Goal: Task Accomplishment & Management: Manage account settings

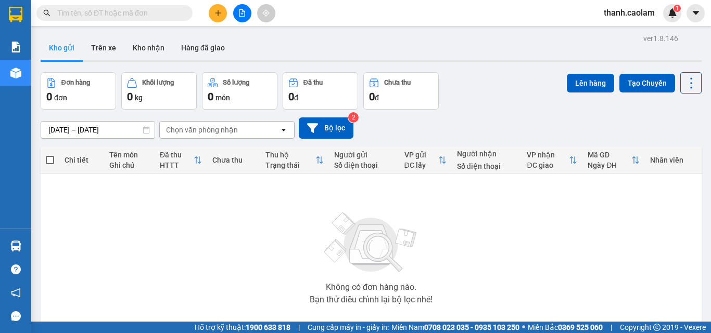
click at [165, 9] on input "text" at bounding box center [118, 12] width 123 height 11
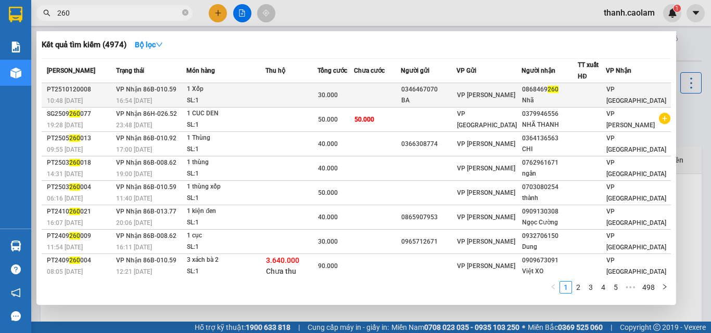
type input "260"
click at [568, 92] on div "0868469 260" at bounding box center [549, 89] width 55 height 11
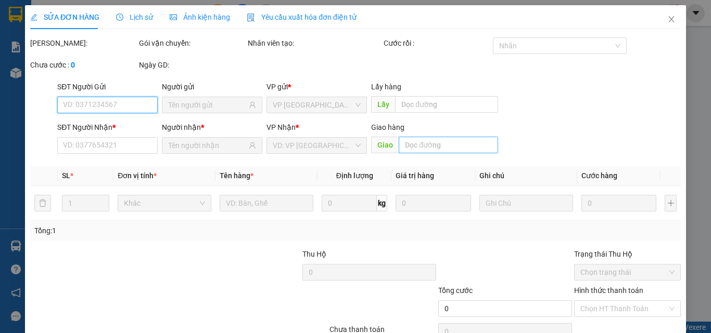
type input "0346467070"
type input "BA"
type input "0868469260"
type input "Nhã"
type input "30.000"
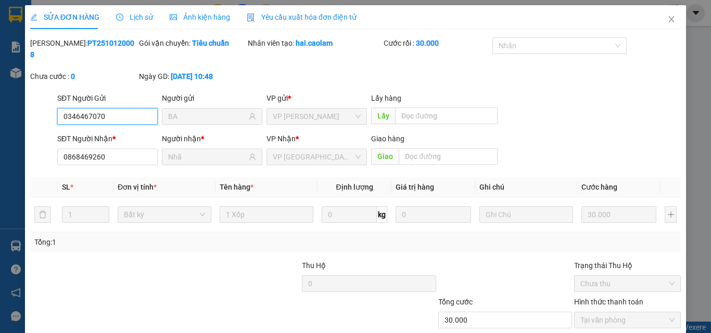
scroll to position [54, 0]
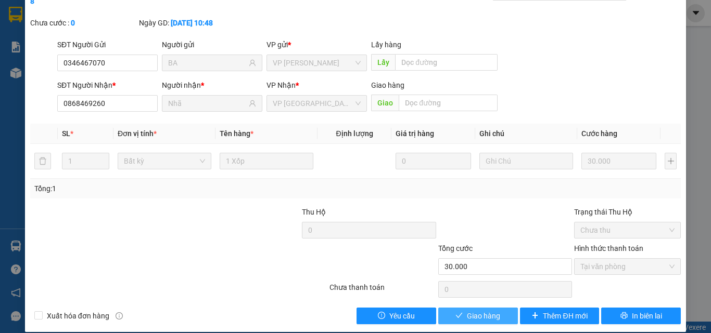
click at [492, 311] on span "Giao hàng" at bounding box center [483, 316] width 33 height 11
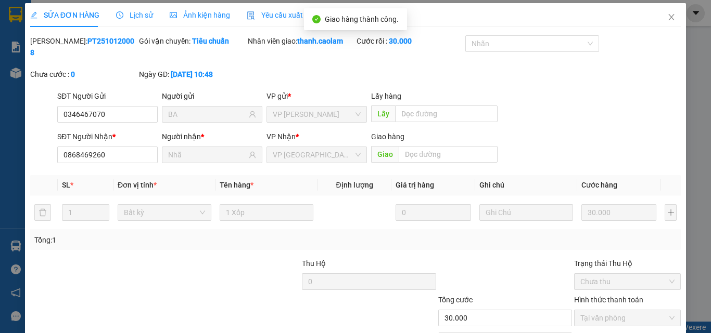
scroll to position [0, 0]
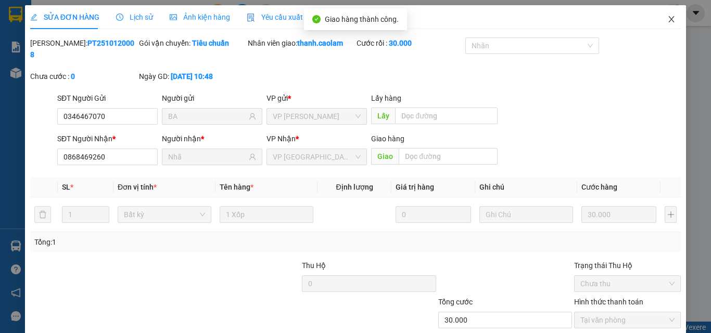
click at [667, 17] on icon "close" at bounding box center [671, 19] width 8 height 8
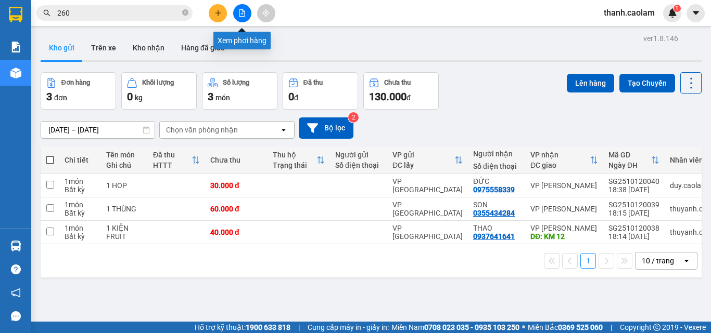
click at [239, 11] on icon "file-add" at bounding box center [241, 12] width 7 height 7
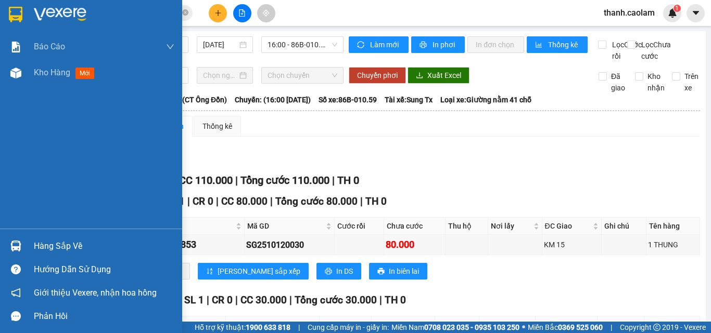
click at [42, 15] on img at bounding box center [60, 15] width 53 height 16
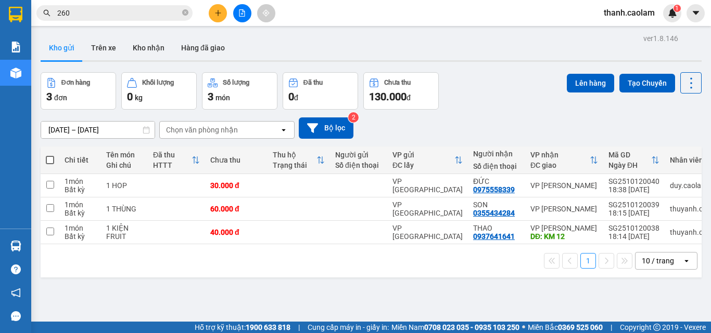
drag, startPoint x: 244, startPoint y: 9, endPoint x: 236, endPoint y: 0, distance: 12.9
click at [244, 9] on button at bounding box center [242, 13] width 18 height 18
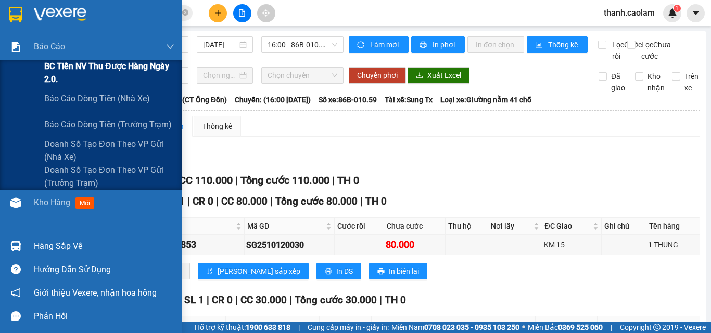
click at [71, 71] on span "BC Tiền NV thu được hàng ngày 2.0." at bounding box center [109, 73] width 130 height 26
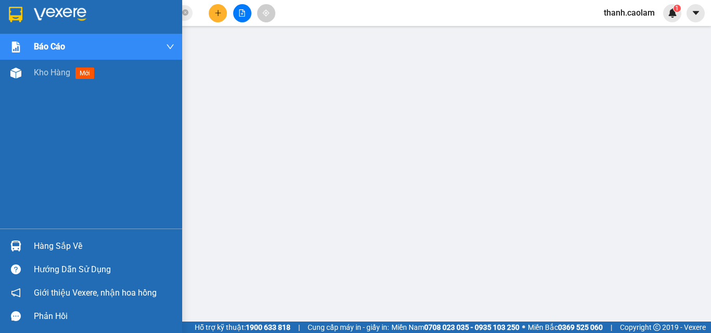
click at [17, 13] on img at bounding box center [16, 15] width 14 height 16
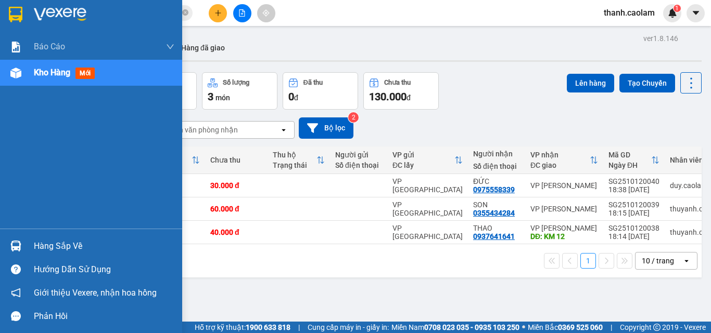
drag, startPoint x: 10, startPoint y: 12, endPoint x: 11, endPoint y: 0, distance: 12.5
click at [10, 12] on img at bounding box center [16, 15] width 14 height 16
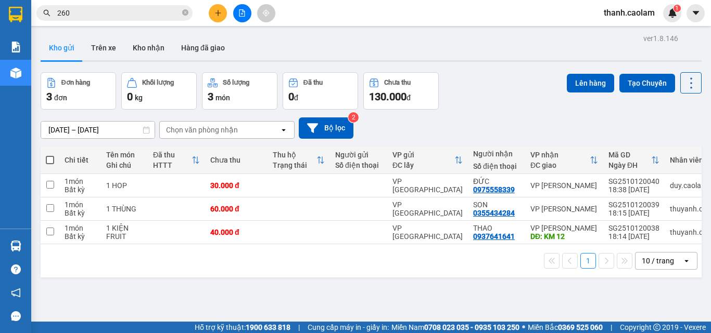
click at [54, 162] on span at bounding box center [50, 160] width 8 height 8
click at [50, 155] on input "checkbox" at bounding box center [50, 155] width 0 height 0
checkbox input "true"
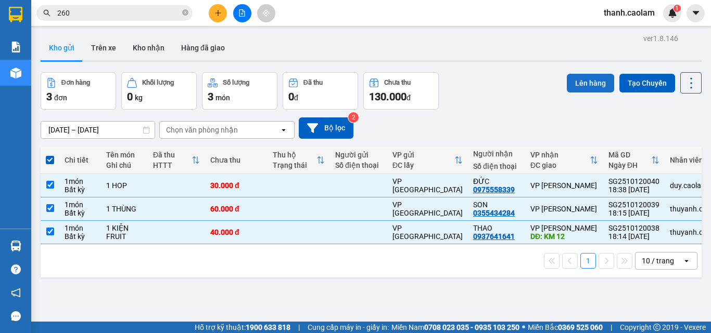
click at [582, 85] on button "Lên hàng" at bounding box center [589, 83] width 47 height 19
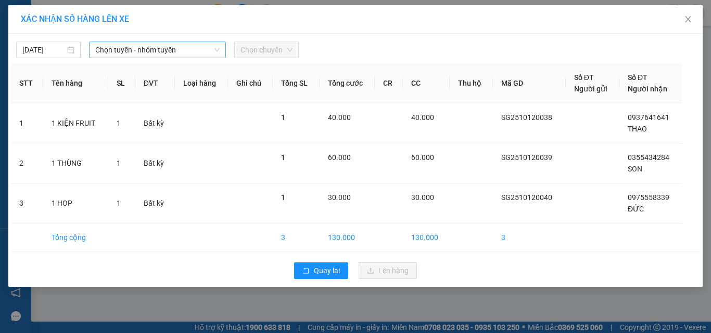
click at [172, 46] on span "Chọn tuyến - nhóm tuyến" at bounding box center [157, 50] width 124 height 16
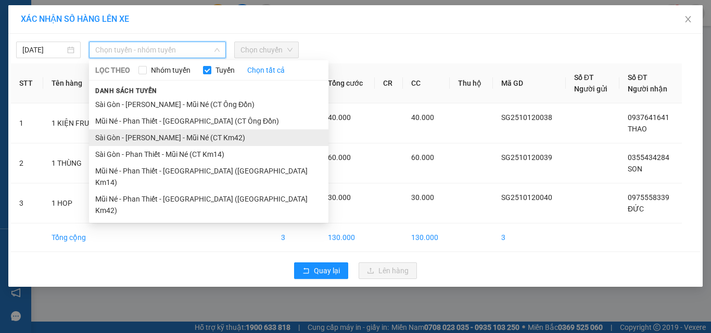
click at [196, 137] on li "Sài Gòn - [PERSON_NAME] - Mũi Né (CT Km42)" at bounding box center [208, 138] width 239 height 17
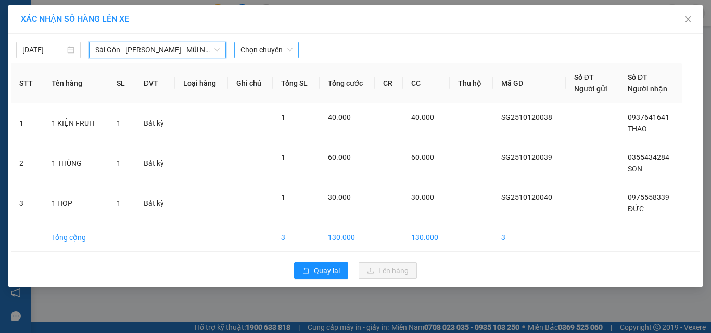
click at [279, 46] on span "Chọn chuyến" at bounding box center [266, 50] width 52 height 16
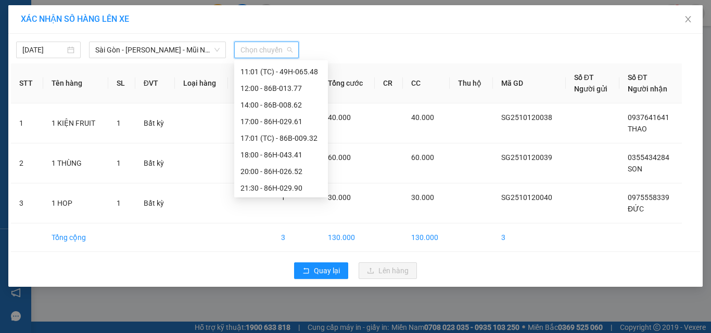
scroll to position [100, 0]
click at [268, 172] on div "20:00 - 86H-026.52" at bounding box center [280, 170] width 81 height 11
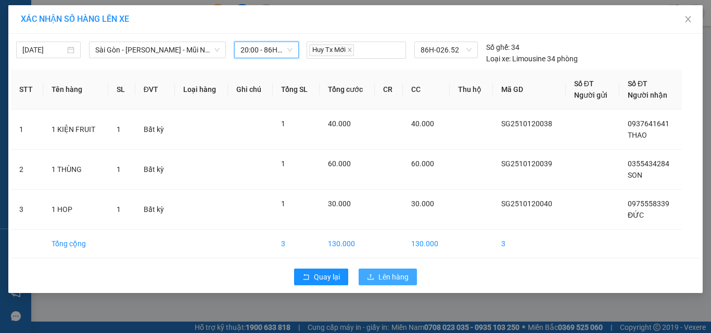
click at [384, 279] on span "Lên hàng" at bounding box center [393, 277] width 30 height 11
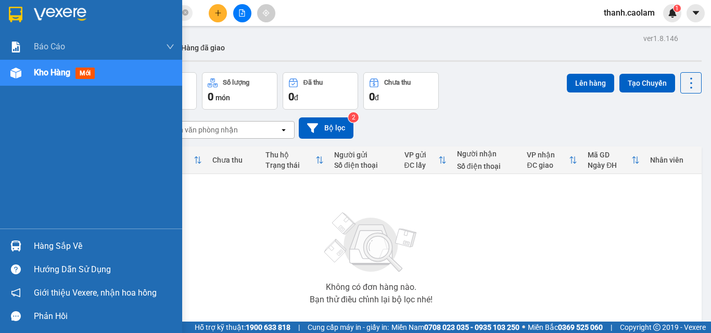
click at [16, 23] on div at bounding box center [16, 14] width 18 height 18
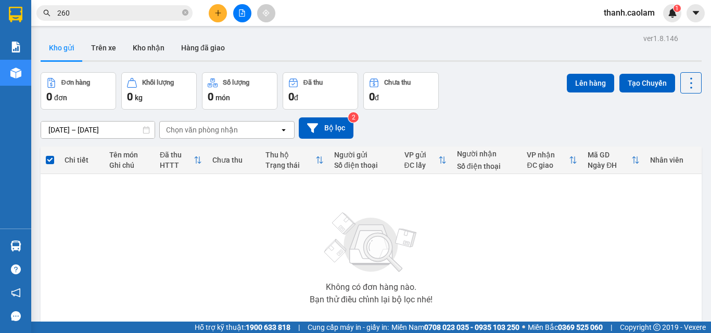
click at [231, 12] on div at bounding box center [242, 13] width 78 height 18
click at [239, 15] on icon "file-add" at bounding box center [241, 12] width 7 height 7
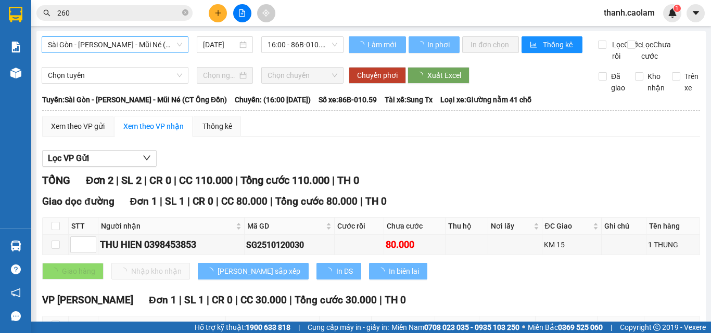
click at [186, 49] on div "Sài Gòn - [PERSON_NAME] - Mũi Né (CT Ông Đồn) [DATE] 16:00 - 86B-010.59" at bounding box center [193, 48] width 302 height 25
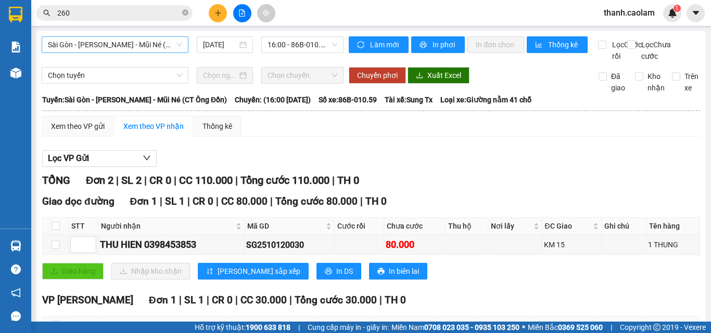
click at [174, 41] on span "Sài Gòn - [PERSON_NAME] - Mũi Né (CT Ông Đồn)" at bounding box center [115, 45] width 134 height 16
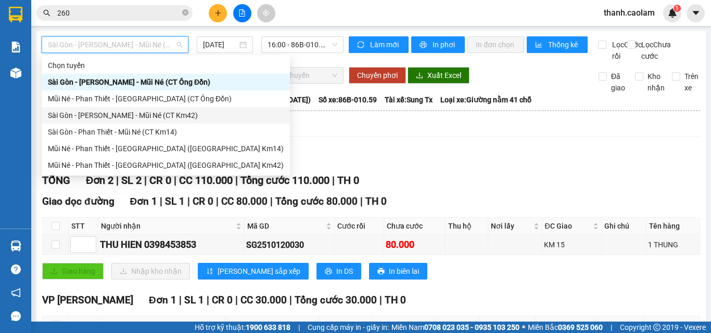
click at [173, 117] on div "Sài Gòn - [PERSON_NAME] - Mũi Né (CT Km42)" at bounding box center [166, 115] width 236 height 11
type input "[DATE]"
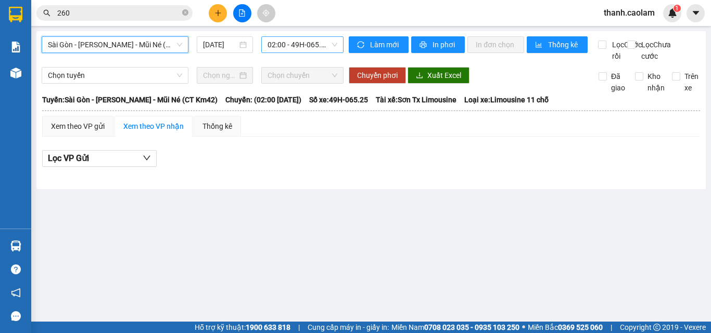
click at [295, 53] on div "02:00 - 49H-065.25" at bounding box center [302, 44] width 82 height 17
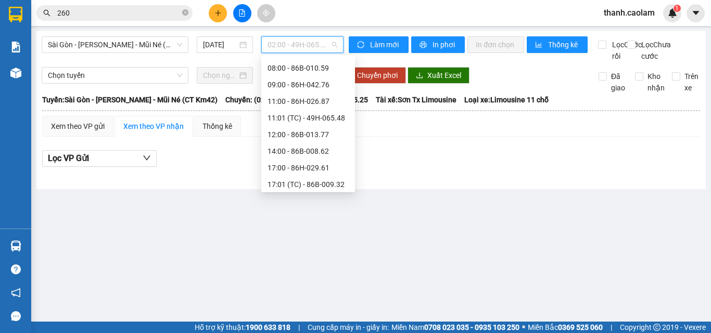
scroll to position [100, 0]
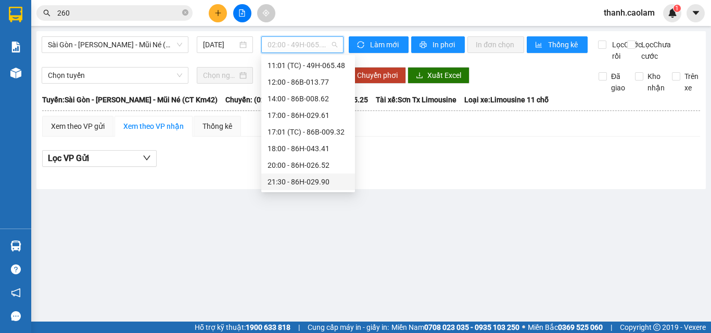
click at [304, 169] on div "20:00 - 86H-026.52" at bounding box center [307, 165] width 81 height 11
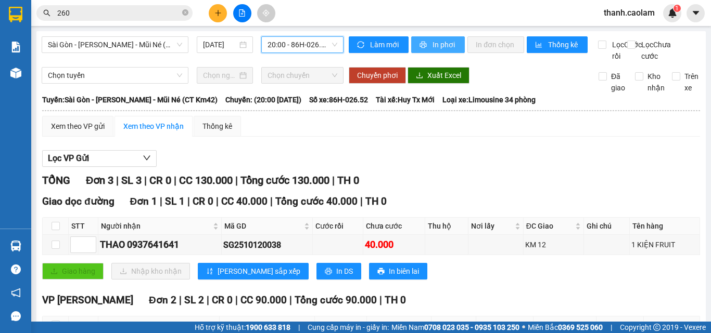
click at [432, 39] on span "In phơi" at bounding box center [444, 44] width 24 height 11
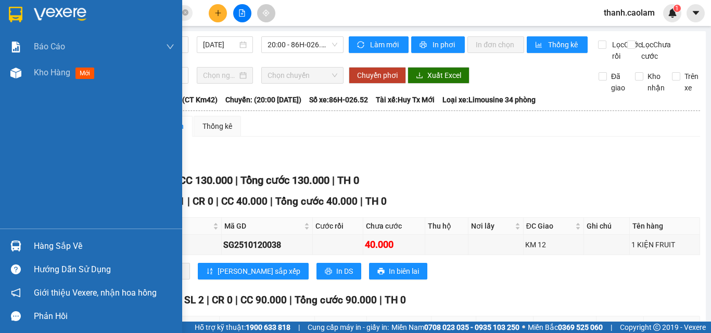
click at [29, 16] on div at bounding box center [91, 17] width 182 height 34
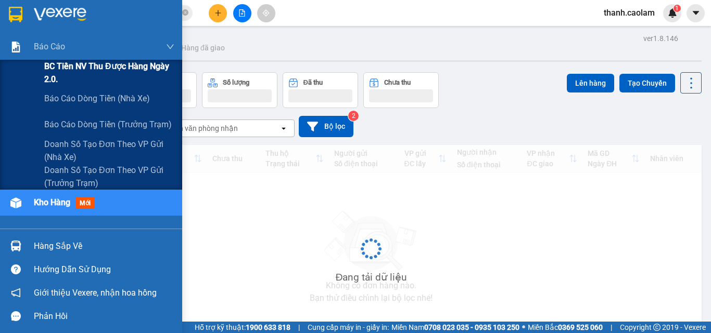
click at [73, 64] on span "BC Tiền NV thu được hàng ngày 2.0." at bounding box center [109, 73] width 130 height 26
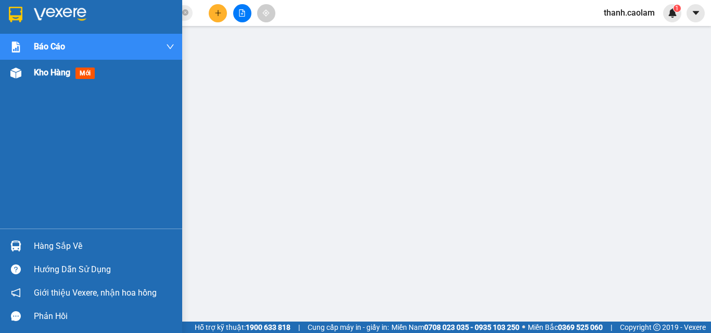
click at [67, 80] on div "Kho hàng mới" at bounding box center [104, 73] width 140 height 26
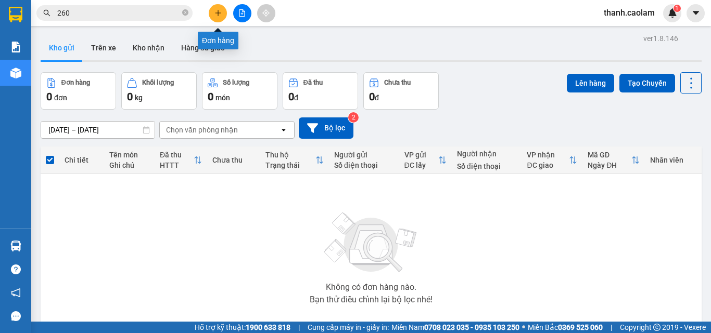
click at [222, 6] on button at bounding box center [218, 13] width 18 height 18
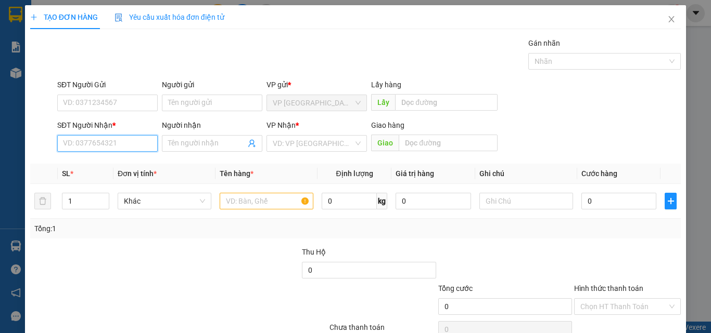
click at [129, 143] on input "SĐT Người Nhận *" at bounding box center [107, 143] width 100 height 17
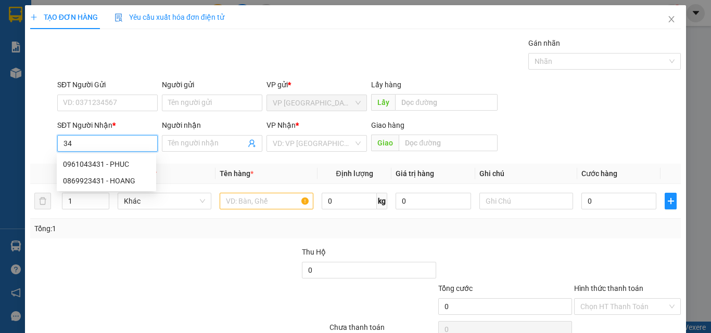
type input "3"
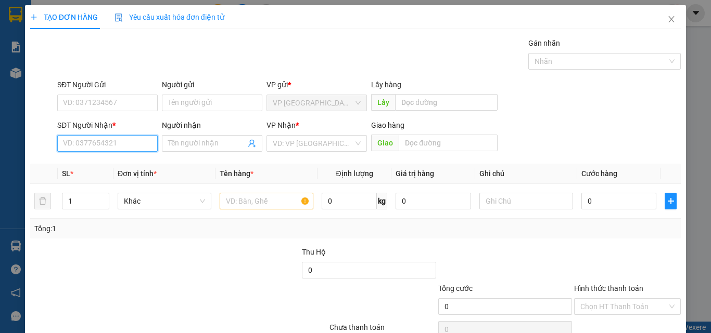
click at [127, 143] on input "SĐT Người Nhận *" at bounding box center [107, 143] width 100 height 17
click at [122, 144] on input "SĐT Người Nhận *" at bounding box center [107, 143] width 100 height 17
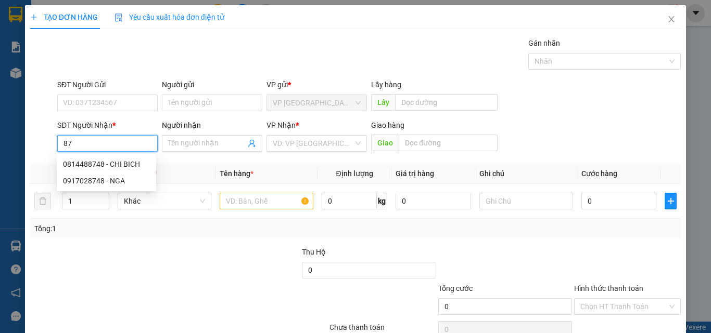
type input "8"
click at [667, 17] on icon "close" at bounding box center [671, 19] width 8 height 8
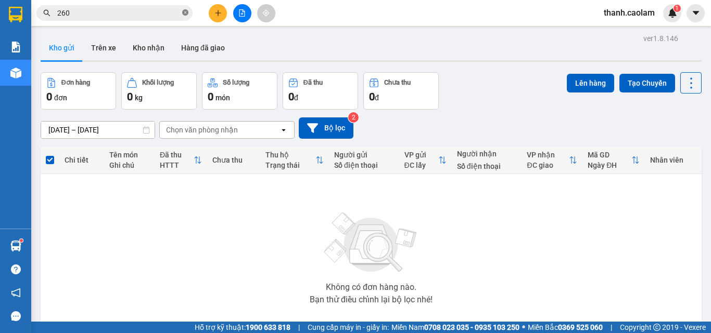
click at [188, 11] on icon "close-circle" at bounding box center [185, 12] width 6 height 6
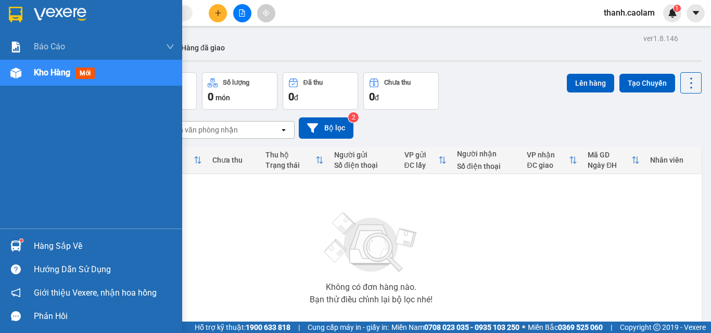
click at [24, 10] on div at bounding box center [16, 14] width 18 height 18
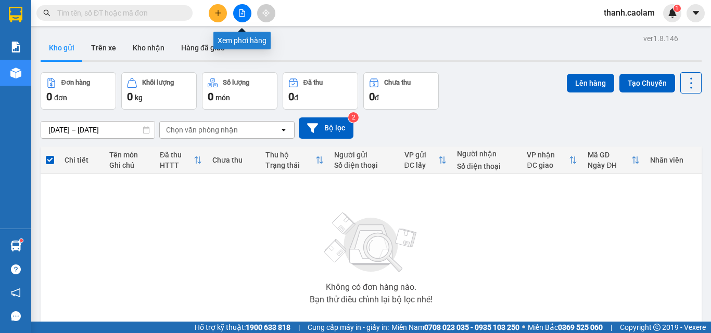
click at [240, 15] on icon "file-add" at bounding box center [241, 12] width 7 height 7
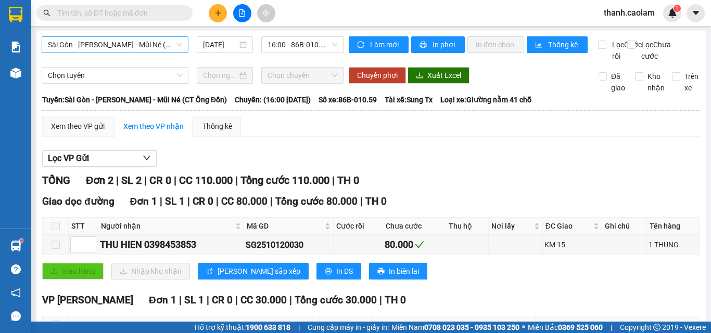
click at [170, 42] on span "Sài Gòn - [PERSON_NAME] - Mũi Né (CT Ông Đồn)" at bounding box center [115, 45] width 134 height 16
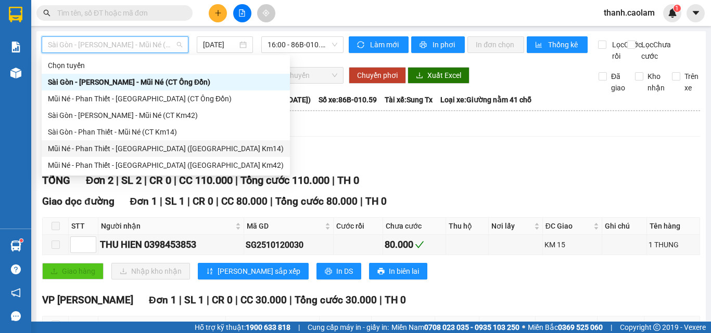
click at [161, 148] on div "Mũi Né - Phan Thiết - [GEOGRAPHIC_DATA] ([GEOGRAPHIC_DATA] Km14)" at bounding box center [166, 148] width 236 height 11
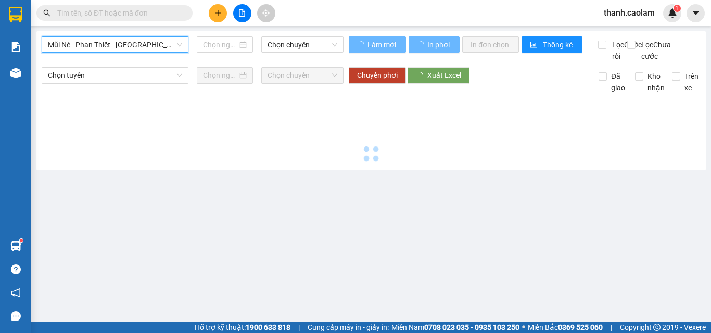
type input "[DATE]"
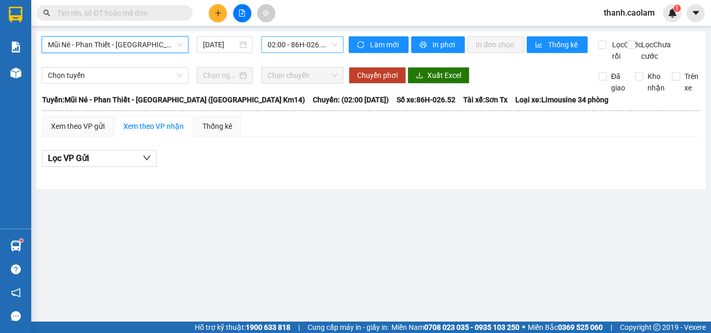
click at [316, 44] on span "02:00 - 86H-026.52" at bounding box center [302, 45] width 70 height 16
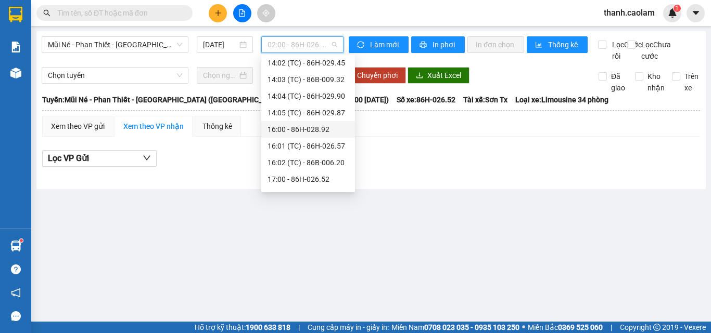
scroll to position [150, 0]
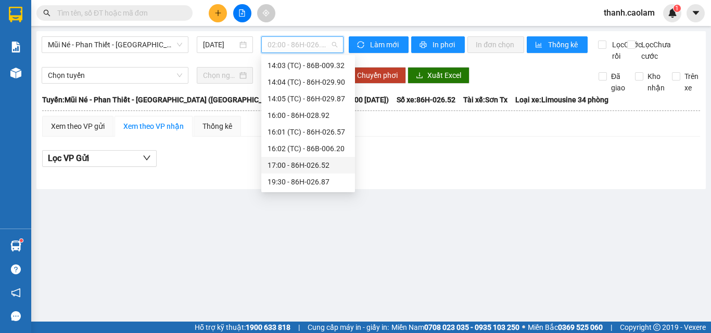
click at [284, 164] on div "17:00 - 86H-026.52" at bounding box center [307, 165] width 81 height 11
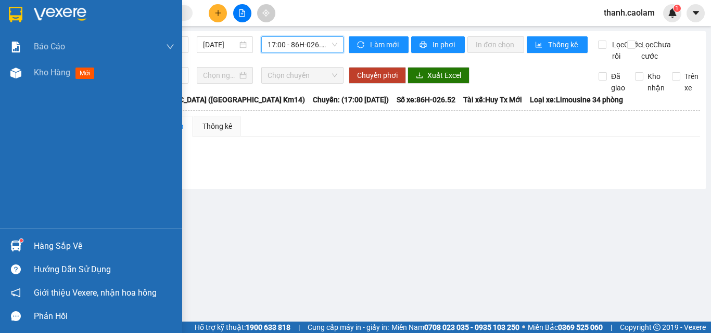
drag, startPoint x: 24, startPoint y: 11, endPoint x: 24, endPoint y: 1, distance: 9.9
click at [24, 11] on div at bounding box center [16, 14] width 18 height 18
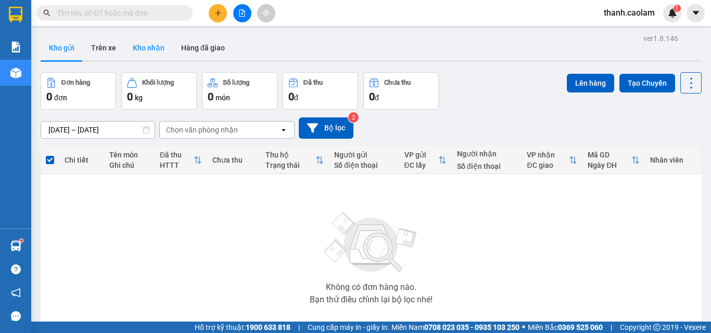
click at [154, 49] on button "Kho nhận" at bounding box center [148, 47] width 48 height 25
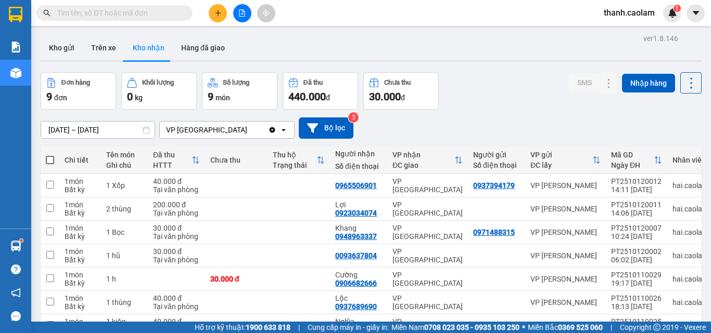
click at [50, 156] on span at bounding box center [50, 160] width 8 height 8
click at [50, 155] on input "checkbox" at bounding box center [50, 155] width 0 height 0
checkbox input "true"
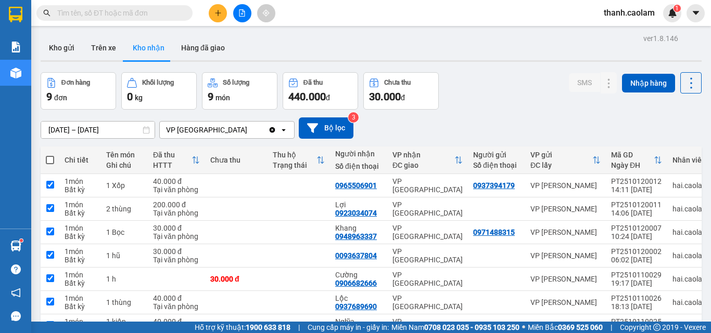
checkbox input "true"
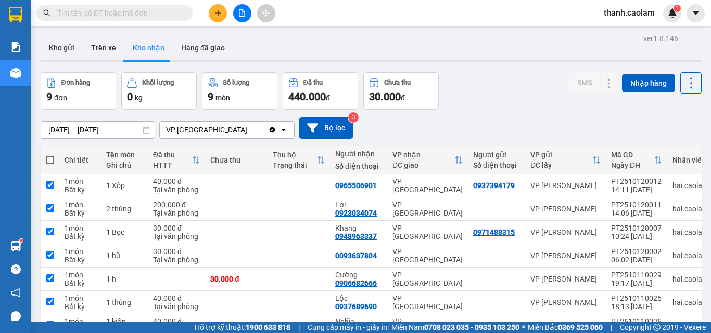
checkbox input "true"
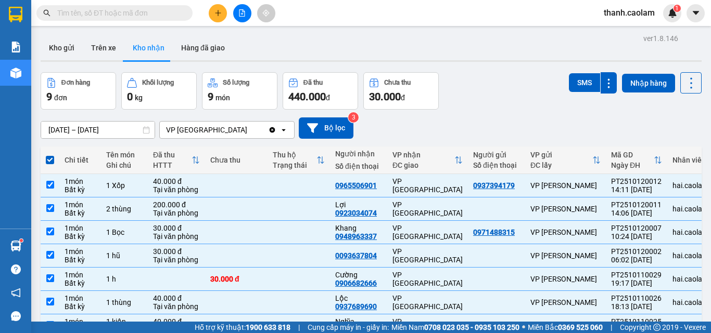
click at [48, 158] on span at bounding box center [50, 160] width 8 height 8
click at [50, 155] on input "checkbox" at bounding box center [50, 155] width 0 height 0
checkbox input "false"
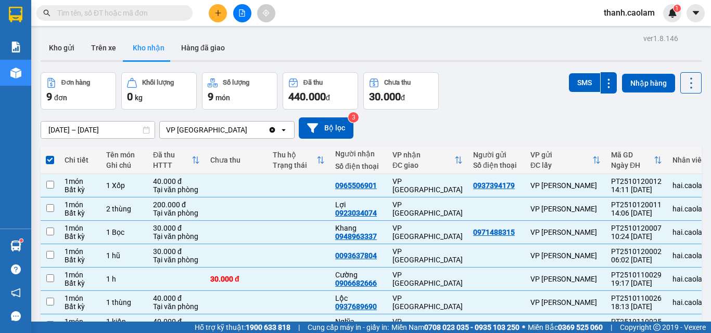
checkbox input "false"
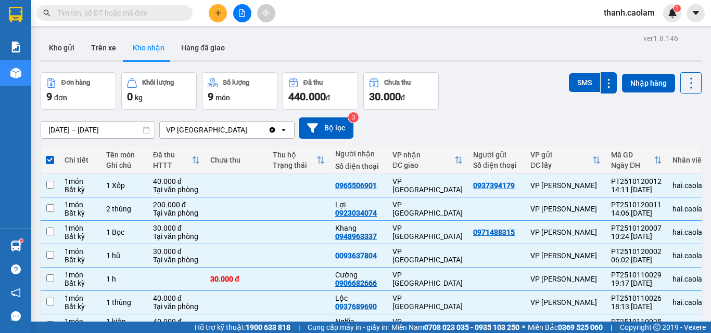
checkbox input "false"
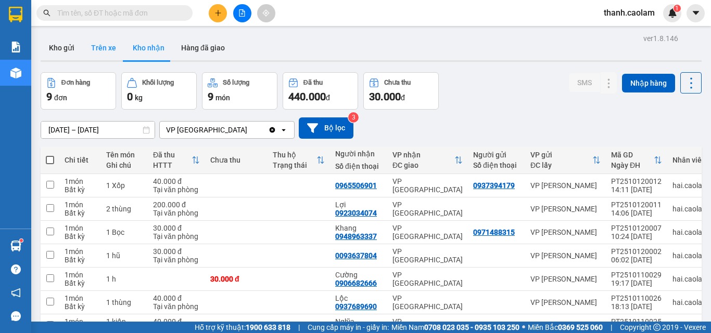
click at [102, 44] on button "Trên xe" at bounding box center [104, 47] width 42 height 25
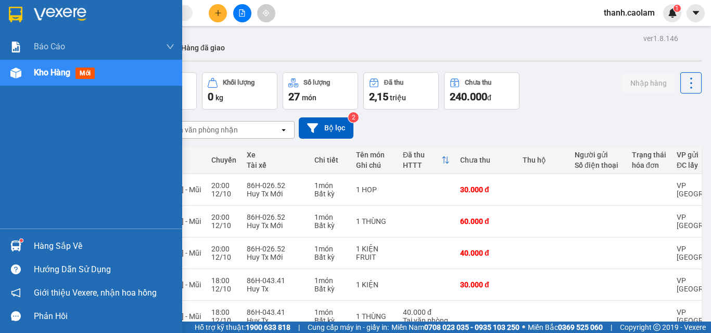
click at [32, 6] on div at bounding box center [91, 17] width 182 height 34
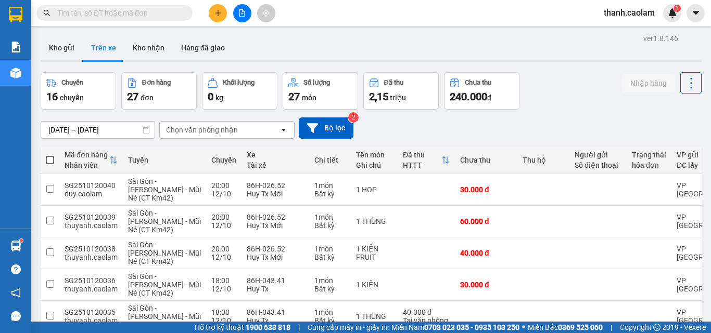
click at [54, 159] on span at bounding box center [50, 160] width 8 height 8
click at [50, 155] on input "checkbox" at bounding box center [50, 155] width 0 height 0
checkbox input "true"
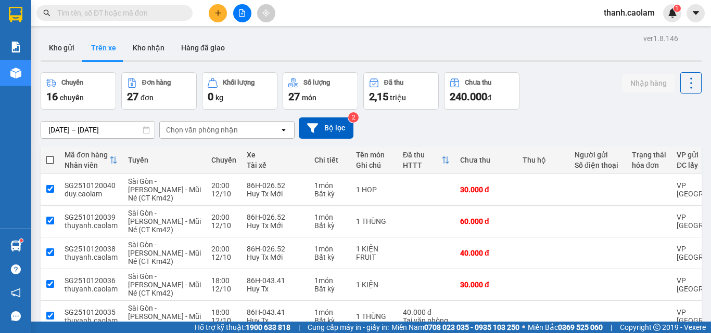
checkbox input "true"
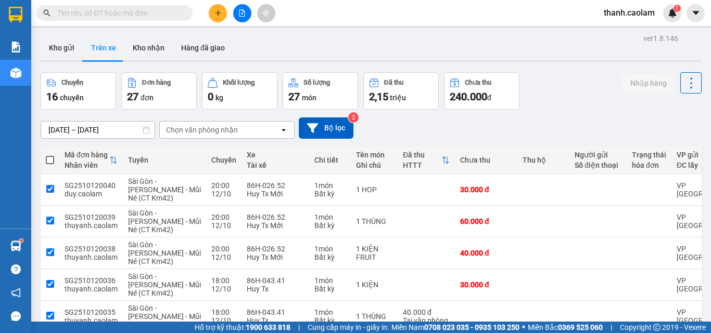
checkbox input "true"
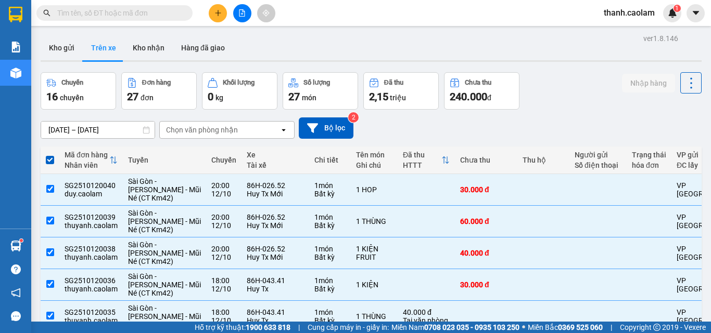
click at [122, 127] on input "[DATE] – [DATE]" at bounding box center [97, 130] width 113 height 17
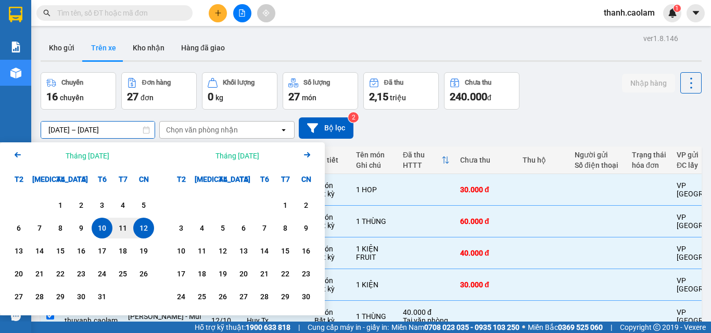
click at [204, 131] on div "Chọn văn phòng nhận" at bounding box center [202, 130] width 72 height 10
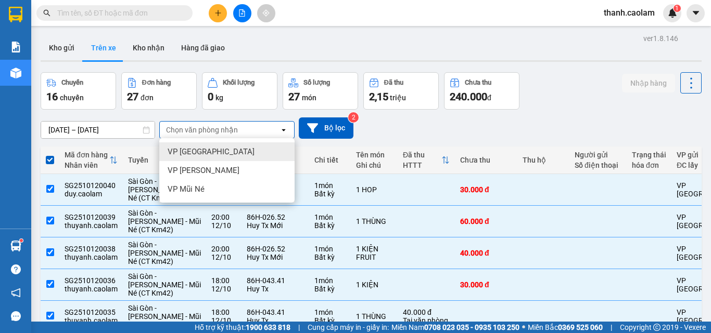
click at [293, 45] on div "Kho gửi Trên xe Kho nhận Hàng đã giao" at bounding box center [371, 49] width 661 height 28
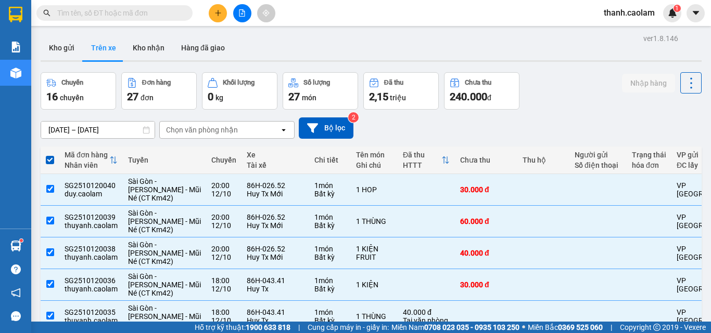
click at [239, 11] on icon "file-add" at bounding box center [241, 12] width 7 height 7
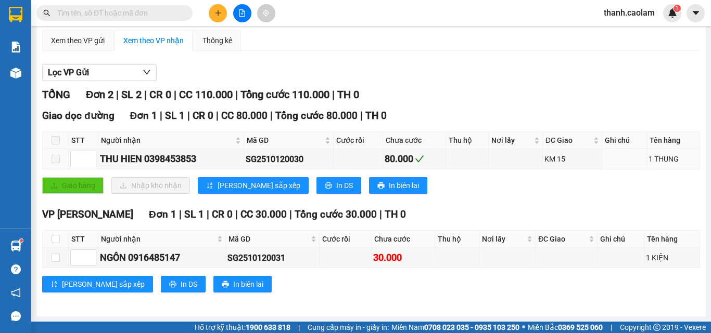
scroll to position [97, 0]
click at [212, 9] on button at bounding box center [218, 13] width 18 height 18
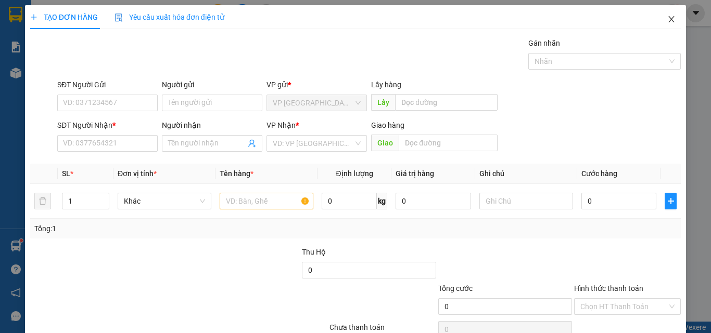
click at [667, 18] on icon "close" at bounding box center [671, 19] width 8 height 8
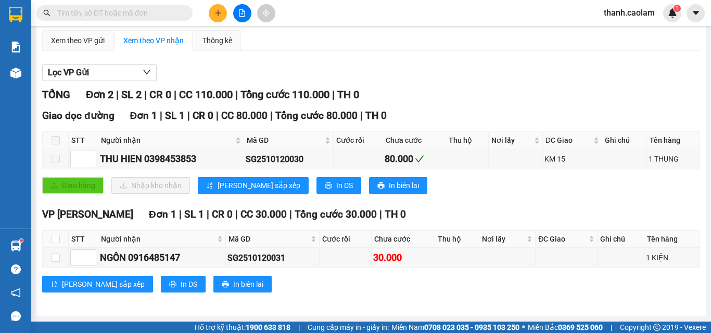
scroll to position [97, 0]
click at [164, 7] on span at bounding box center [114, 13] width 156 height 16
click at [162, 10] on input "text" at bounding box center [118, 12] width 123 height 11
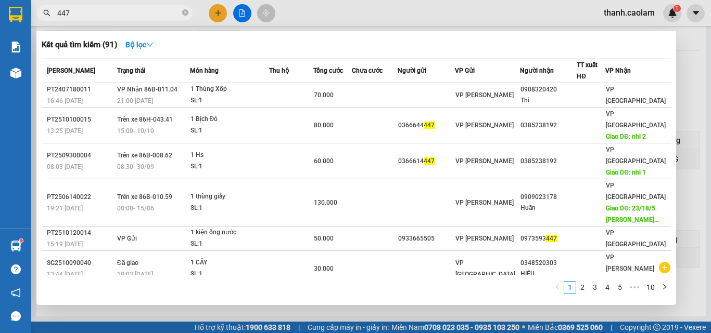
type input "447"
click at [374, 7] on div at bounding box center [355, 166] width 711 height 333
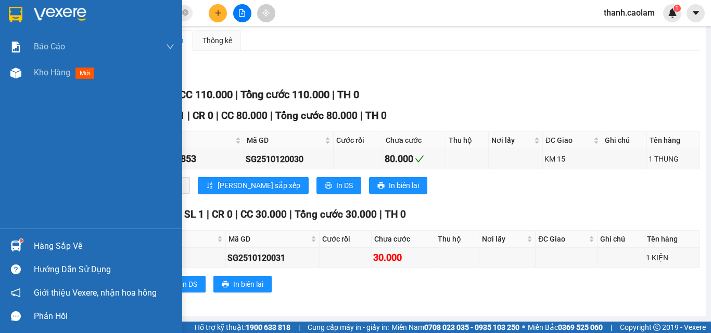
click at [38, 14] on img at bounding box center [60, 15] width 53 height 16
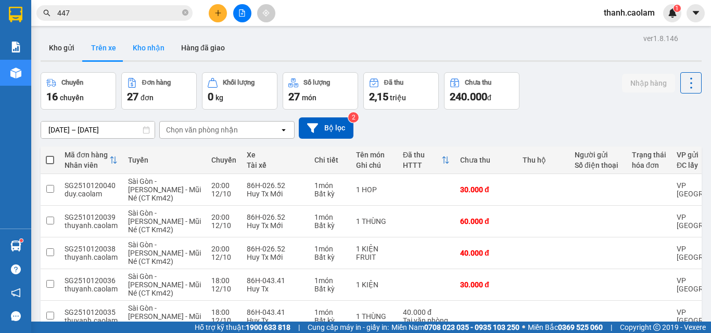
click at [140, 49] on button "Kho nhận" at bounding box center [148, 47] width 48 height 25
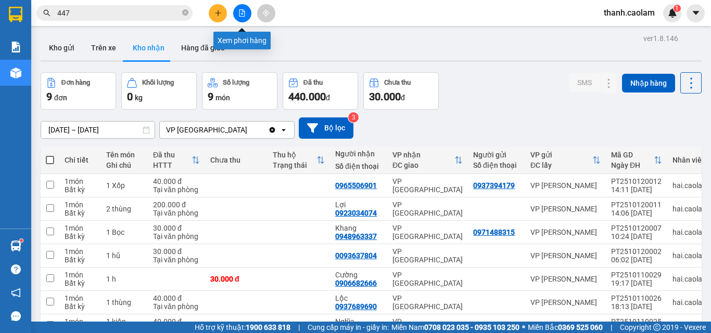
click at [244, 10] on icon "file-add" at bounding box center [241, 12] width 7 height 7
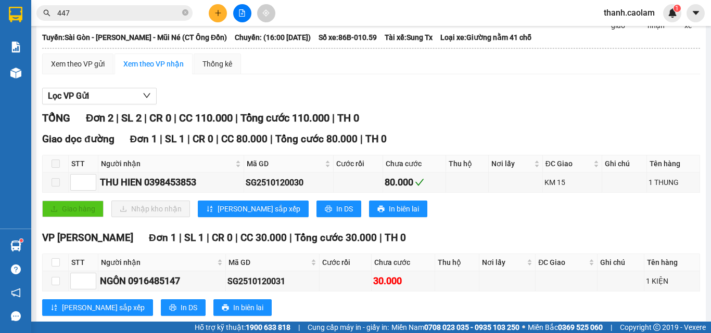
scroll to position [45, 0]
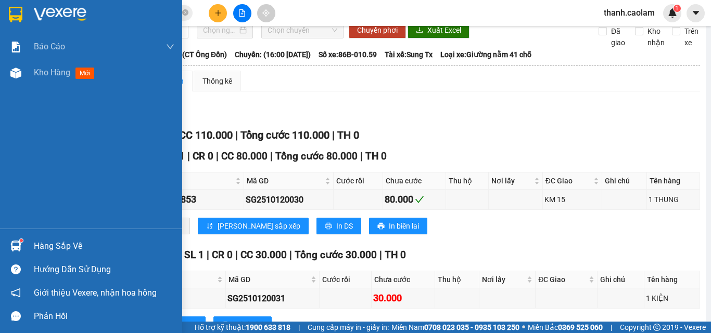
click at [61, 14] on img at bounding box center [60, 15] width 53 height 16
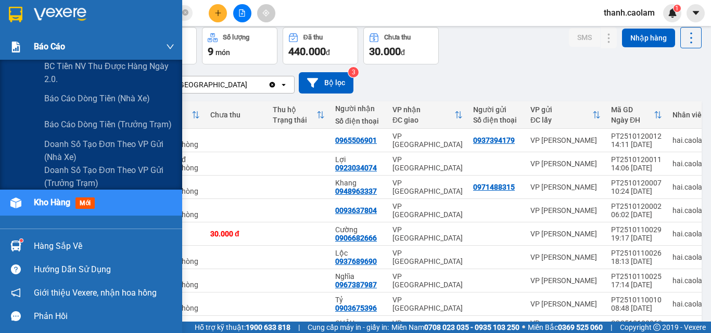
click at [38, 46] on span "Báo cáo" at bounding box center [49, 46] width 31 height 13
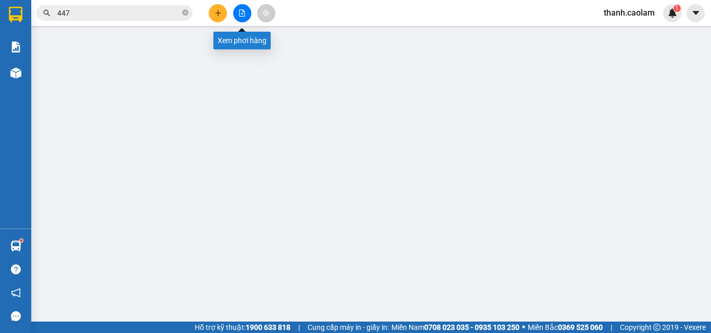
click at [239, 15] on icon "file-add" at bounding box center [241, 12] width 7 height 7
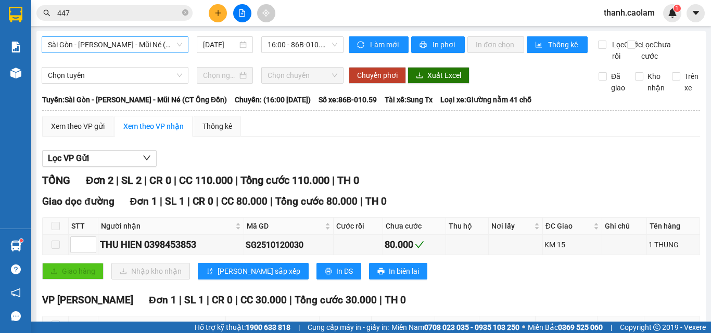
click at [171, 41] on span "Sài Gòn - [PERSON_NAME] - Mũi Né (CT Ông Đồn)" at bounding box center [115, 45] width 134 height 16
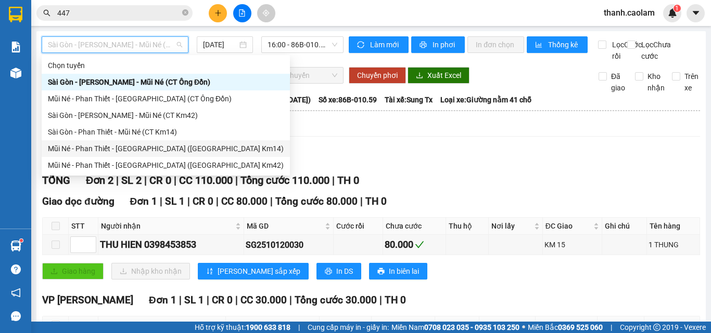
click at [124, 147] on div "Mũi Né - Phan Thiết - [GEOGRAPHIC_DATA] ([GEOGRAPHIC_DATA] Km14)" at bounding box center [166, 148] width 236 height 11
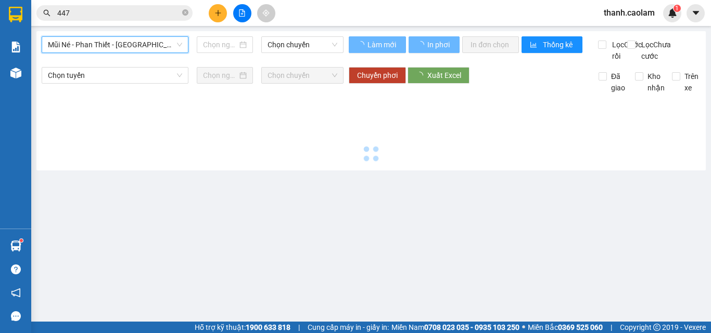
type input "[DATE]"
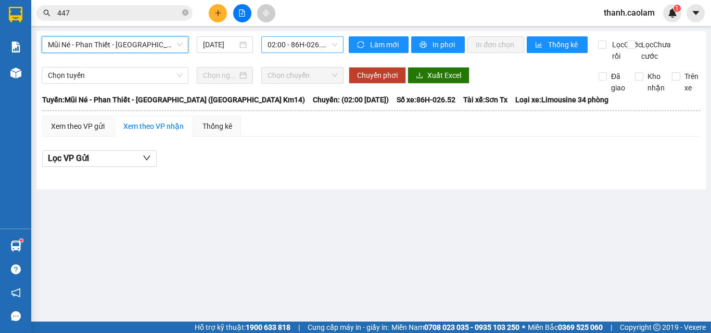
click at [289, 42] on span "02:00 - 86H-026.52" at bounding box center [302, 45] width 70 height 16
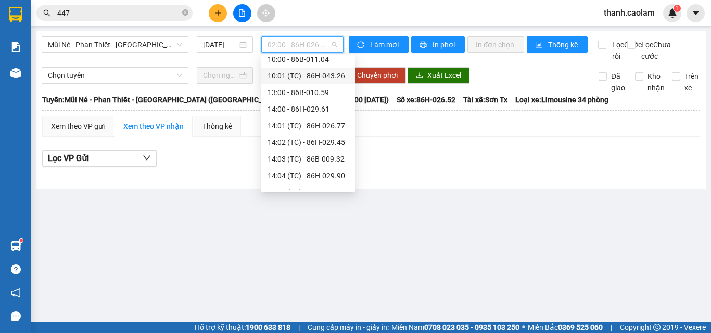
scroll to position [150, 0]
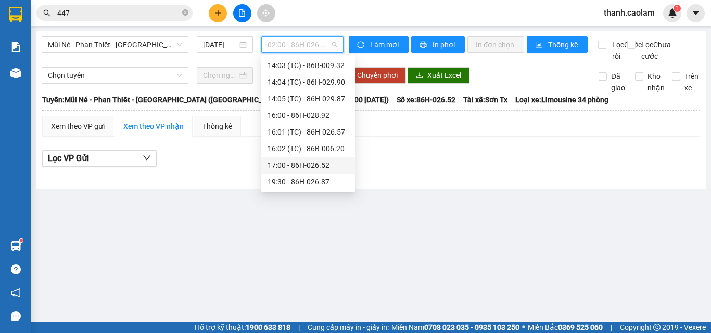
click at [288, 168] on div "17:00 - 86H-026.52" at bounding box center [307, 165] width 81 height 11
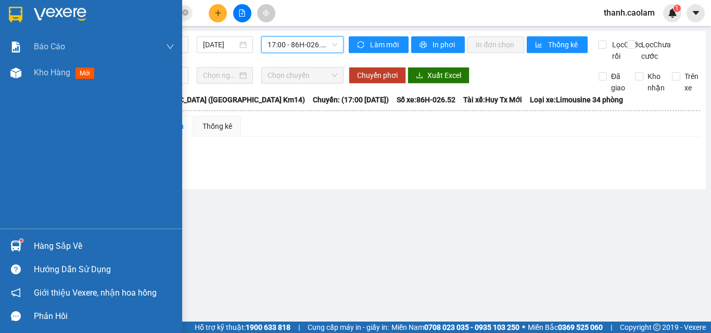
click at [30, 13] on div at bounding box center [91, 17] width 182 height 34
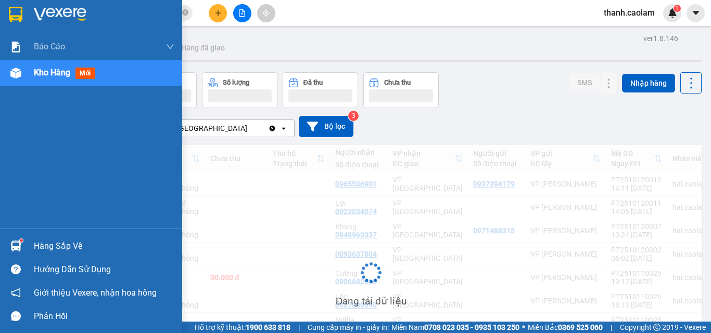
click at [62, 74] on span "Kho hàng" at bounding box center [52, 73] width 36 height 10
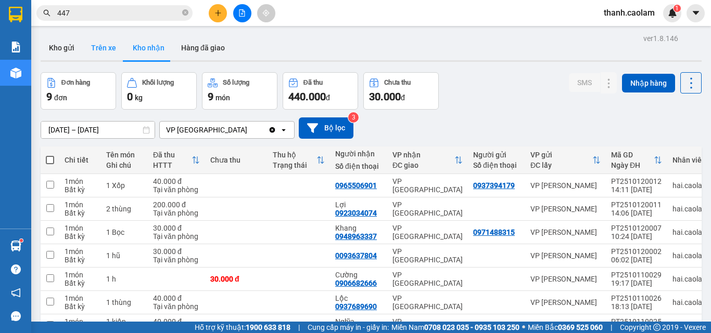
click at [95, 46] on button "Trên xe" at bounding box center [104, 47] width 42 height 25
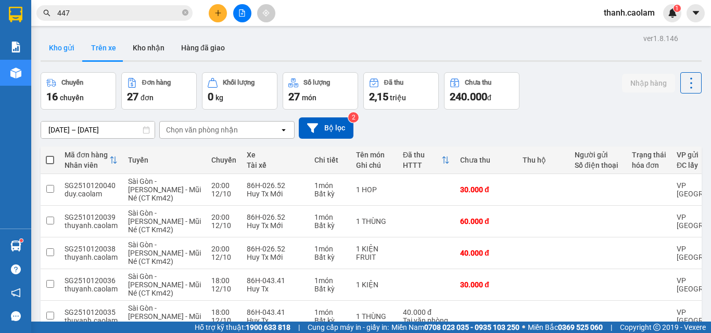
click at [65, 42] on button "Kho gửi" at bounding box center [62, 47] width 42 height 25
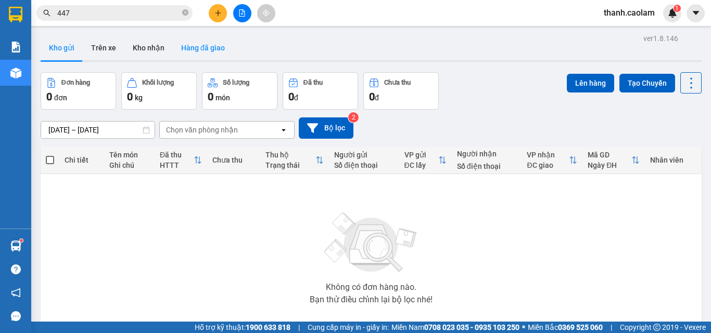
click at [200, 49] on button "Hàng đã giao" at bounding box center [203, 47] width 60 height 25
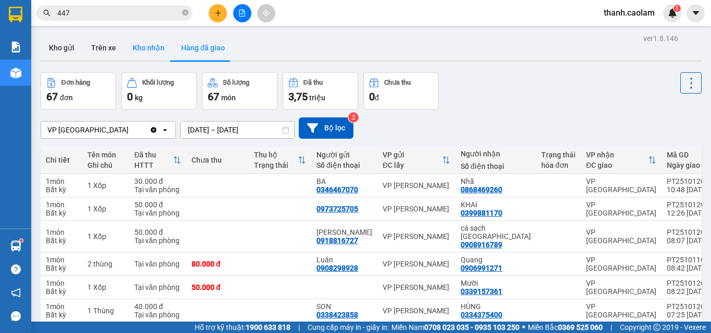
click at [147, 48] on button "Kho nhận" at bounding box center [148, 47] width 48 height 25
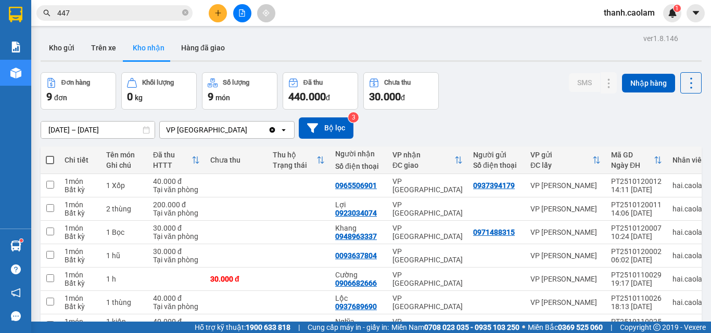
click at [56, 156] on th at bounding box center [50, 161] width 19 height 28
click at [53, 159] on span at bounding box center [50, 160] width 8 height 8
click at [50, 155] on input "checkbox" at bounding box center [50, 155] width 0 height 0
checkbox input "true"
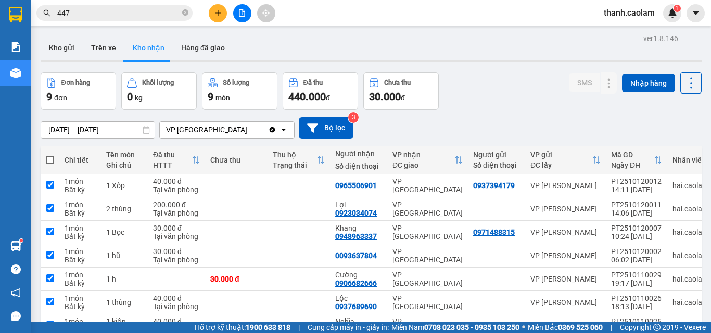
checkbox input "true"
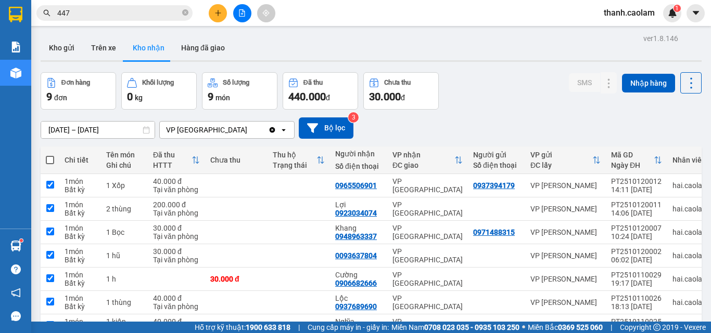
checkbox input "true"
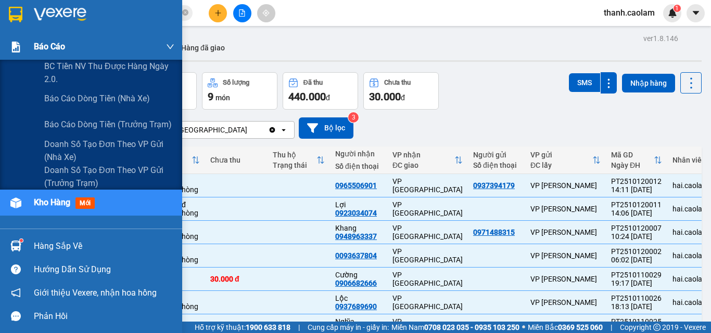
click at [31, 46] on div "Báo cáo" at bounding box center [91, 47] width 182 height 26
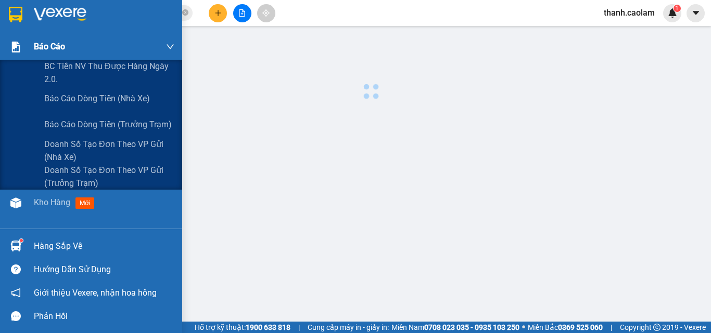
click at [64, 58] on div "Báo cáo" at bounding box center [104, 47] width 140 height 26
click at [63, 68] on span "BC Tiền NV thu được hàng ngày 2.0." at bounding box center [109, 73] width 130 height 26
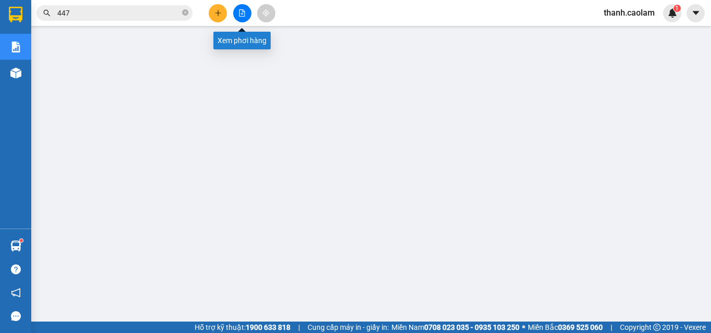
click at [244, 17] on button at bounding box center [242, 13] width 18 height 18
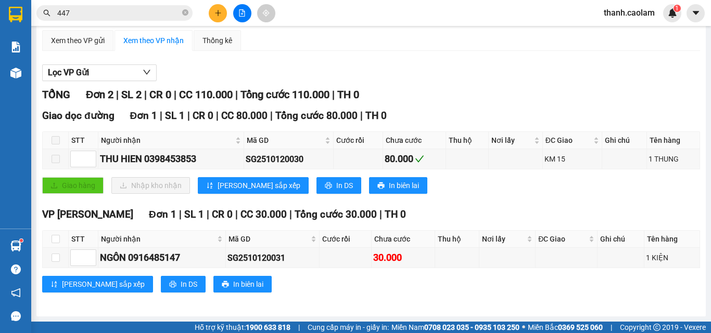
scroll to position [97, 0]
click at [57, 238] on input "checkbox" at bounding box center [55, 239] width 8 height 8
checkbox input "true"
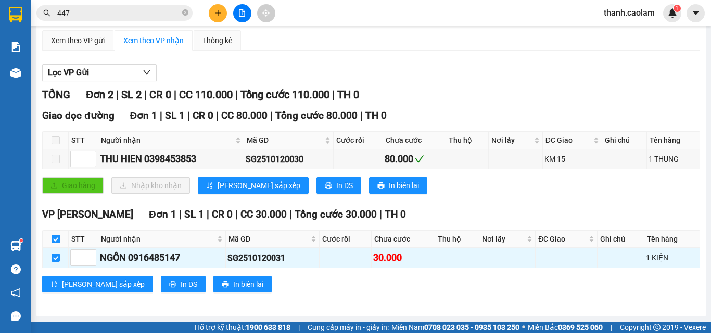
click at [51, 236] on input "checkbox" at bounding box center [55, 239] width 8 height 8
checkbox input "false"
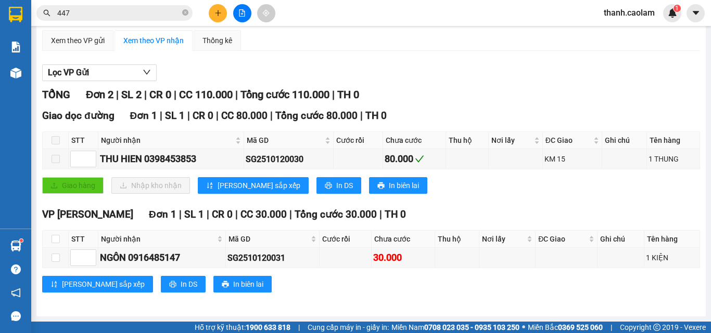
click at [61, 139] on th at bounding box center [56, 140] width 26 height 17
click at [240, 16] on icon "file-add" at bounding box center [241, 12] width 7 height 7
click at [93, 39] on div "Xem theo VP gửi" at bounding box center [78, 40] width 54 height 11
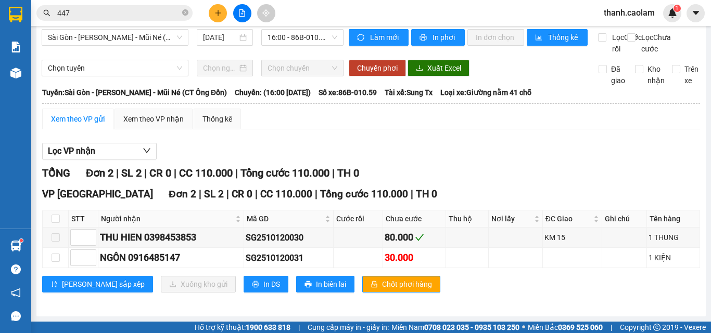
scroll to position [19, 0]
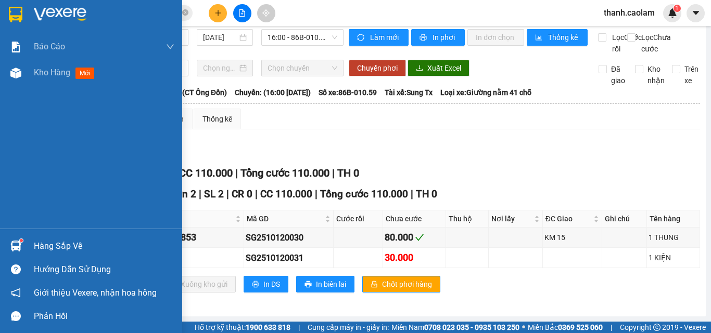
click at [22, 8] on img at bounding box center [16, 15] width 14 height 16
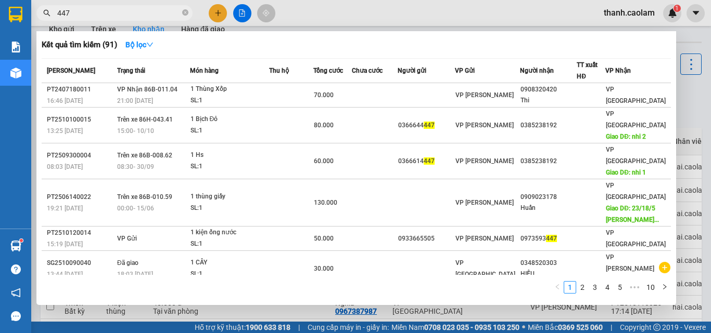
click at [135, 11] on input "447" at bounding box center [118, 12] width 123 height 11
type input "4"
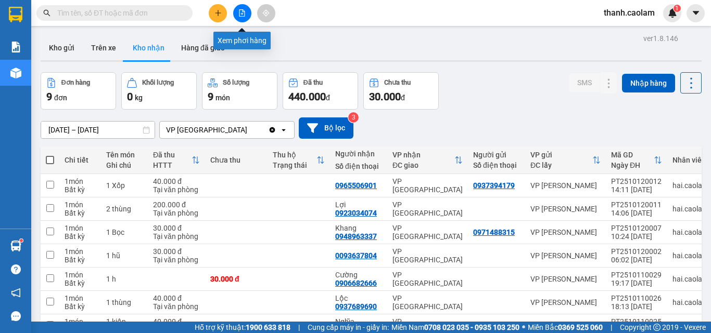
click at [247, 15] on button at bounding box center [242, 13] width 18 height 18
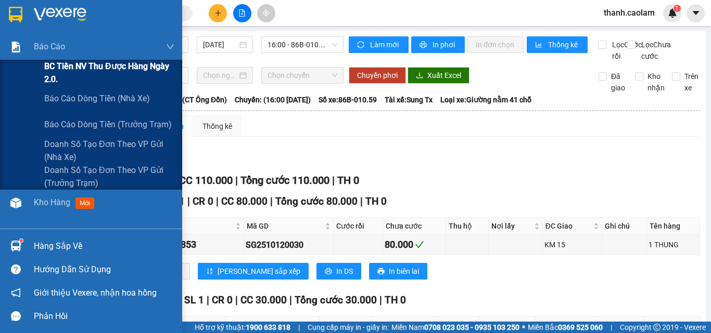
click at [108, 72] on span "BC Tiền NV thu được hàng ngày 2.0." at bounding box center [109, 73] width 130 height 26
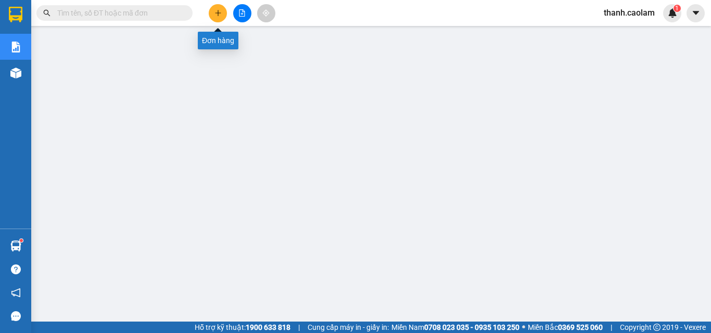
click at [221, 17] on button at bounding box center [218, 13] width 18 height 18
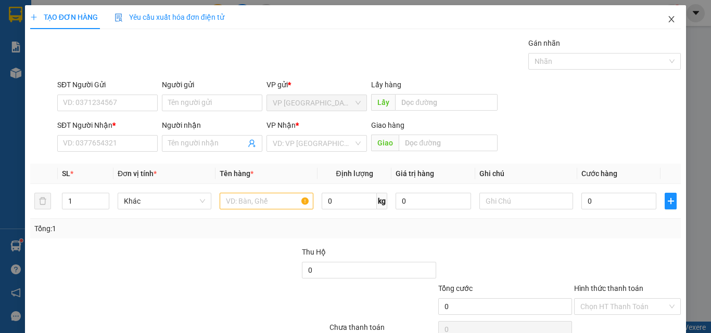
click at [667, 17] on icon "close" at bounding box center [671, 19] width 8 height 8
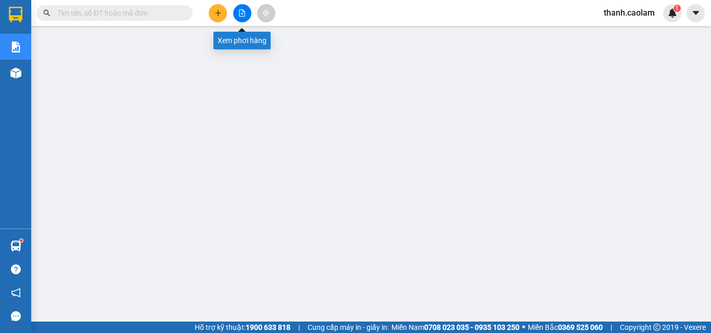
click at [238, 9] on icon "file-add" at bounding box center [241, 12] width 7 height 7
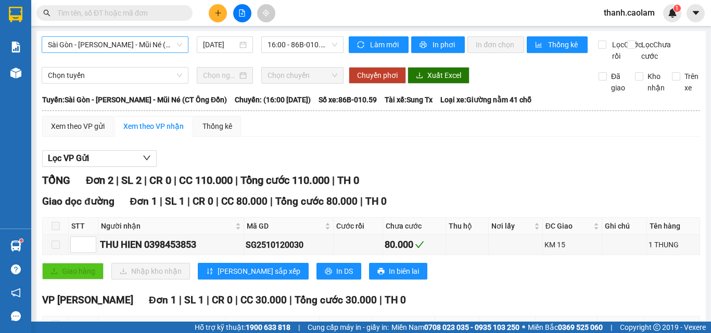
click at [171, 44] on span "Sài Gòn - [PERSON_NAME] - Mũi Né (CT Ông Đồn)" at bounding box center [115, 45] width 134 height 16
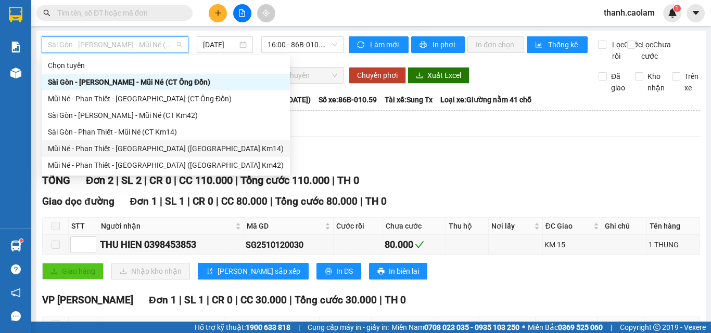
click at [124, 143] on div "Mũi Né - Phan Thiết - [GEOGRAPHIC_DATA] ([GEOGRAPHIC_DATA] Km14)" at bounding box center [166, 148] width 236 height 11
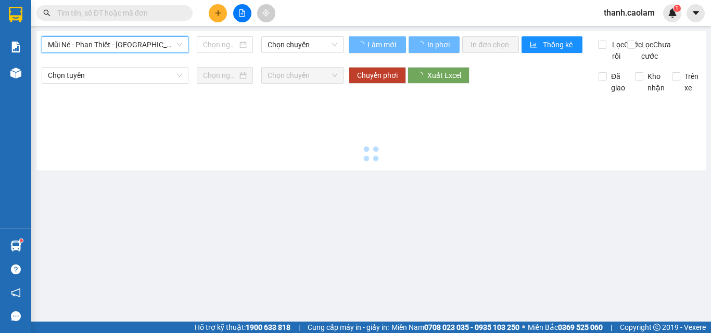
type input "[DATE]"
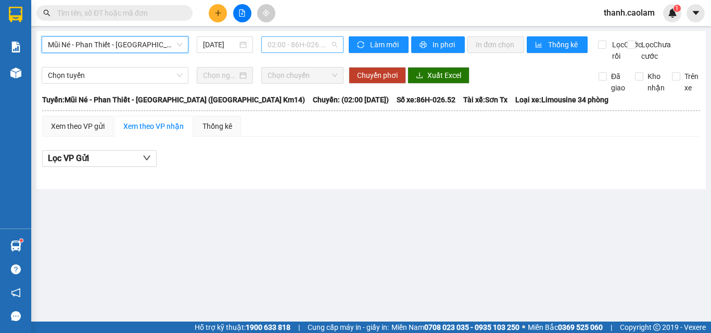
click at [289, 42] on span "02:00 - 86H-026.52" at bounding box center [302, 45] width 70 height 16
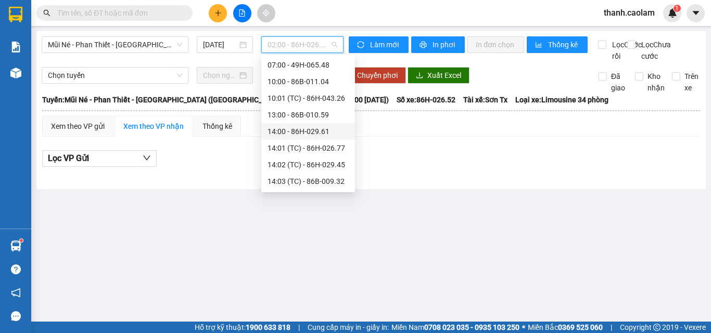
scroll to position [52, 0]
click at [234, 222] on main "Mũi Né - Phan Thiết - [GEOGRAPHIC_DATA] ([GEOGRAPHIC_DATA] Km14) [DATE] 02:00 -…" at bounding box center [355, 161] width 711 height 322
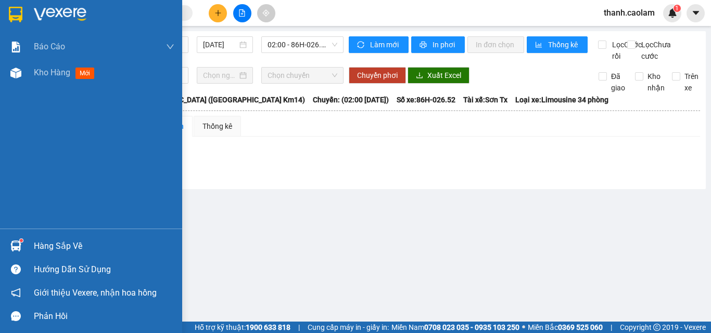
drag, startPoint x: 23, startPoint y: 9, endPoint x: 197, endPoint y: 1, distance: 174.5
click at [23, 9] on div at bounding box center [16, 14] width 18 height 18
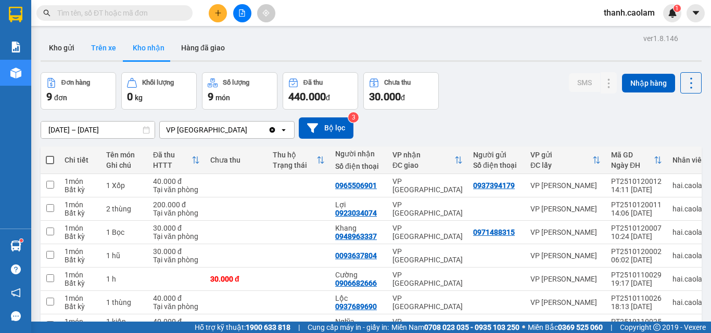
click at [98, 43] on button "Trên xe" at bounding box center [104, 47] width 42 height 25
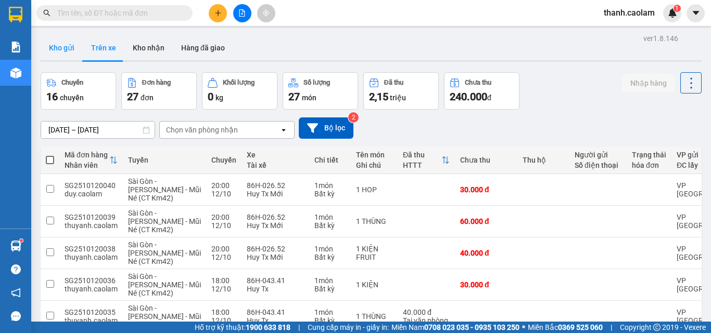
click at [55, 49] on button "Kho gửi" at bounding box center [62, 47] width 42 height 25
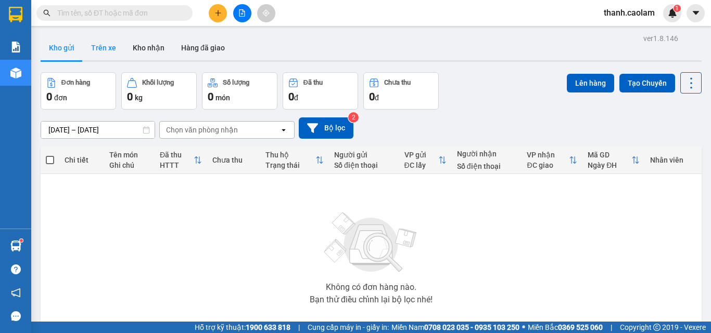
click at [110, 44] on button "Trên xe" at bounding box center [104, 47] width 42 height 25
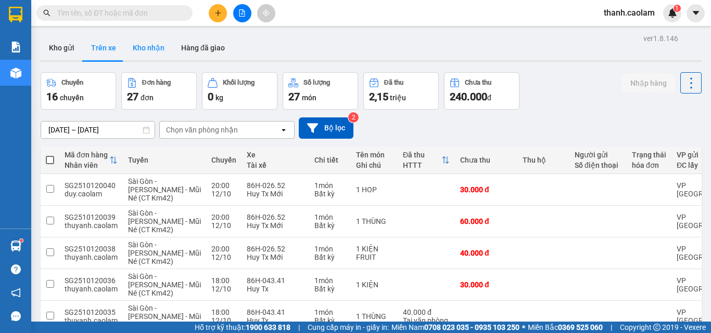
click at [149, 45] on button "Kho nhận" at bounding box center [148, 47] width 48 height 25
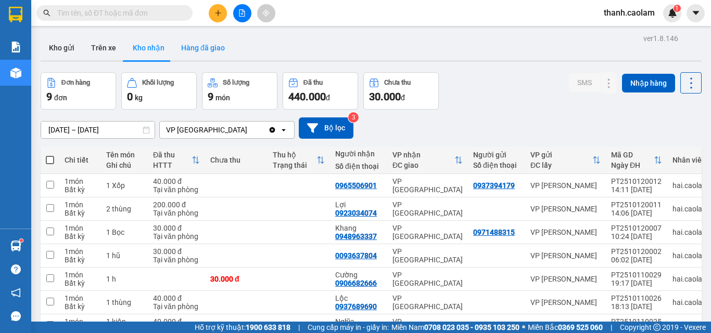
click at [194, 41] on button "Hàng đã giao" at bounding box center [203, 47] width 60 height 25
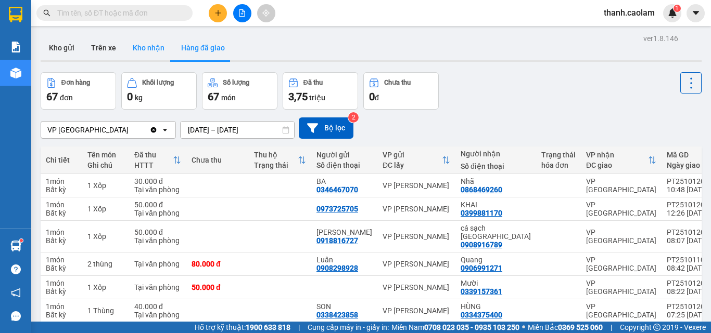
click at [161, 49] on button "Kho nhận" at bounding box center [148, 47] width 48 height 25
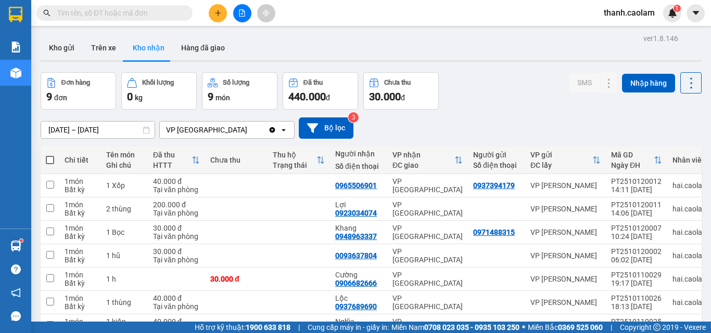
click at [49, 155] on label at bounding box center [50, 160] width 8 height 10
click at [50, 155] on input "checkbox" at bounding box center [50, 155] width 0 height 0
checkbox input "true"
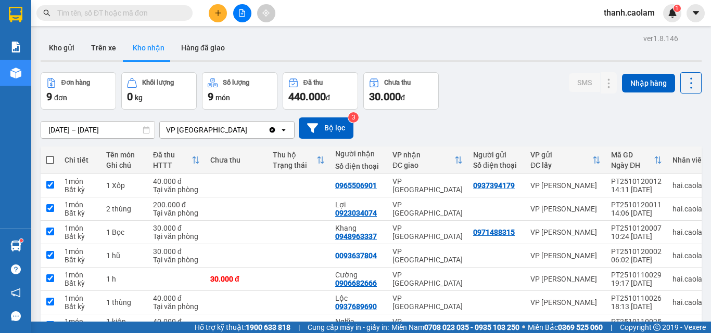
checkbox input "true"
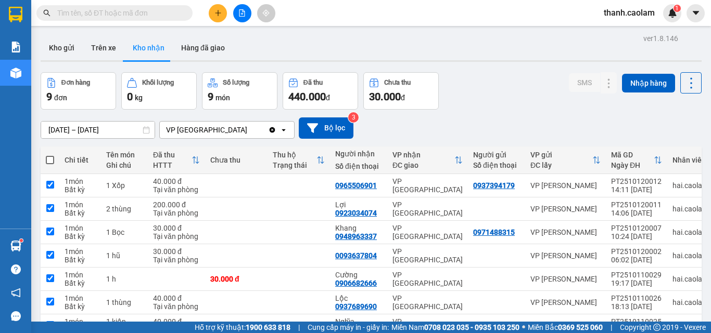
checkbox input "true"
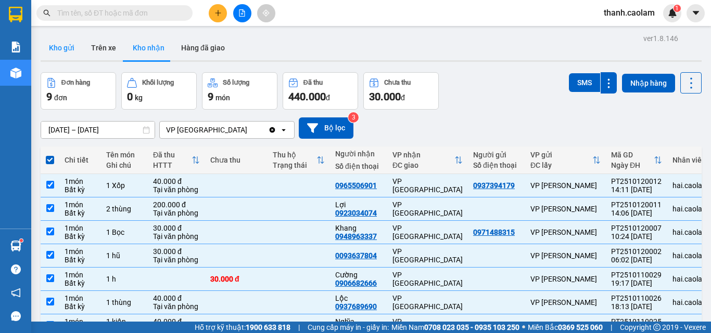
click at [65, 45] on button "Kho gửi" at bounding box center [62, 47] width 42 height 25
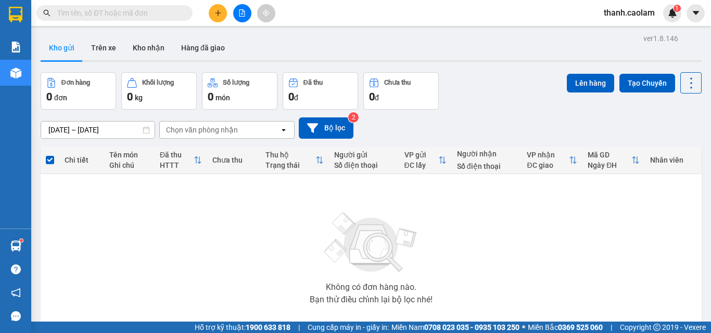
drag, startPoint x: 240, startPoint y: 10, endPoint x: 234, endPoint y: 5, distance: 8.1
click at [240, 9] on icon "file-add" at bounding box center [242, 12] width 6 height 7
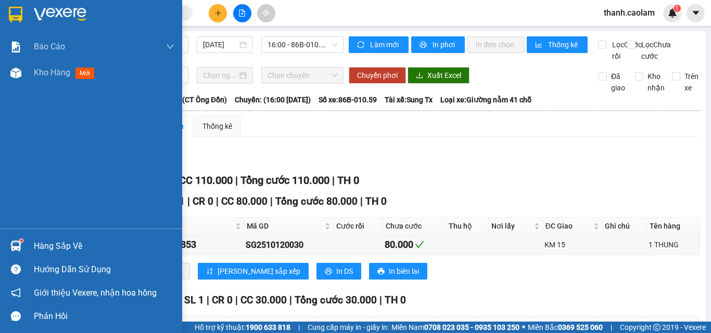
drag, startPoint x: 56, startPoint y: 13, endPoint x: 55, endPoint y: 1, distance: 12.5
click at [56, 12] on img at bounding box center [60, 15] width 53 height 16
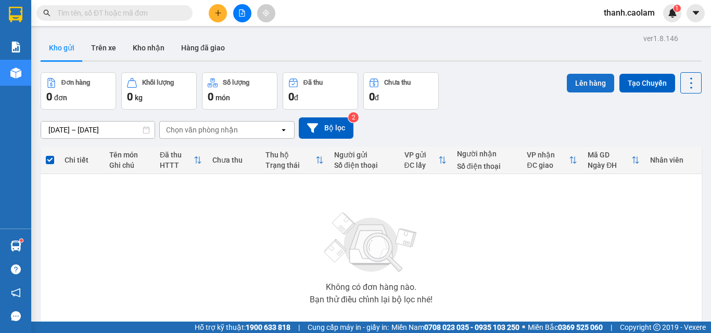
click at [589, 82] on button "Lên hàng" at bounding box center [589, 83] width 47 height 19
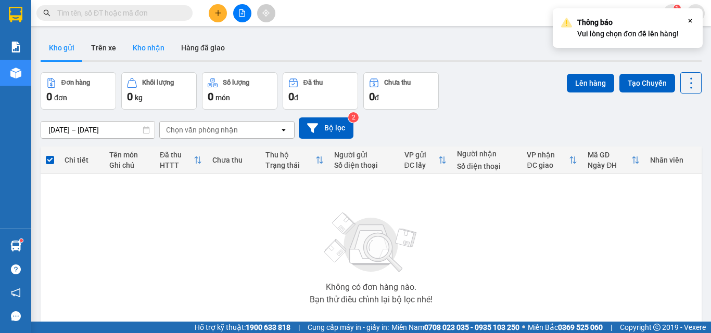
click at [147, 46] on button "Kho nhận" at bounding box center [148, 47] width 48 height 25
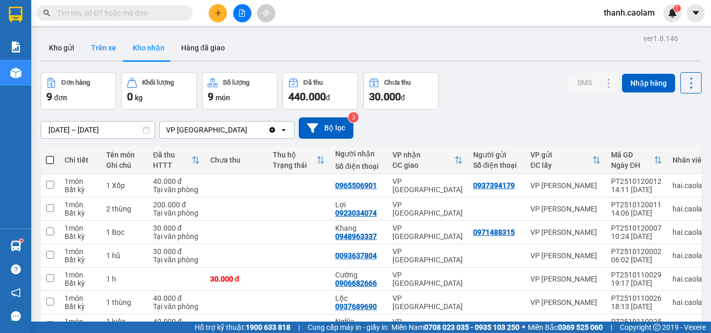
click at [107, 46] on button "Trên xe" at bounding box center [104, 47] width 42 height 25
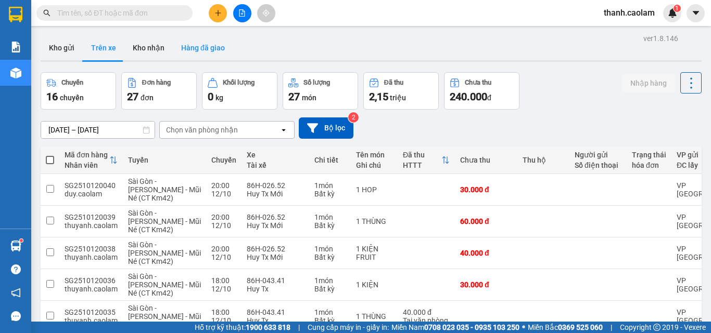
click at [197, 47] on button "Hàng đã giao" at bounding box center [203, 47] width 60 height 25
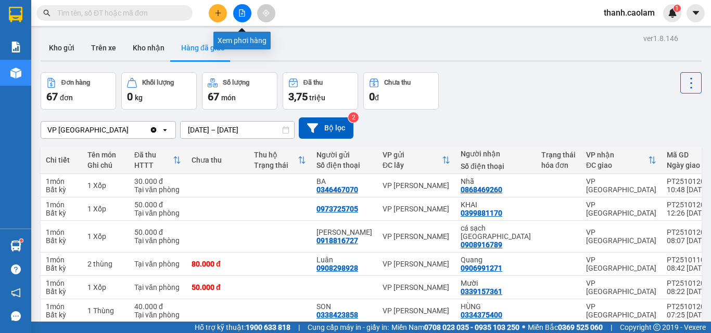
click at [244, 8] on button at bounding box center [242, 13] width 18 height 18
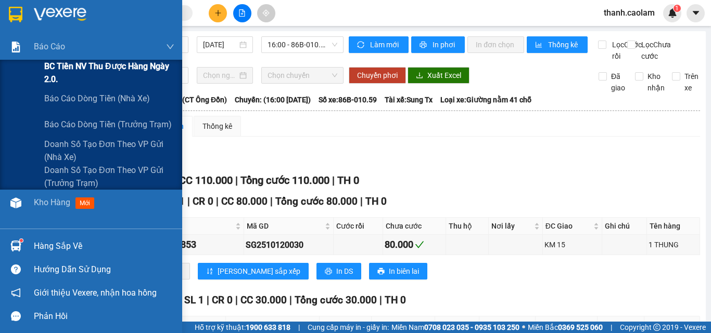
click at [60, 66] on span "BC Tiền NV thu được hàng ngày 2.0." at bounding box center [109, 73] width 130 height 26
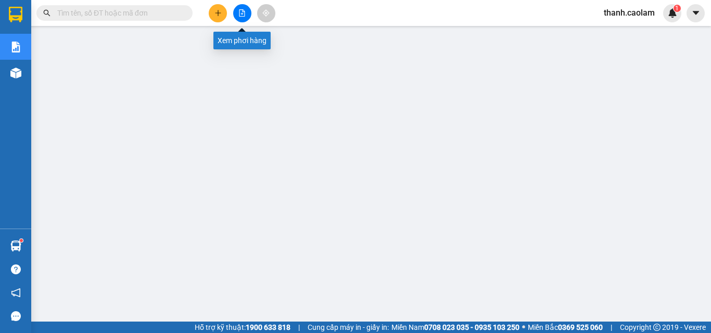
click at [246, 13] on button at bounding box center [242, 13] width 18 height 18
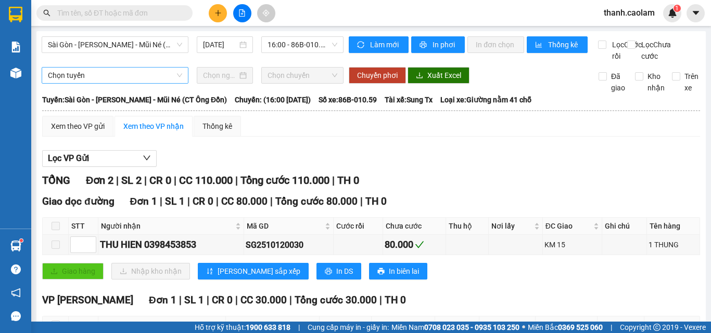
click at [159, 83] on span "Chọn tuyến" at bounding box center [115, 76] width 134 height 16
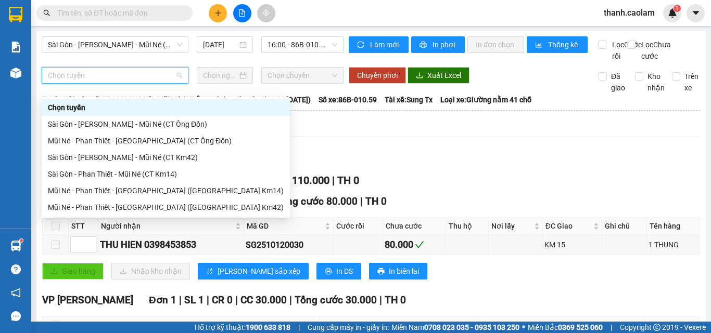
click at [171, 61] on div "Sài Gòn - [PERSON_NAME] - Mũi Né (CT Ông Đồn) [DATE] 16:00 - 86B-010.59" at bounding box center [193, 48] width 302 height 25
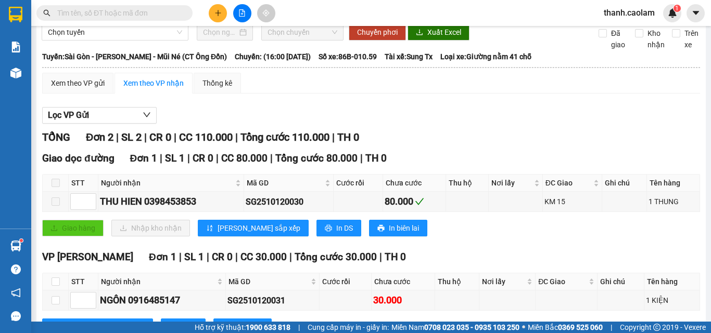
scroll to position [97, 0]
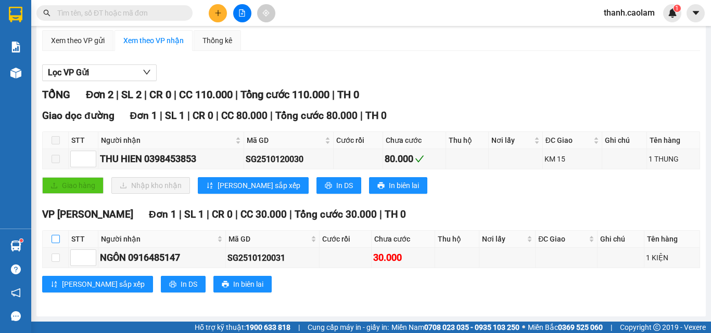
click at [57, 238] on input "checkbox" at bounding box center [55, 239] width 8 height 8
checkbox input "true"
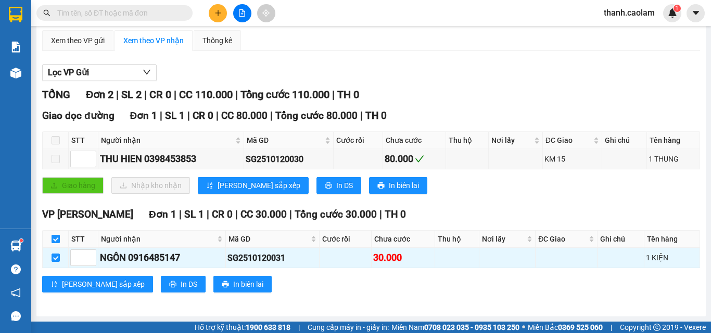
click at [51, 242] on input "checkbox" at bounding box center [55, 239] width 8 height 8
checkbox input "false"
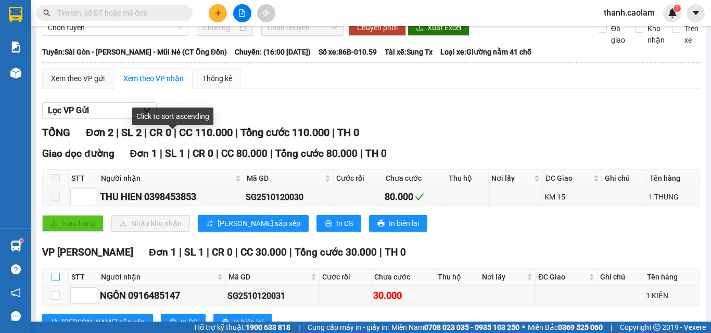
scroll to position [0, 0]
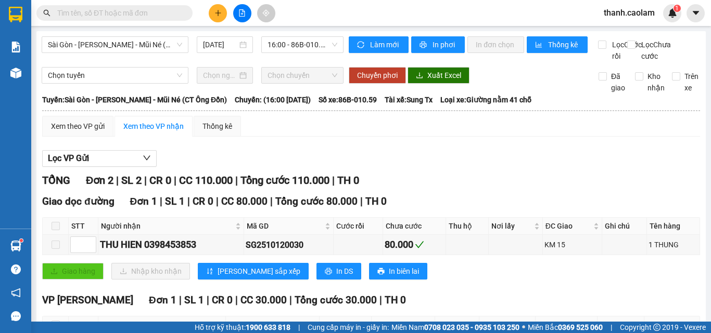
click at [241, 13] on icon "file-add" at bounding box center [241, 12] width 7 height 7
click at [241, 11] on icon "file-add" at bounding box center [241, 12] width 7 height 7
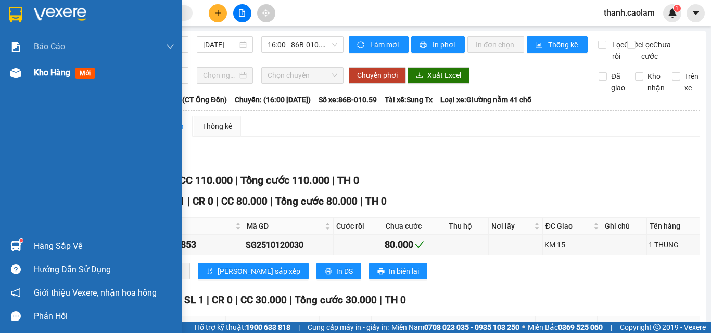
click at [11, 16] on img at bounding box center [16, 15] width 14 height 16
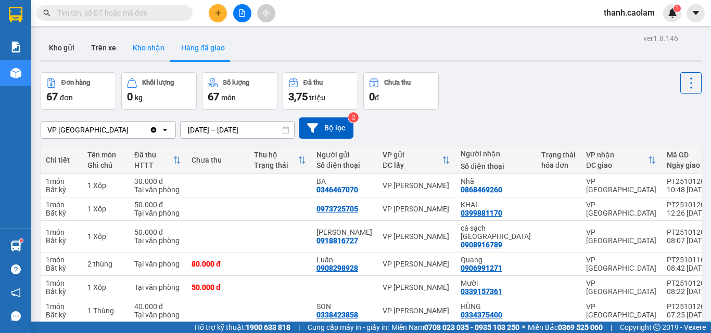
drag, startPoint x: 146, startPoint y: 47, endPoint x: 130, endPoint y: 46, distance: 16.1
click at [147, 47] on button "Kho nhận" at bounding box center [148, 47] width 48 height 25
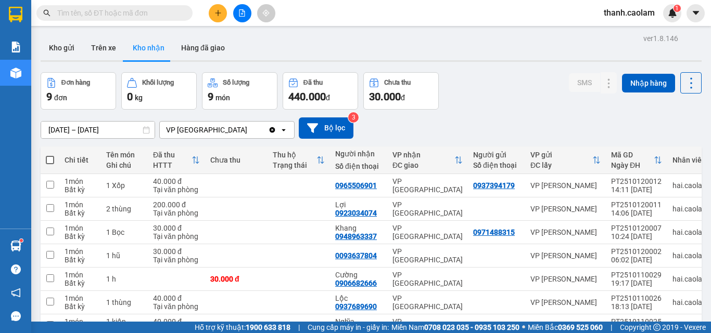
drag, startPoint x: 49, startPoint y: 159, endPoint x: 49, endPoint y: 145, distance: 13.5
click at [49, 159] on span at bounding box center [50, 160] width 8 height 8
click at [50, 155] on input "checkbox" at bounding box center [50, 155] width 0 height 0
checkbox input "true"
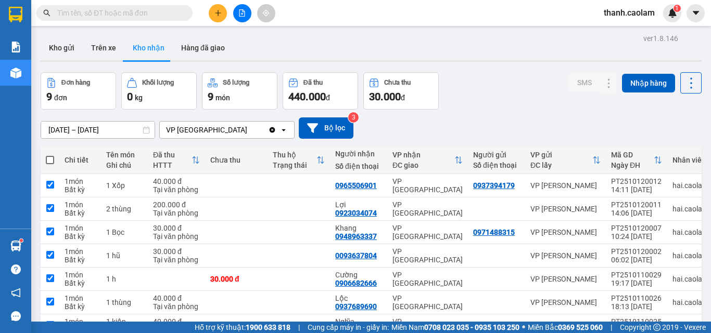
checkbox input "true"
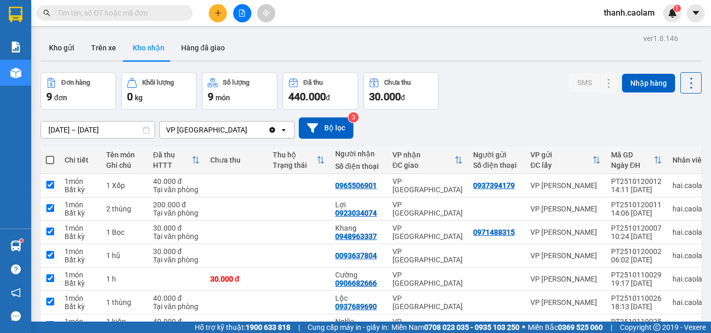
checkbox input "true"
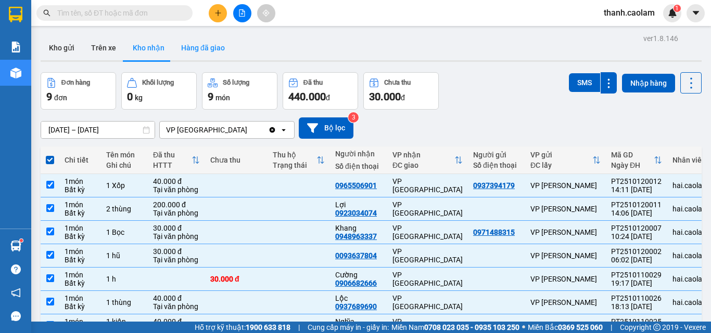
click at [206, 45] on button "Hàng đã giao" at bounding box center [203, 47] width 60 height 25
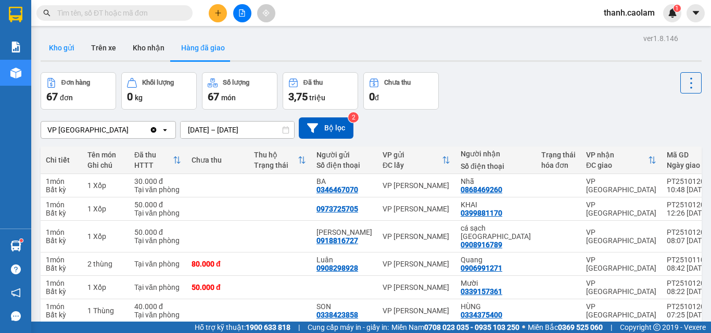
click at [67, 45] on button "Kho gửi" at bounding box center [62, 47] width 42 height 25
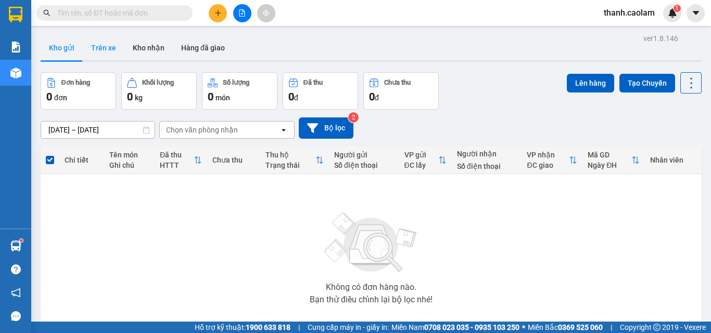
click at [97, 46] on button "Trên xe" at bounding box center [104, 47] width 42 height 25
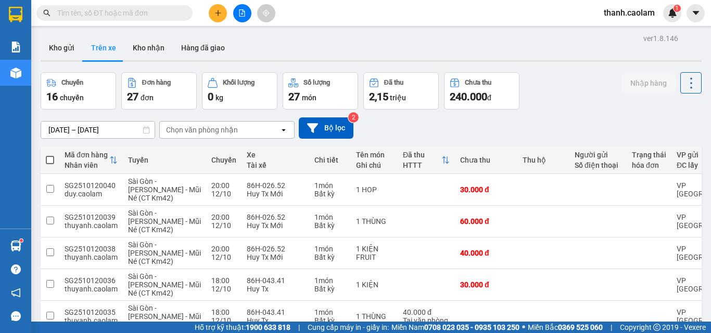
click at [49, 160] on span at bounding box center [50, 160] width 8 height 8
click at [50, 155] on input "checkbox" at bounding box center [50, 155] width 0 height 0
checkbox input "true"
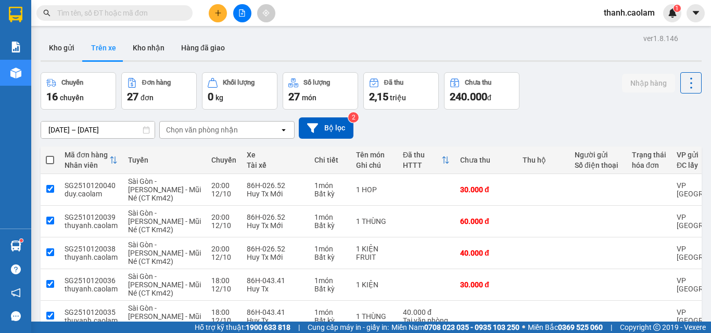
checkbox input "true"
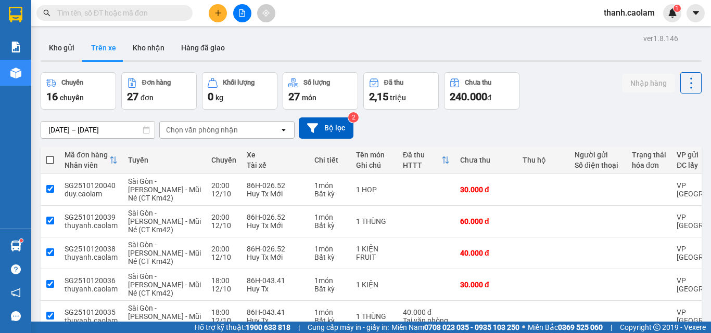
checkbox input "true"
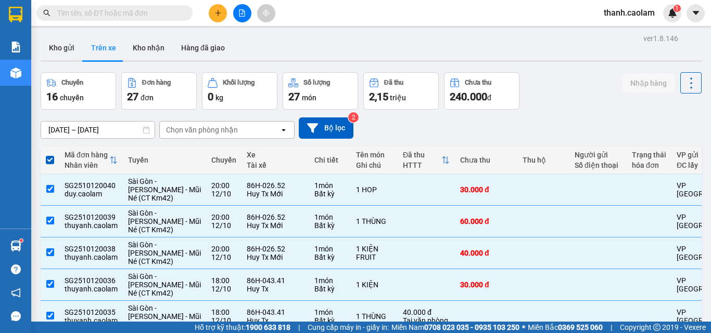
click at [49, 160] on span at bounding box center [50, 160] width 8 height 8
click at [50, 155] on input "checkbox" at bounding box center [50, 155] width 0 height 0
checkbox input "false"
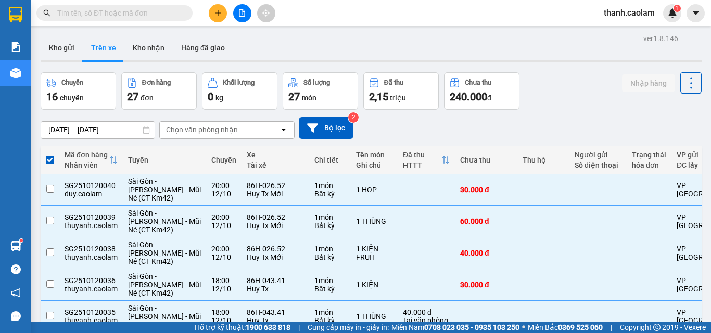
checkbox input "false"
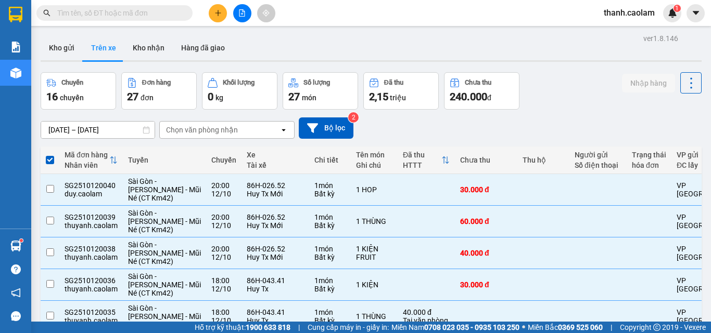
checkbox input "false"
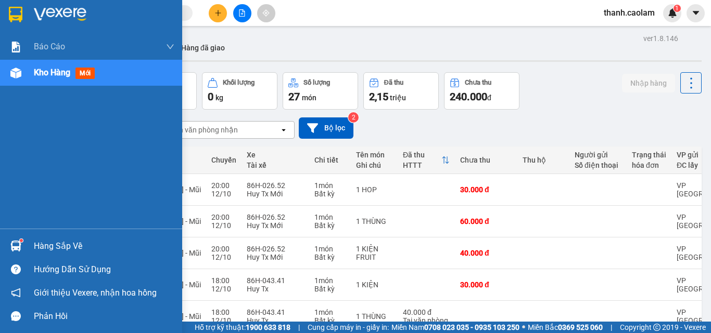
click at [33, 9] on div at bounding box center [91, 17] width 182 height 34
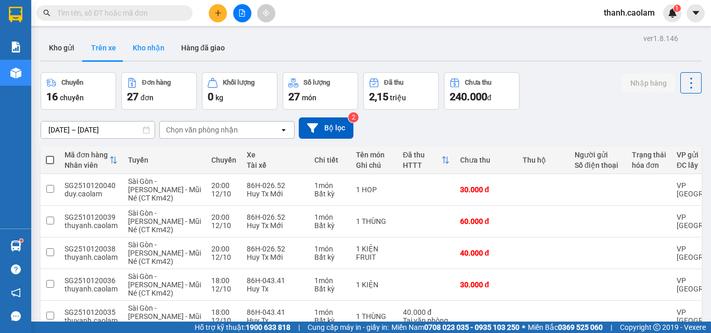
click at [158, 48] on button "Kho nhận" at bounding box center [148, 47] width 48 height 25
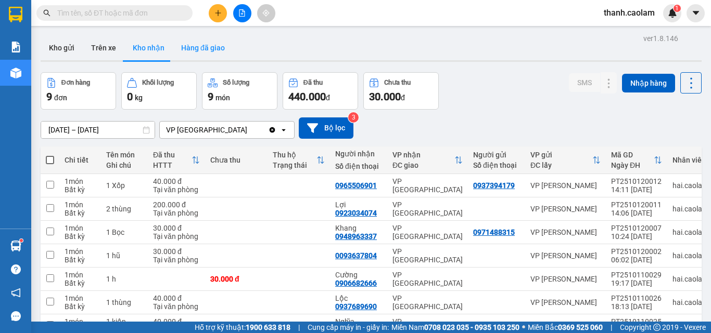
click at [190, 45] on button "Hàng đã giao" at bounding box center [203, 47] width 60 height 25
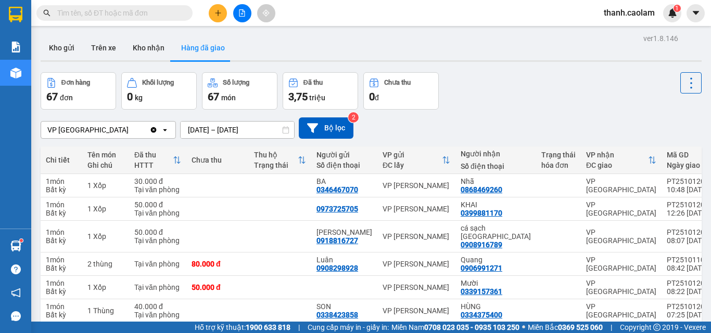
click at [175, 13] on input "text" at bounding box center [118, 12] width 123 height 11
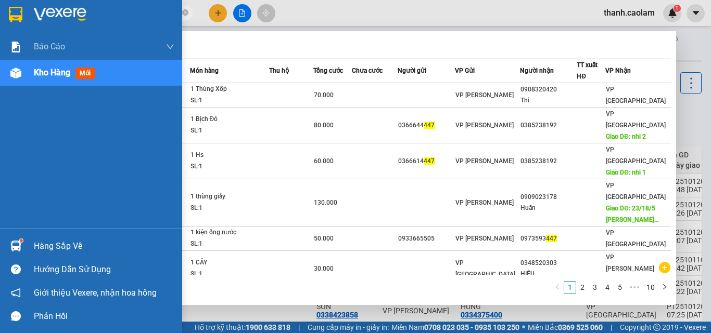
type input "447"
click at [35, 9] on img at bounding box center [60, 15] width 53 height 16
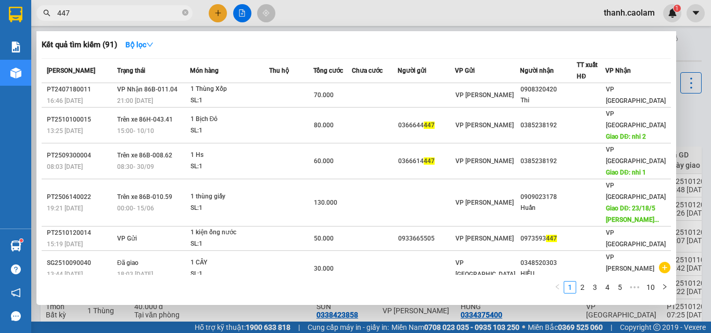
click at [238, 16] on div at bounding box center [355, 166] width 711 height 333
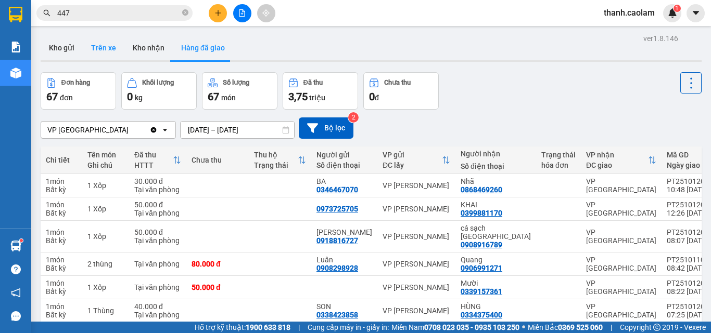
click at [102, 43] on button "Trên xe" at bounding box center [104, 47] width 42 height 25
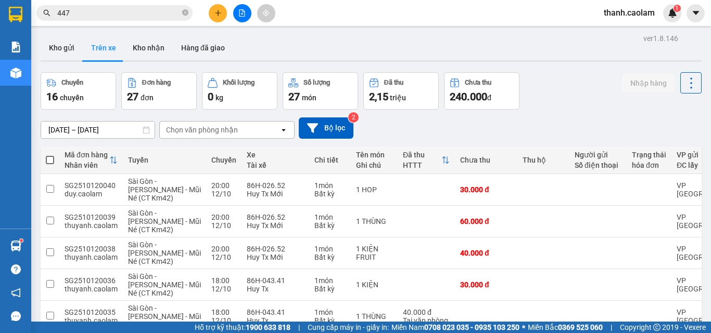
click at [51, 163] on span at bounding box center [50, 160] width 8 height 8
click at [50, 155] on input "checkbox" at bounding box center [50, 155] width 0 height 0
checkbox input "true"
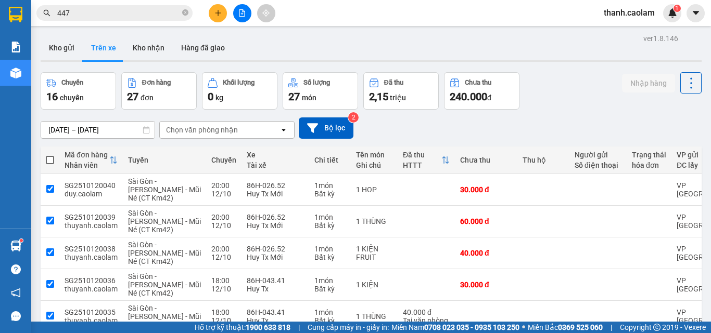
checkbox input "true"
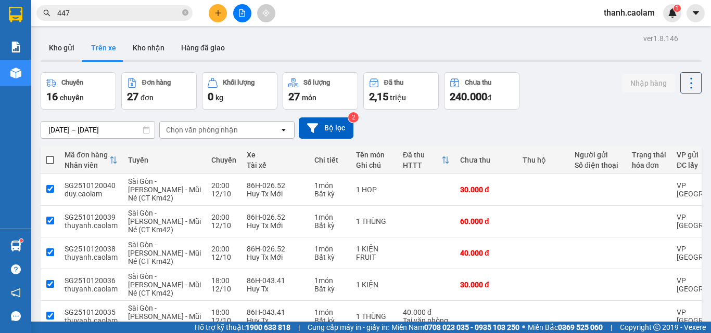
checkbox input "true"
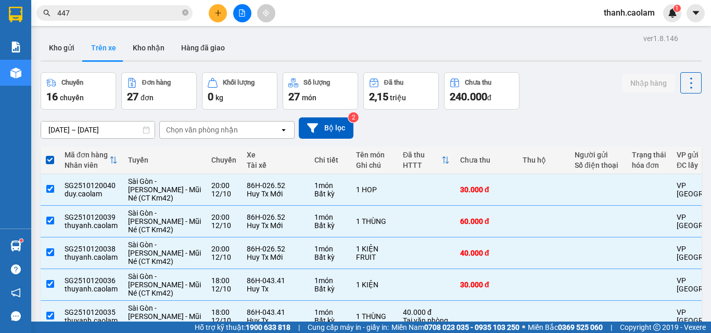
click at [49, 159] on span at bounding box center [50, 160] width 8 height 8
click at [50, 155] on input "checkbox" at bounding box center [50, 155] width 0 height 0
checkbox input "false"
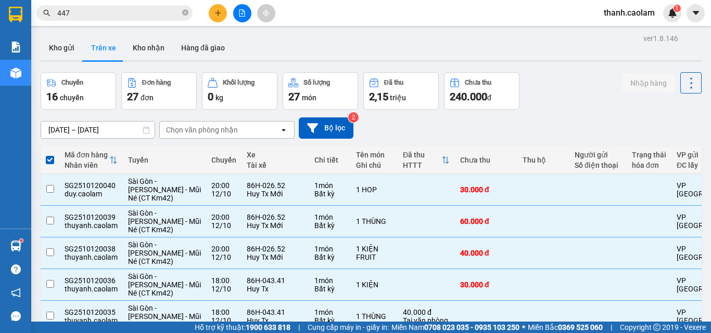
checkbox input "false"
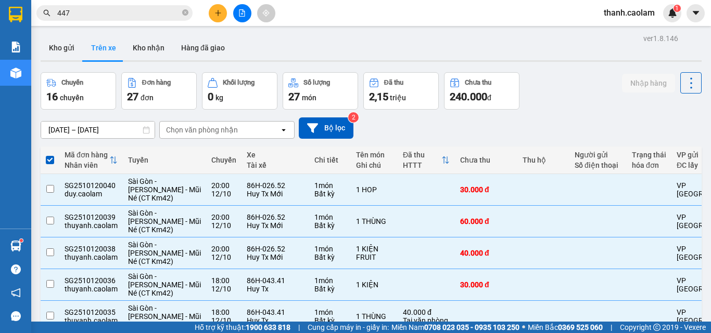
checkbox input "false"
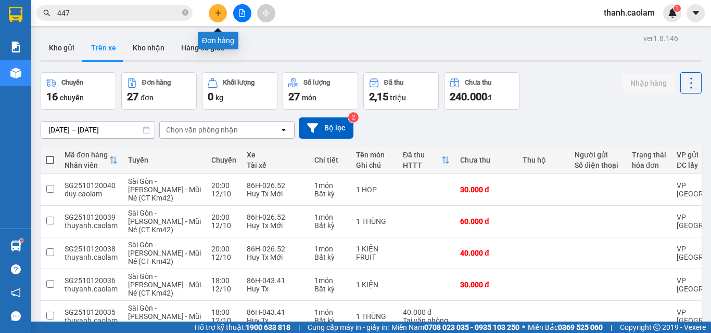
click at [217, 11] on icon "plus" at bounding box center [217, 12] width 7 height 7
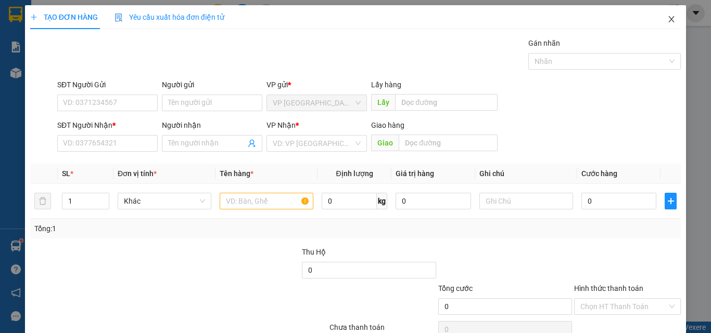
click at [667, 17] on icon "close" at bounding box center [671, 19] width 8 height 8
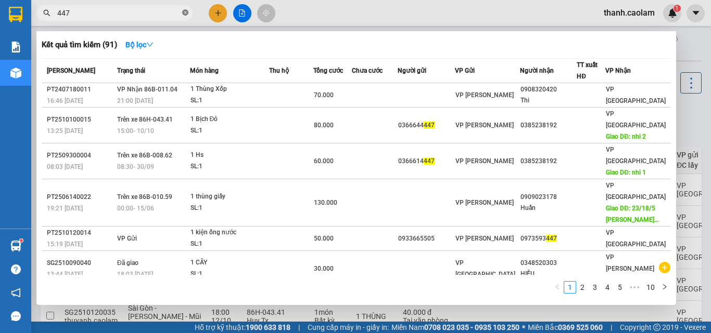
click at [184, 9] on span at bounding box center [185, 13] width 6 height 10
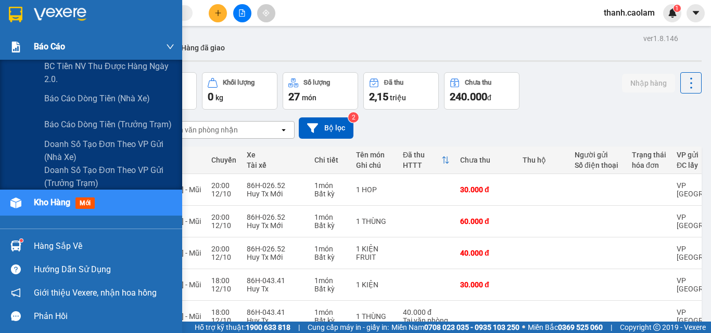
click at [42, 41] on span "Báo cáo" at bounding box center [49, 46] width 31 height 13
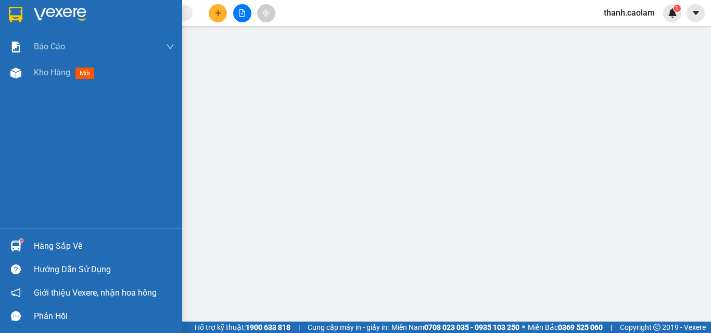
click at [51, 9] on img at bounding box center [60, 15] width 53 height 16
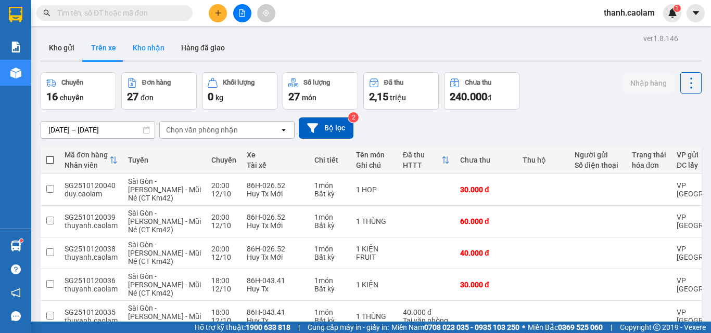
click at [141, 55] on button "Kho nhận" at bounding box center [148, 47] width 48 height 25
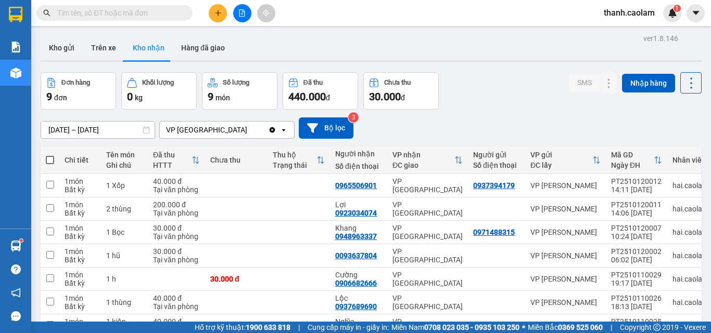
click at [57, 155] on th at bounding box center [50, 161] width 19 height 28
drag, startPoint x: 50, startPoint y: 159, endPoint x: 59, endPoint y: 150, distance: 12.9
click at [51, 159] on span at bounding box center [50, 160] width 8 height 8
click at [50, 155] on input "checkbox" at bounding box center [50, 155] width 0 height 0
checkbox input "true"
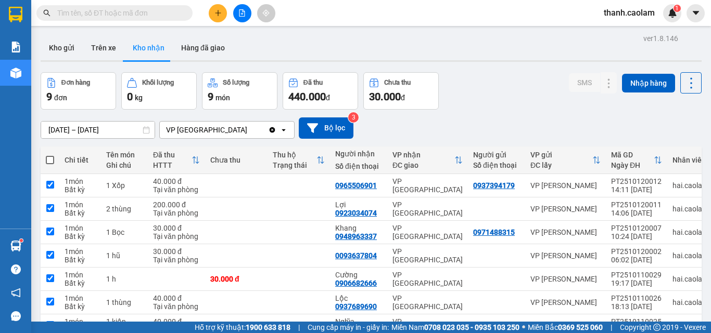
checkbox input "true"
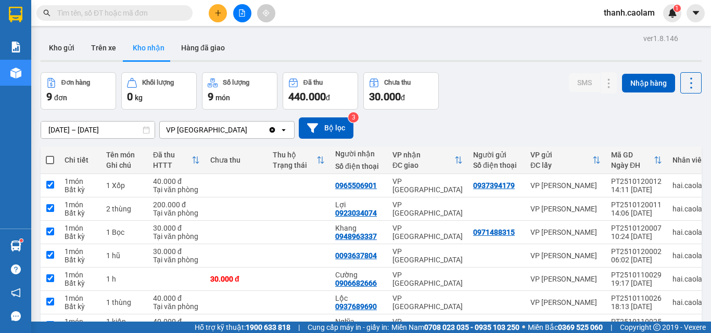
checkbox input "true"
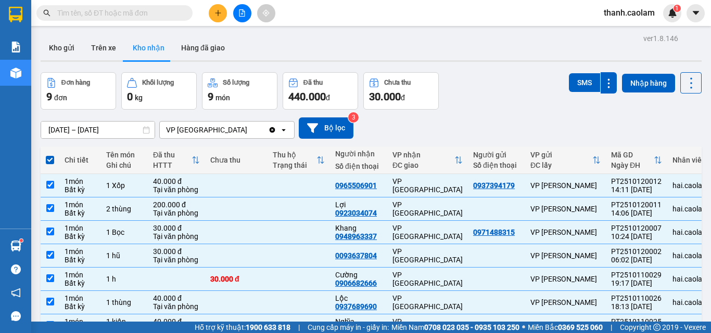
click at [128, 5] on div "Kết quả tìm kiếm ( 91 ) Bộ lọc Mã ĐH Trạng thái Món hàng Thu hộ Tổng cước Chưa …" at bounding box center [101, 13] width 203 height 18
click at [126, 9] on input "text" at bounding box center [118, 12] width 123 height 11
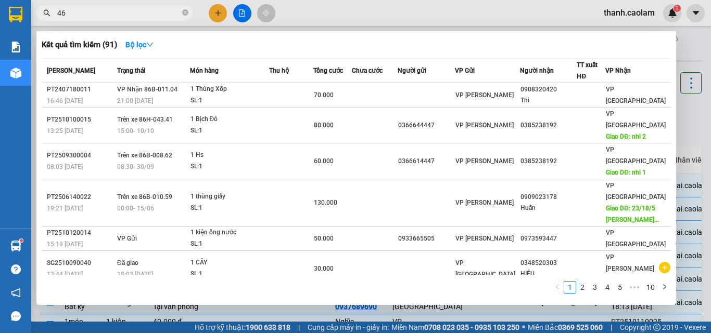
type input "461"
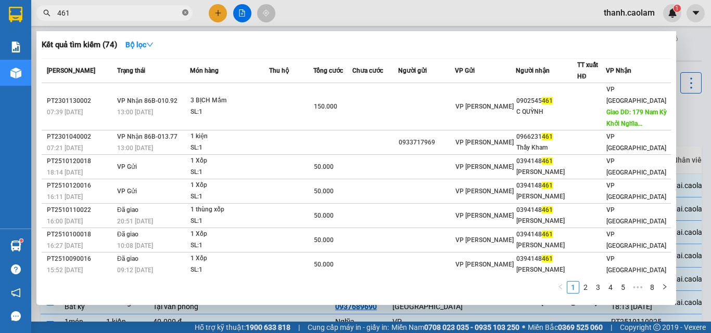
click at [183, 11] on icon "close-circle" at bounding box center [185, 12] width 6 height 6
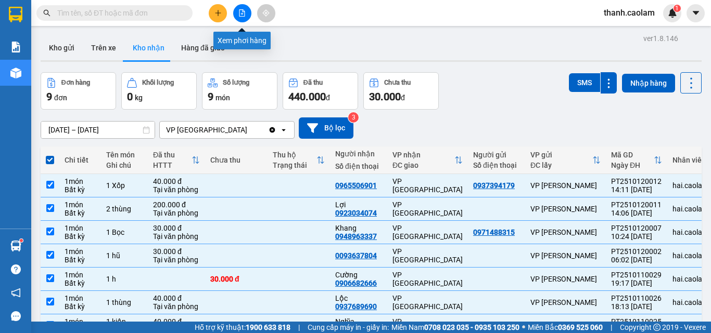
click at [245, 10] on icon "file-add" at bounding box center [241, 12] width 7 height 7
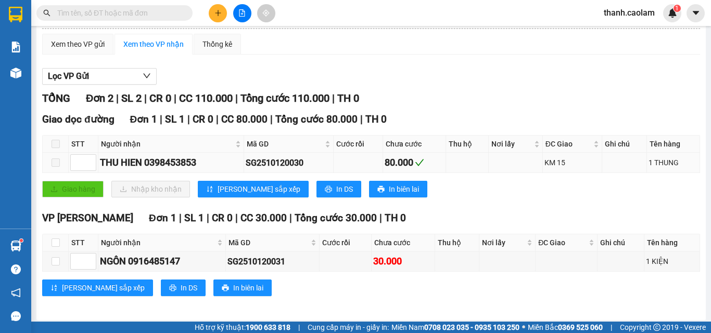
scroll to position [97, 0]
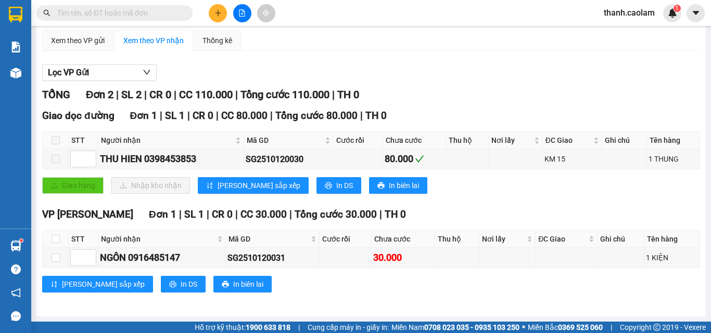
click at [61, 141] on th at bounding box center [56, 140] width 26 height 17
click at [170, 40] on div "Xem theo VP nhận" at bounding box center [153, 40] width 60 height 11
click at [80, 30] on td "Xem theo VP gửi Xem theo VP nhận Thống kê Lọc VP Gửi TỔNG Đơn 2 | SL 2 | CR 0 …" at bounding box center [371, 168] width 659 height 277
click at [159, 44] on div "Xem theo VP nhận" at bounding box center [153, 40] width 60 height 11
click at [240, 14] on icon "file-add" at bounding box center [241, 12] width 7 height 7
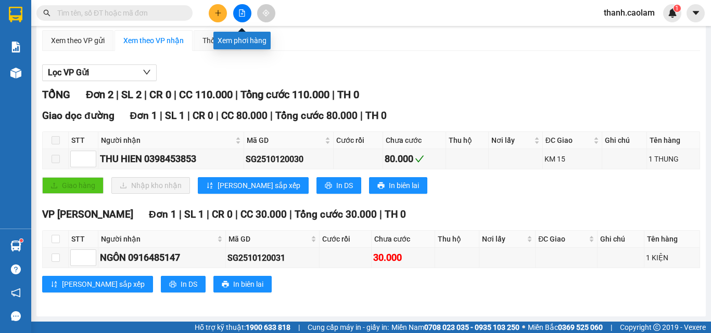
click at [242, 9] on icon "file-add" at bounding box center [242, 12] width 6 height 7
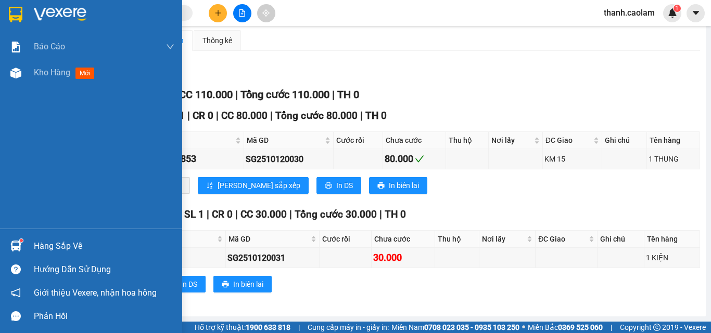
click at [26, 8] on div at bounding box center [91, 17] width 182 height 34
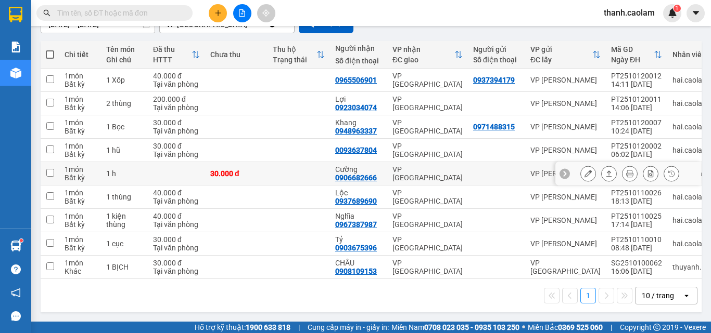
scroll to position [110, 0]
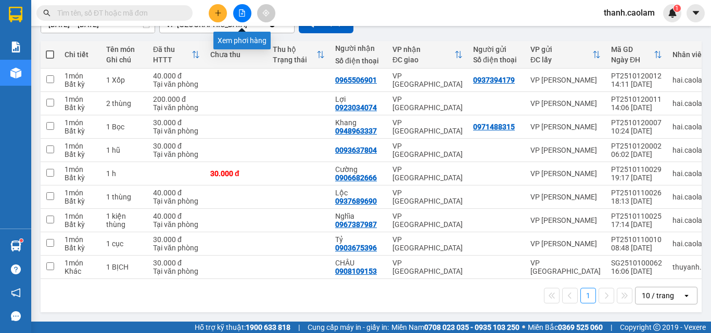
click at [237, 10] on button at bounding box center [242, 13] width 18 height 18
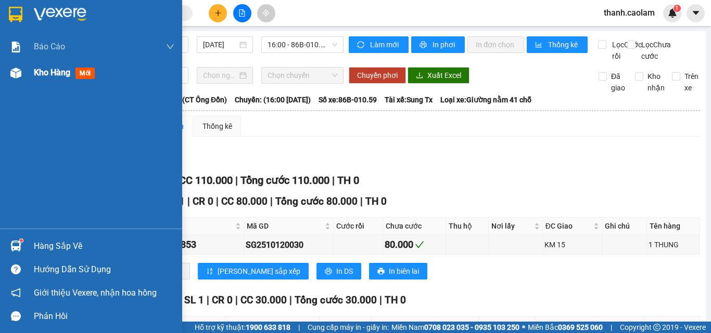
click at [43, 13] on img at bounding box center [60, 15] width 53 height 16
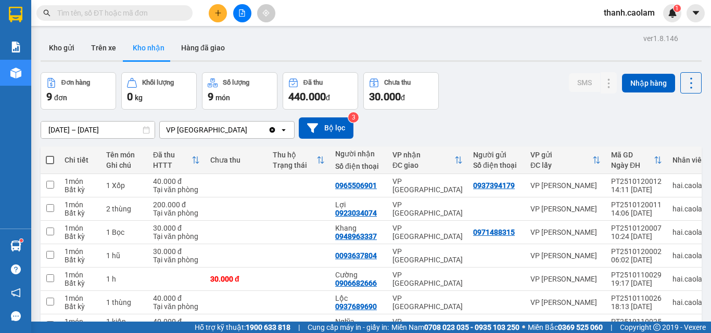
click at [139, 11] on input "text" at bounding box center [118, 12] width 123 height 11
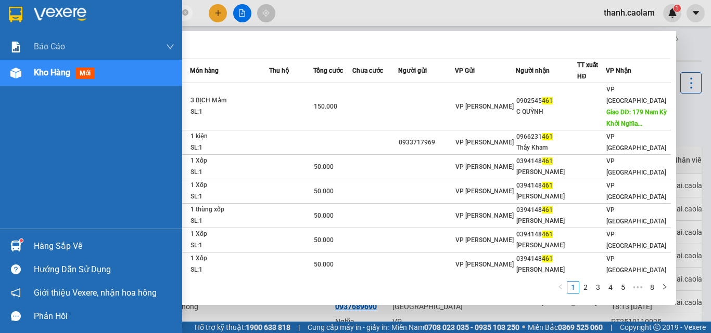
type input "461"
drag, startPoint x: 46, startPoint y: 16, endPoint x: 213, endPoint y: 20, distance: 167.6
click at [46, 16] on img at bounding box center [60, 15] width 53 height 16
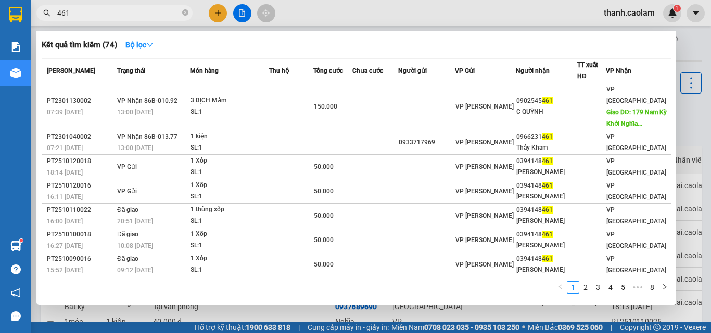
click at [238, 12] on div at bounding box center [355, 166] width 711 height 333
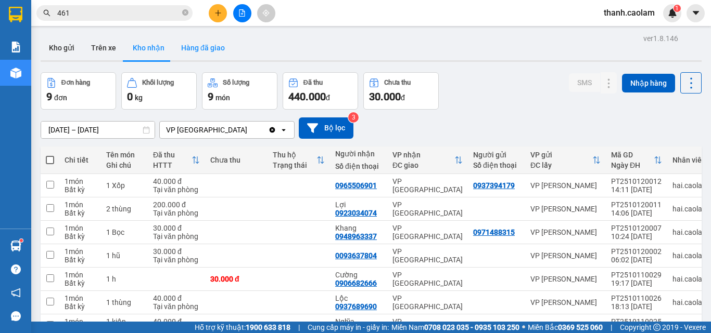
click at [214, 46] on button "Hàng đã giao" at bounding box center [203, 47] width 60 height 25
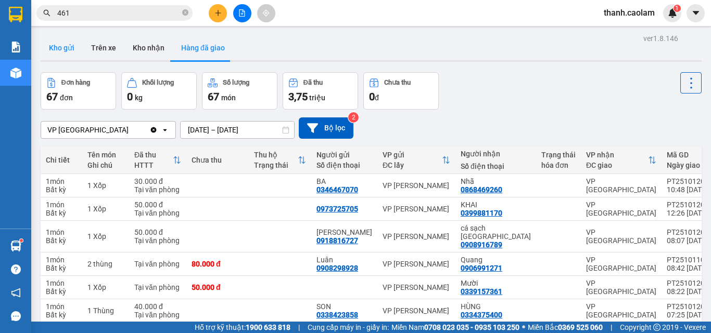
click at [62, 41] on button "Kho gửi" at bounding box center [62, 47] width 42 height 25
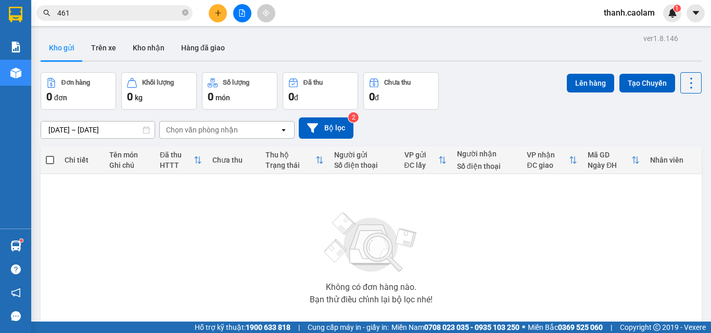
click at [48, 157] on span at bounding box center [50, 160] width 8 height 8
click at [50, 155] on input "checkbox" at bounding box center [50, 155] width 0 height 0
click at [50, 160] on span at bounding box center [50, 160] width 8 height 8
click at [50, 155] on input "checkbox" at bounding box center [50, 155] width 0 height 0
click at [105, 43] on button "Trên xe" at bounding box center [104, 47] width 42 height 25
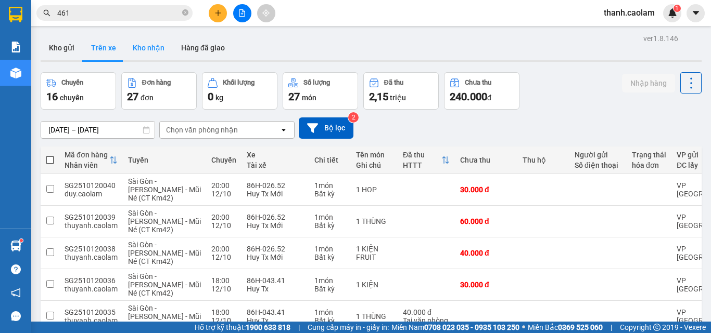
click at [153, 47] on button "Kho nhận" at bounding box center [148, 47] width 48 height 25
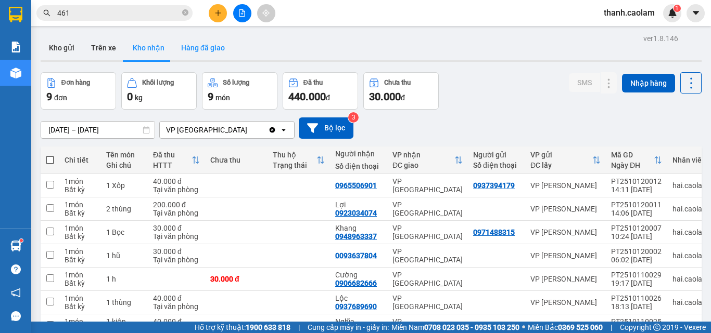
click at [202, 48] on button "Hàng đã giao" at bounding box center [203, 47] width 60 height 25
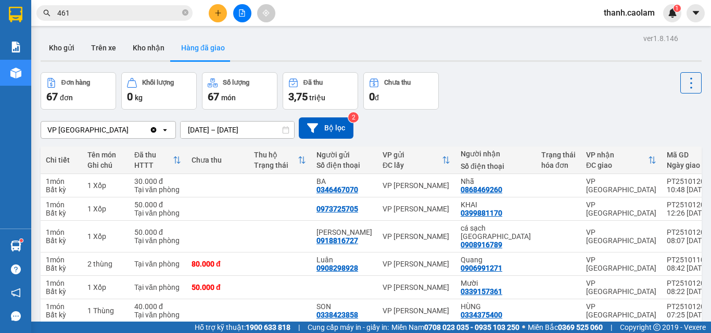
click at [196, 127] on input "[DATE] – [DATE]" at bounding box center [237, 130] width 113 height 17
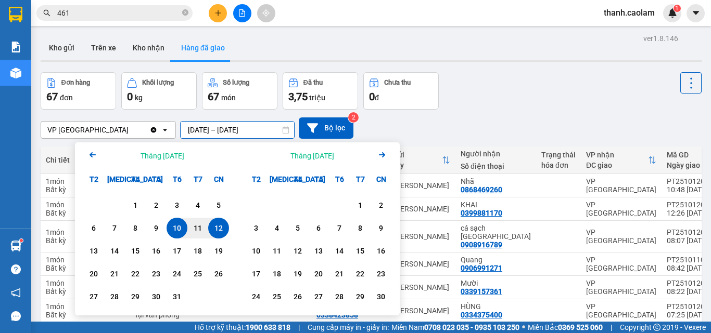
drag, startPoint x: 215, startPoint y: 231, endPoint x: 210, endPoint y: 148, distance: 83.4
click at [215, 230] on div "12" at bounding box center [218, 228] width 15 height 12
click at [182, 227] on div "10" at bounding box center [177, 228] width 15 height 12
type input "[DATE] – [DATE]"
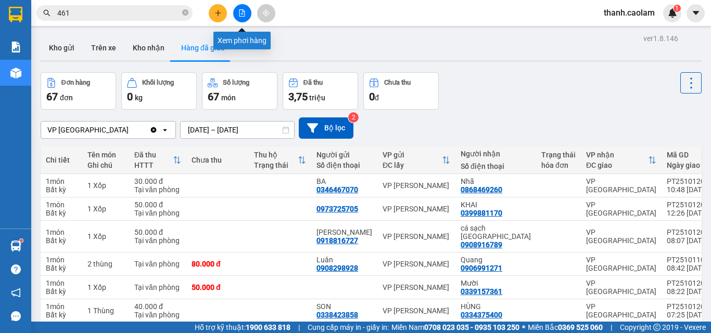
click at [240, 11] on icon "file-add" at bounding box center [241, 12] width 7 height 7
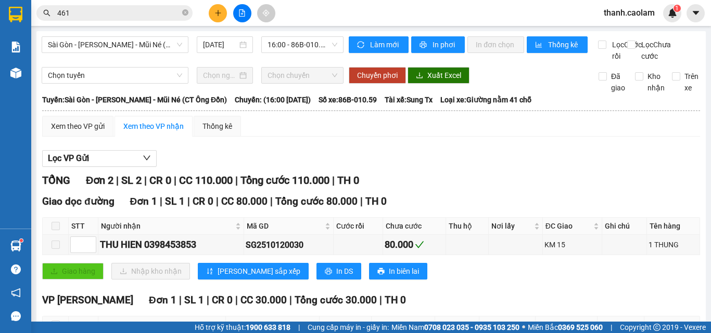
click at [55, 230] on span at bounding box center [55, 226] width 8 height 8
click at [58, 230] on span at bounding box center [55, 226] width 8 height 8
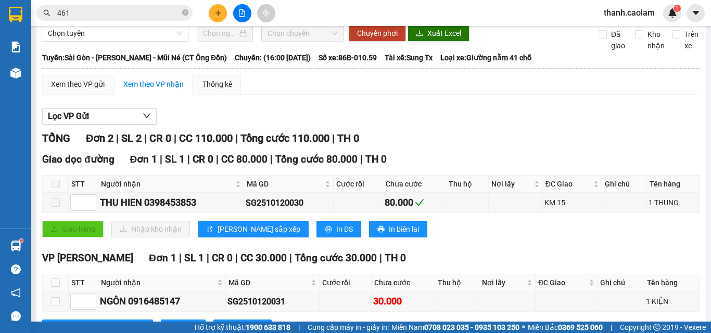
scroll to position [97, 0]
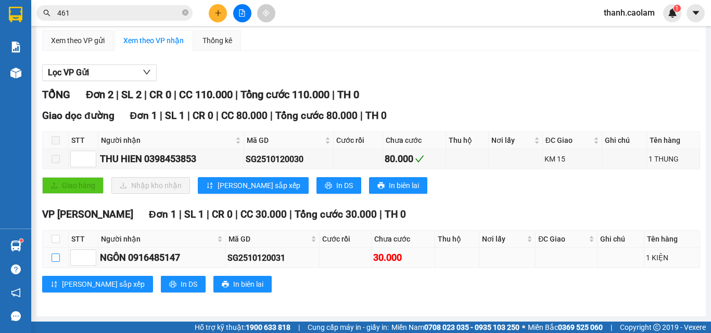
click at [57, 258] on input "checkbox" at bounding box center [55, 258] width 8 height 8
checkbox input "true"
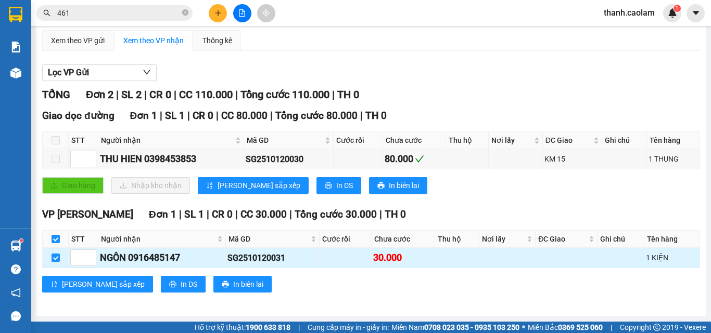
click at [60, 255] on td at bounding box center [56, 258] width 26 height 20
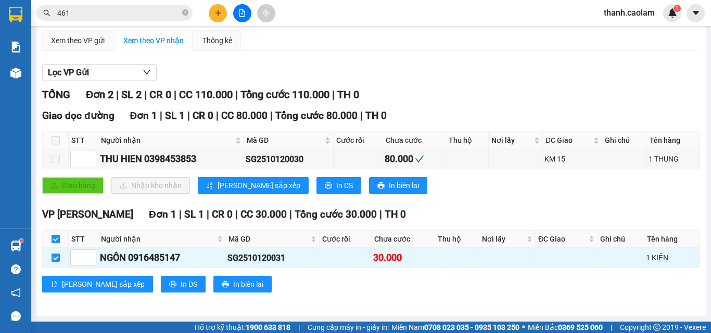
click at [56, 236] on input "checkbox" at bounding box center [55, 239] width 8 height 8
checkbox input "false"
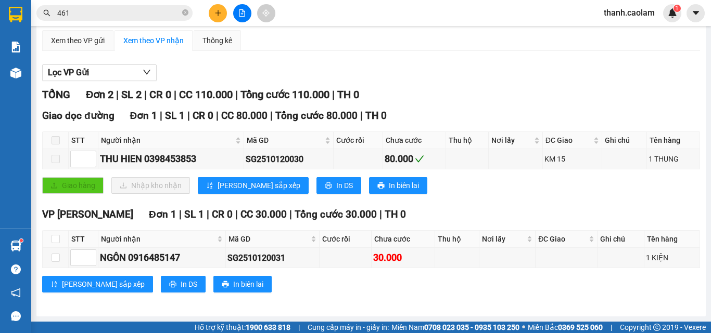
click at [243, 12] on icon "file-add" at bounding box center [241, 12] width 7 height 7
click at [31, 12] on div at bounding box center [15, 17] width 31 height 34
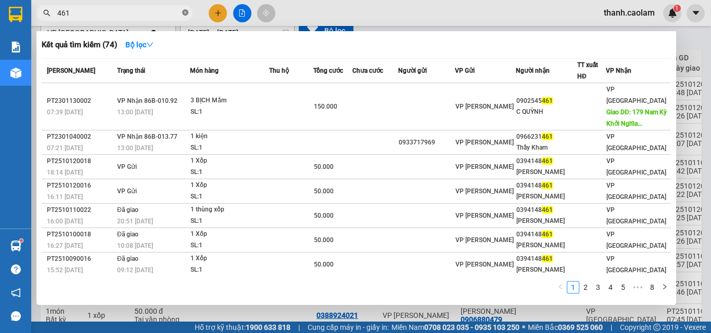
click at [187, 11] on icon "close-circle" at bounding box center [185, 12] width 6 height 6
type input "447"
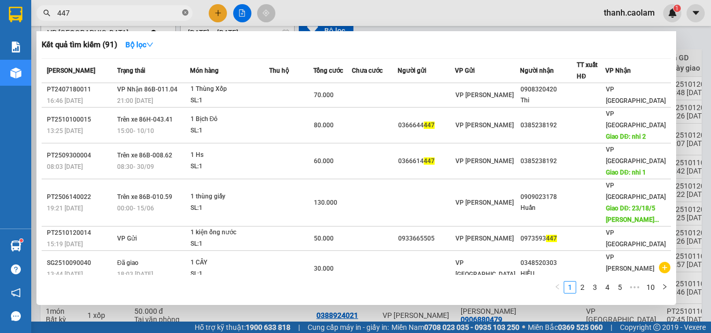
click at [184, 10] on icon "close-circle" at bounding box center [185, 12] width 6 height 6
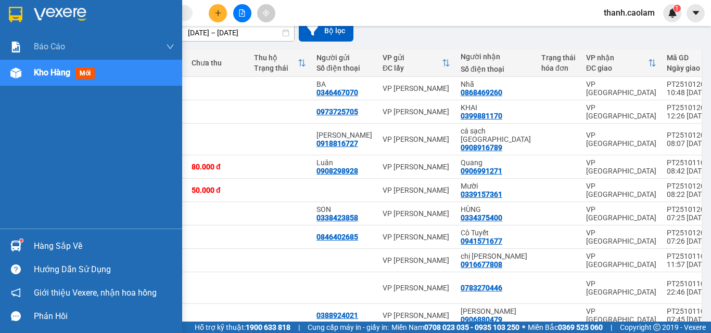
click at [21, 9] on img at bounding box center [16, 15] width 14 height 16
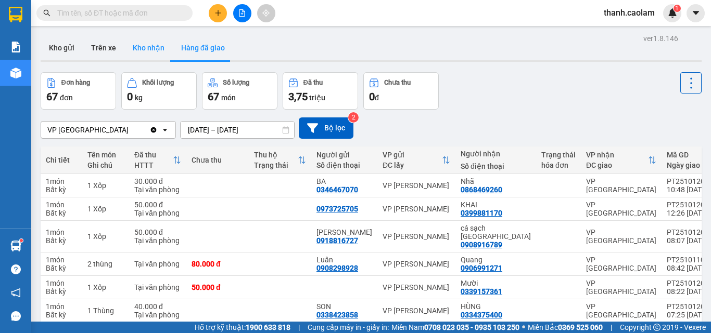
click at [158, 46] on button "Kho nhận" at bounding box center [148, 47] width 48 height 25
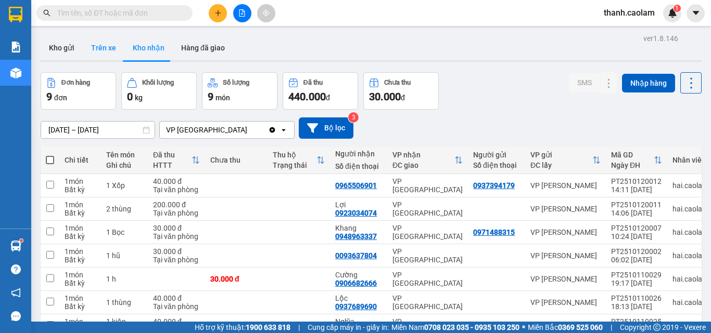
click at [106, 46] on button "Trên xe" at bounding box center [104, 47] width 42 height 25
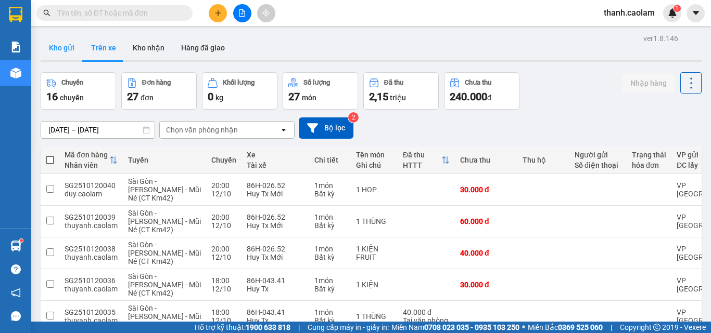
click at [60, 48] on button "Kho gửi" at bounding box center [62, 47] width 42 height 25
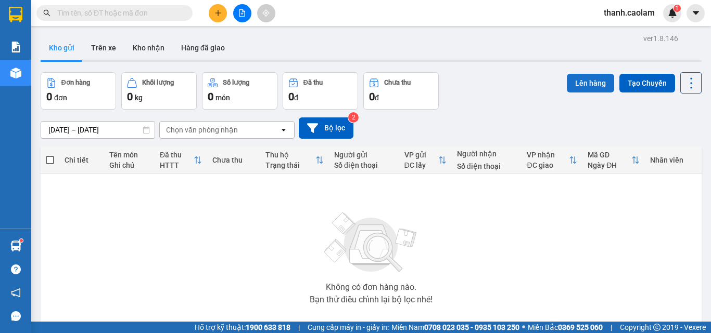
click at [581, 83] on button "Lên hàng" at bounding box center [589, 83] width 47 height 19
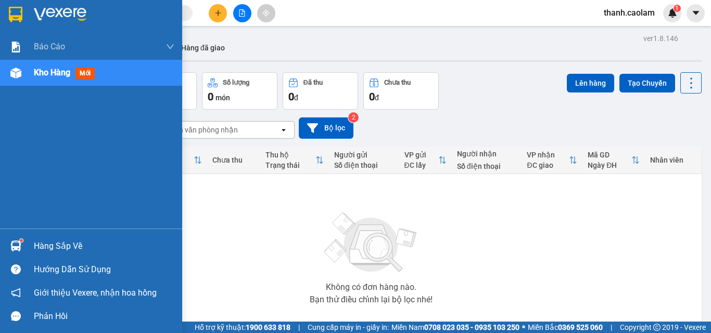
click at [38, 11] on img at bounding box center [60, 15] width 53 height 16
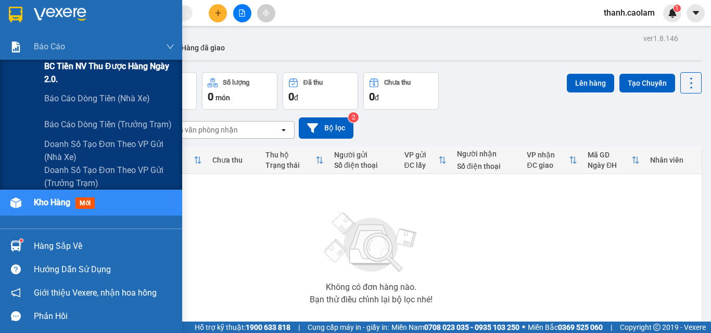
click at [85, 66] on span "BC Tiền NV thu được hàng ngày 2.0." at bounding box center [109, 73] width 130 height 26
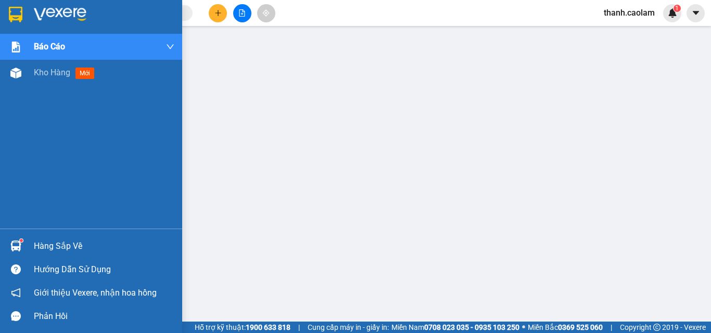
click at [26, 10] on div at bounding box center [91, 17] width 182 height 34
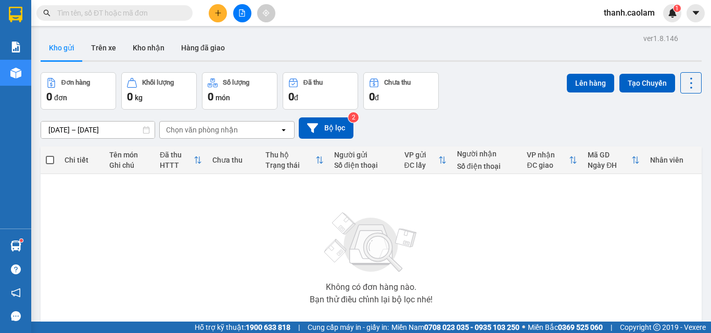
click at [122, 9] on input "text" at bounding box center [118, 12] width 123 height 11
click at [242, 10] on icon "file-add" at bounding box center [241, 12] width 7 height 7
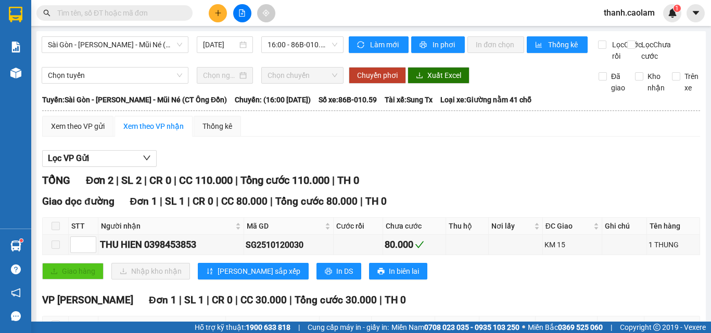
click at [149, 10] on input "text" at bounding box center [118, 12] width 123 height 11
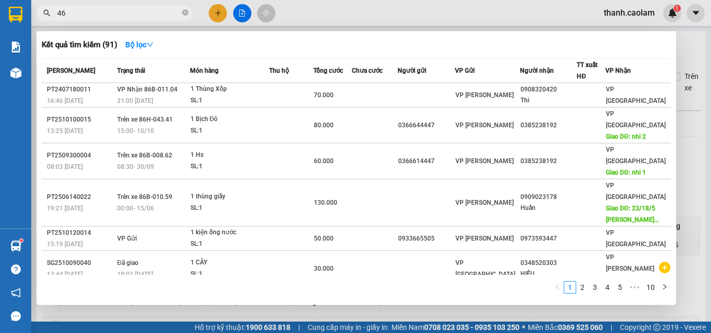
type input "461"
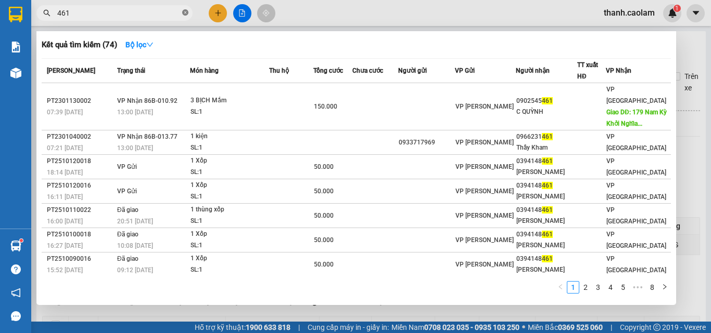
click at [182, 10] on icon "close-circle" at bounding box center [185, 12] width 6 height 6
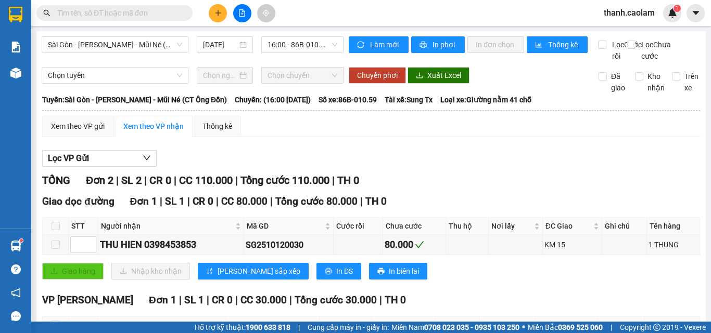
click at [144, 8] on input "text" at bounding box center [118, 12] width 123 height 11
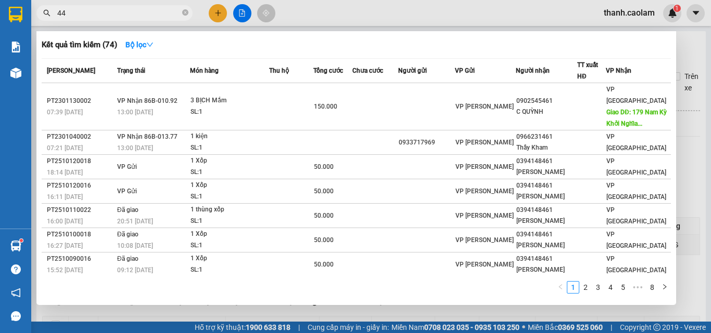
type input "447"
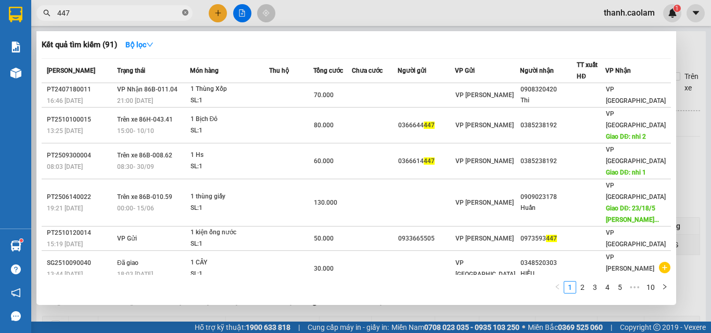
click at [183, 9] on span at bounding box center [185, 13] width 6 height 10
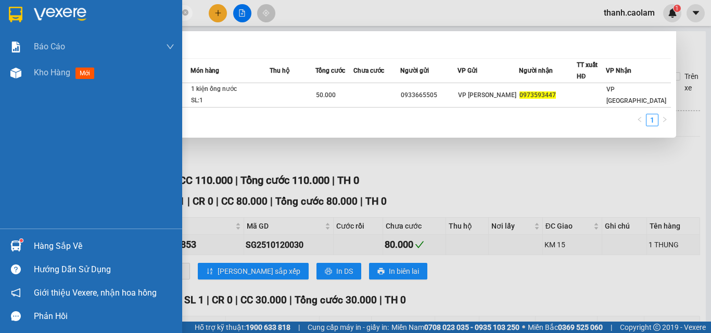
type input "0973593447"
click at [75, 130] on div "Báo cáo BC Tiền NV thu được hàng ngày 2.0. Báo cáo dòng tiền (nhà xe) Báo cáo d…" at bounding box center [91, 131] width 182 height 195
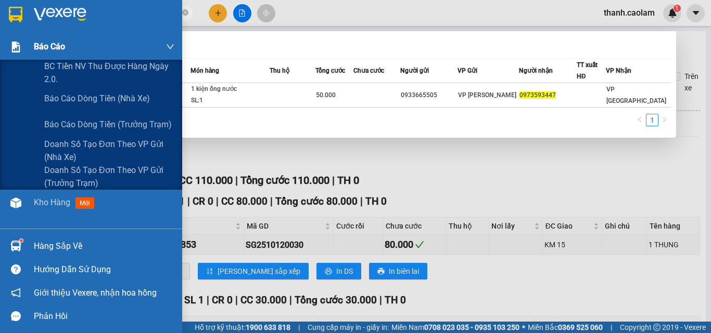
click at [71, 44] on div "Báo cáo" at bounding box center [104, 47] width 140 height 26
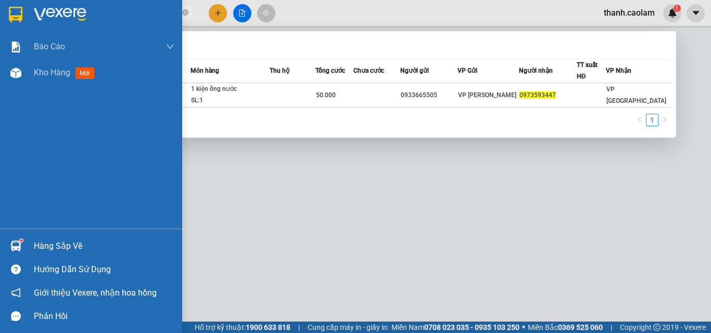
click at [58, 12] on img at bounding box center [60, 15] width 53 height 16
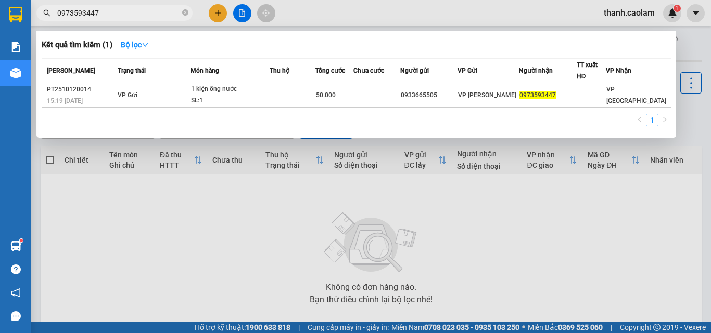
click at [244, 10] on div at bounding box center [355, 166] width 711 height 333
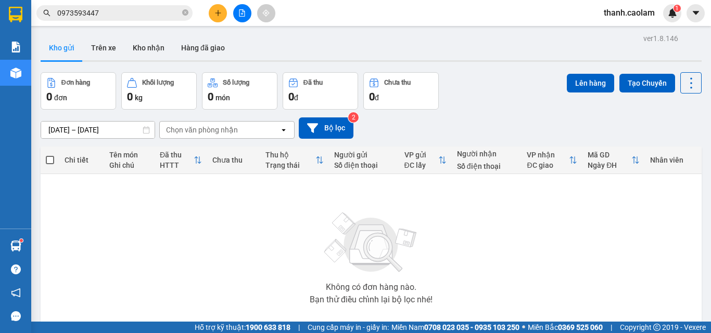
click at [178, 14] on input "0973593447" at bounding box center [118, 12] width 123 height 11
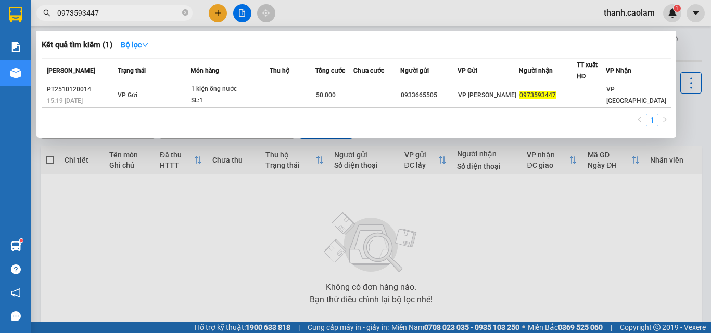
click at [526, 227] on div at bounding box center [355, 166] width 711 height 333
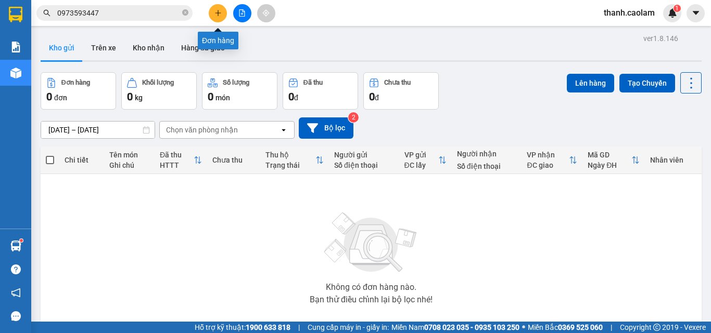
click at [222, 13] on button at bounding box center [218, 13] width 18 height 18
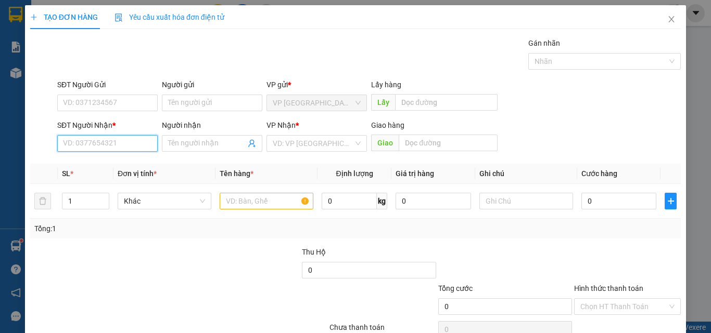
click at [134, 137] on input "SĐT Người Nhận *" at bounding box center [107, 143] width 100 height 17
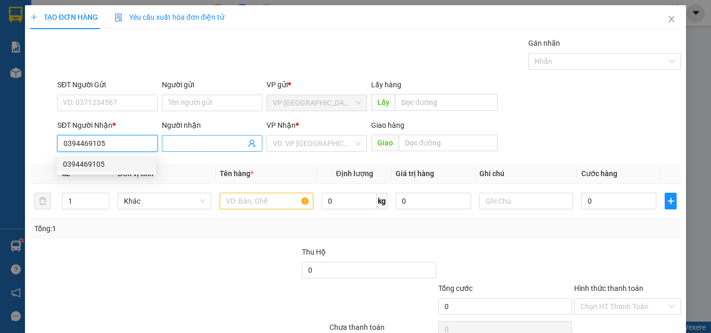
type input "0394469105"
click at [191, 139] on input "Người nhận" at bounding box center [207, 143] width 78 height 11
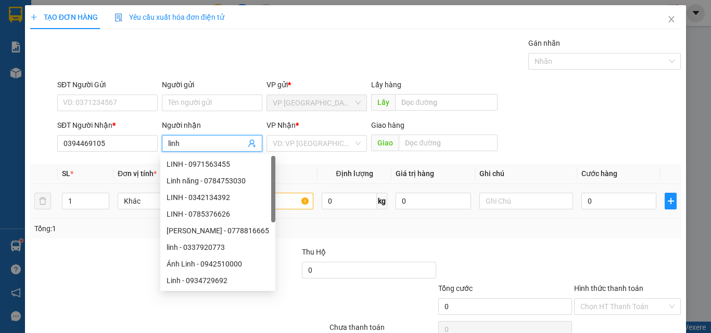
type input "linh"
click at [272, 202] on input "text" at bounding box center [267, 201] width 94 height 17
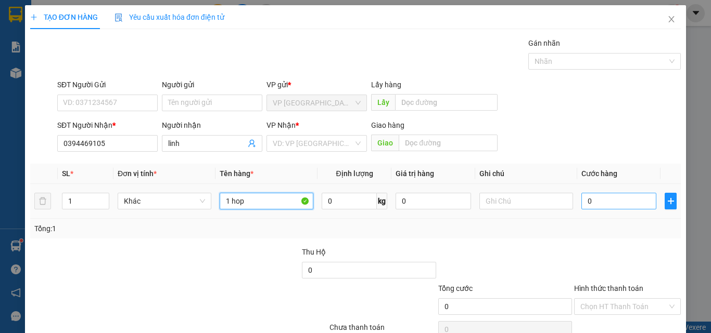
type input "1 hop"
click at [621, 197] on input "0" at bounding box center [618, 201] width 75 height 17
type input "3"
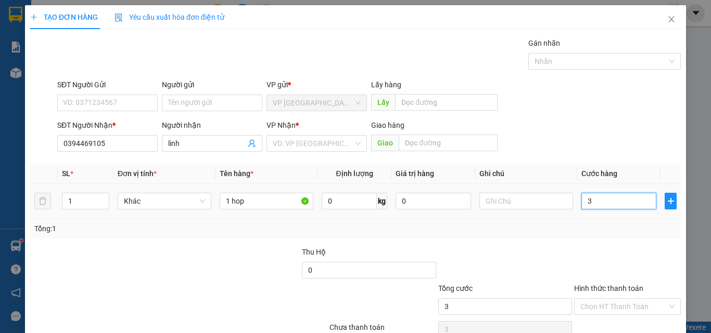
type input "30"
type input "30.000"
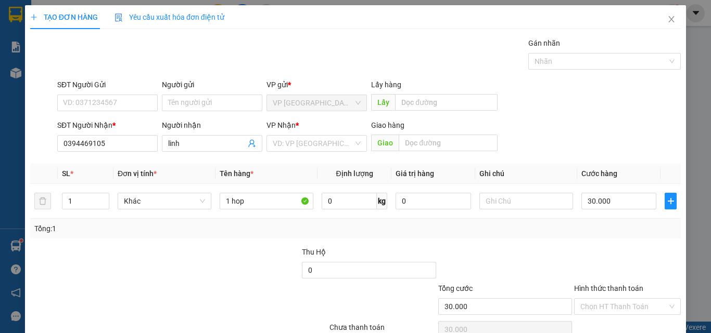
click at [624, 235] on div "Tổng: 1" at bounding box center [355, 229] width 650 height 20
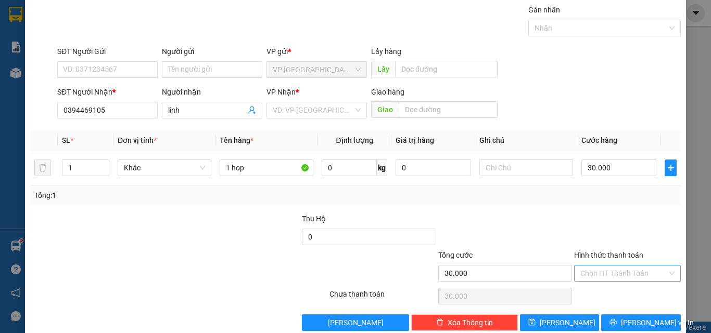
scroll to position [51, 0]
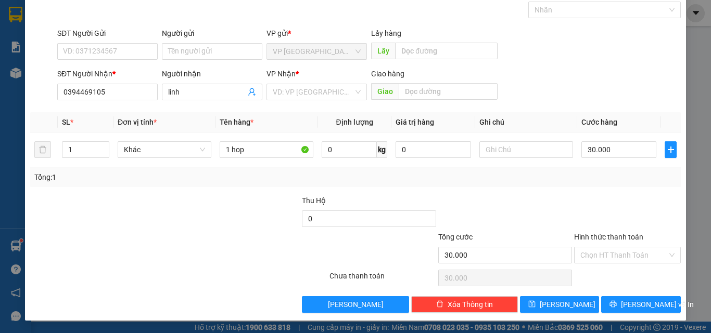
click at [619, 237] on label "Hình thức thanh toán" at bounding box center [608, 237] width 69 height 8
click at [619, 248] on input "Hình thức thanh toán" at bounding box center [623, 256] width 87 height 16
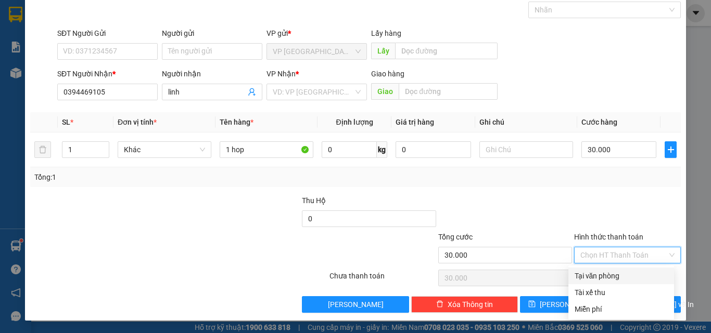
click at [612, 275] on div "Tại văn phòng" at bounding box center [620, 276] width 93 height 11
type input "0"
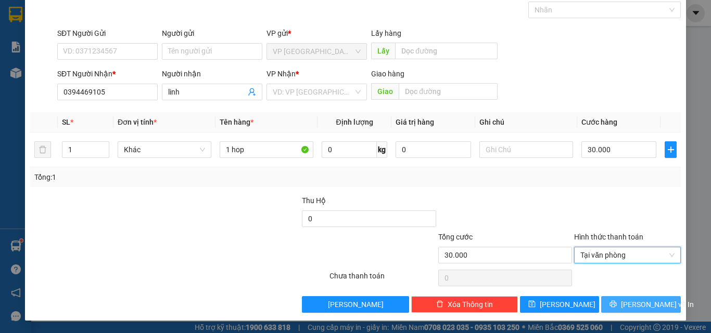
click at [641, 306] on span "[PERSON_NAME] và In" at bounding box center [657, 304] width 73 height 11
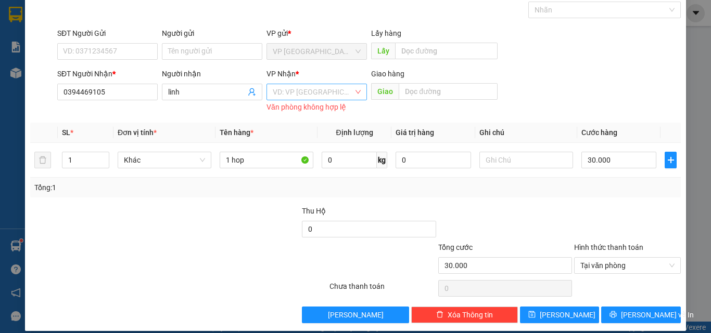
click at [333, 92] on input "search" at bounding box center [313, 92] width 81 height 16
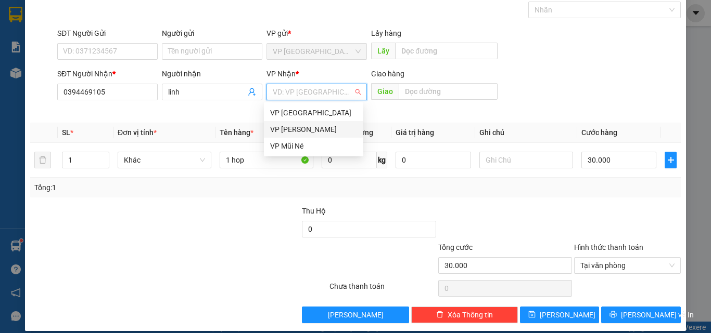
click at [313, 132] on div "VP [PERSON_NAME]" at bounding box center [313, 129] width 87 height 11
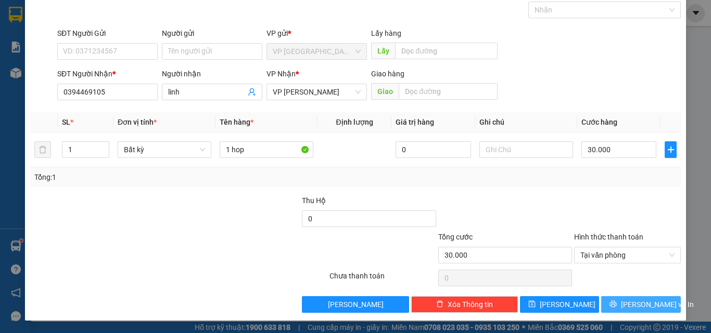
click at [637, 305] on span "[PERSON_NAME] và In" at bounding box center [657, 304] width 73 height 11
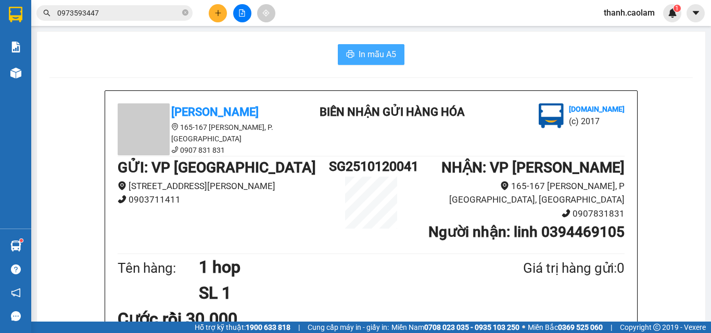
click at [366, 53] on span "In mẫu A5" at bounding box center [376, 54] width 37 height 13
click at [367, 58] on span "In mẫu A5" at bounding box center [376, 54] width 37 height 13
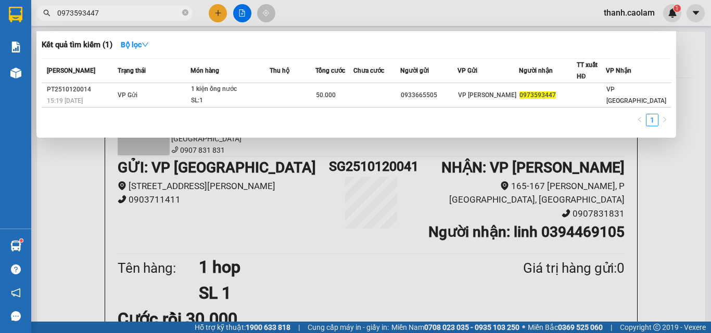
click at [124, 11] on input "0973593447" at bounding box center [118, 12] width 123 height 11
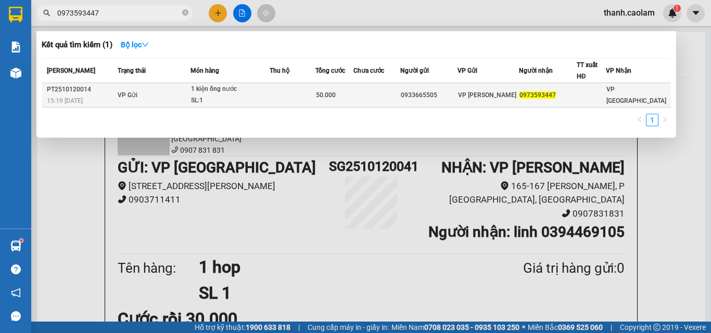
click at [353, 90] on div "50.000" at bounding box center [334, 94] width 37 height 11
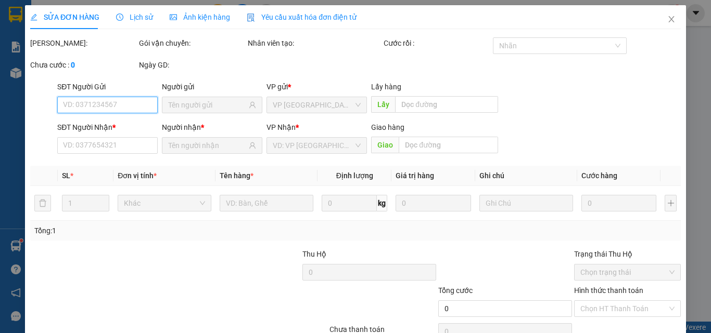
type input "0933665505"
type input "0973593447"
type input "50.000"
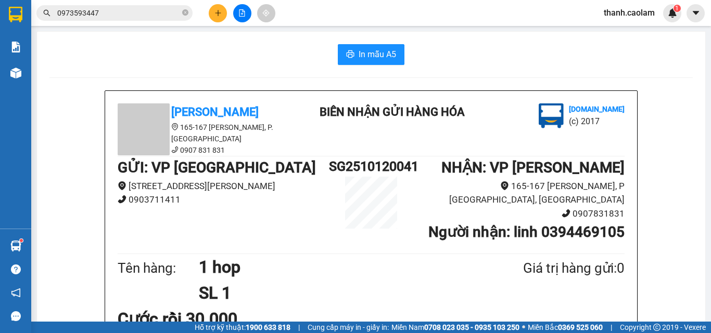
click at [151, 16] on input "0973593447" at bounding box center [118, 12] width 123 height 11
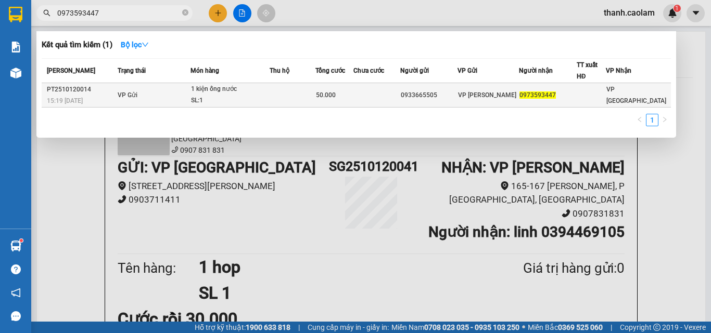
click at [334, 93] on span "50.000" at bounding box center [326, 95] width 20 height 7
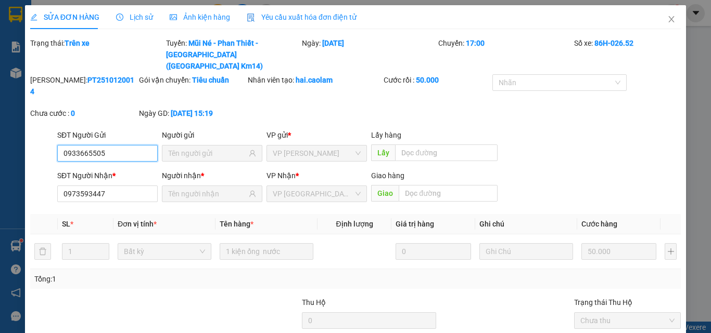
type input "0933665505"
type input "0973593447"
type input "50.000"
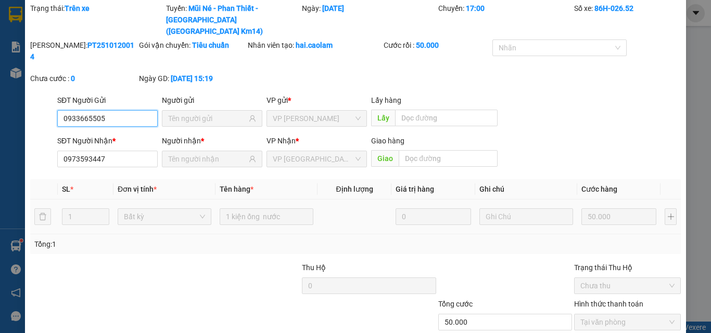
scroll to position [79, 0]
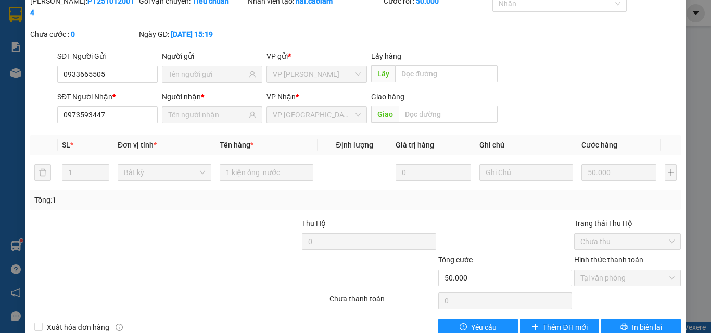
click at [589, 256] on label "Hình thức thanh toán" at bounding box center [608, 260] width 69 height 8
click at [589, 254] on div "Hình thức thanh toán" at bounding box center [627, 262] width 107 height 16
click at [589, 256] on label "Hình thức thanh toán" at bounding box center [608, 260] width 69 height 8
click at [508, 218] on div at bounding box center [505, 236] width 136 height 36
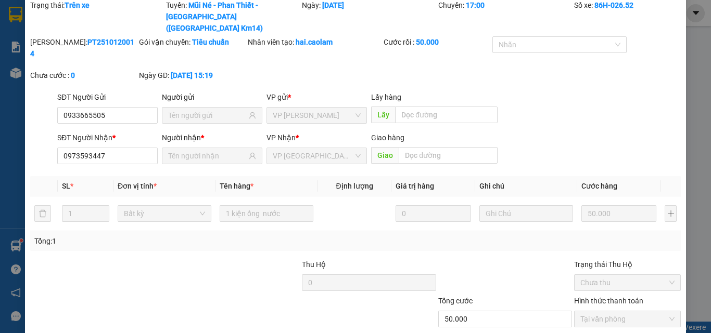
scroll to position [0, 0]
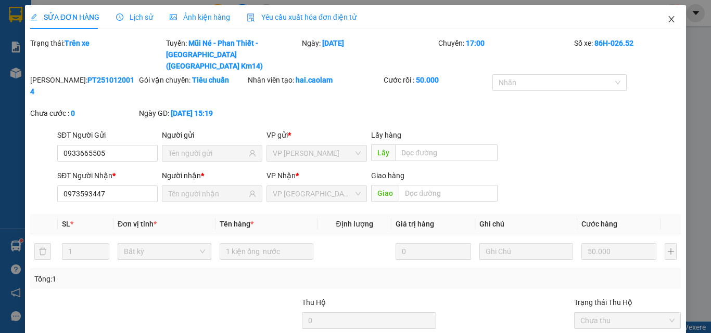
click at [667, 21] on icon "close" at bounding box center [671, 19] width 8 height 8
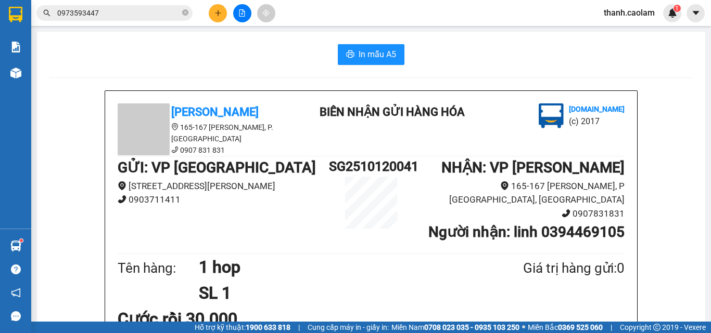
click at [170, 7] on input "0973593447" at bounding box center [118, 12] width 123 height 11
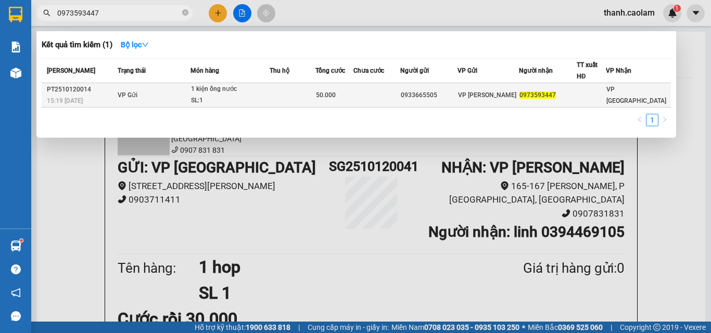
click at [500, 93] on span "VP [PERSON_NAME]" at bounding box center [487, 95] width 58 height 7
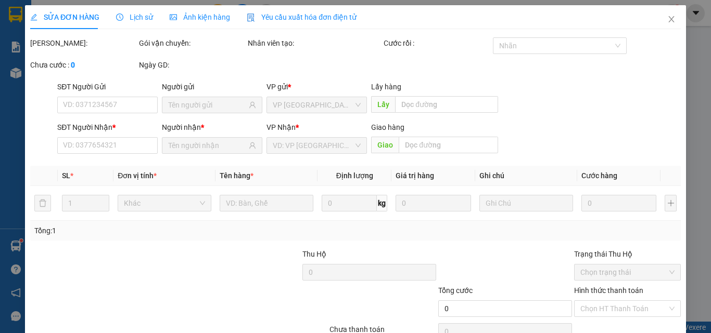
type input "0933665505"
type input "0973593447"
type input "50.000"
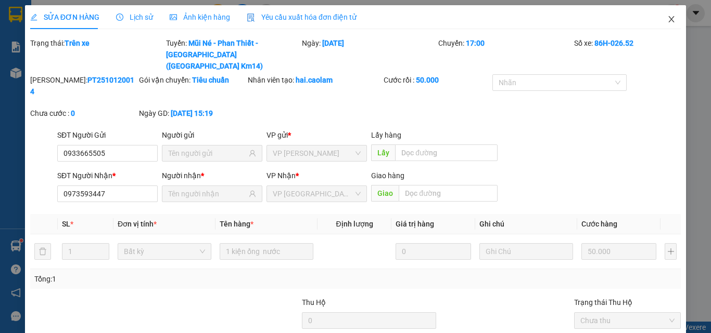
click at [667, 22] on icon "close" at bounding box center [671, 19] width 8 height 8
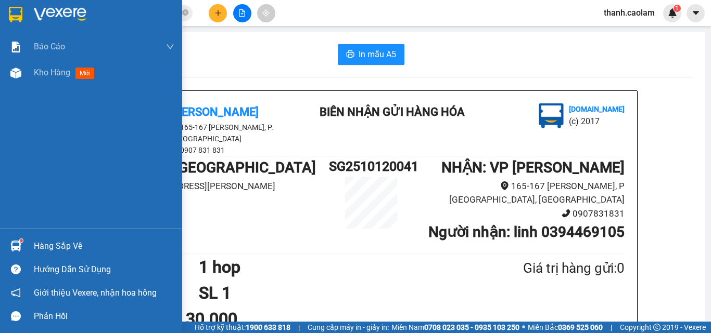
click at [28, 10] on div at bounding box center [91, 17] width 182 height 34
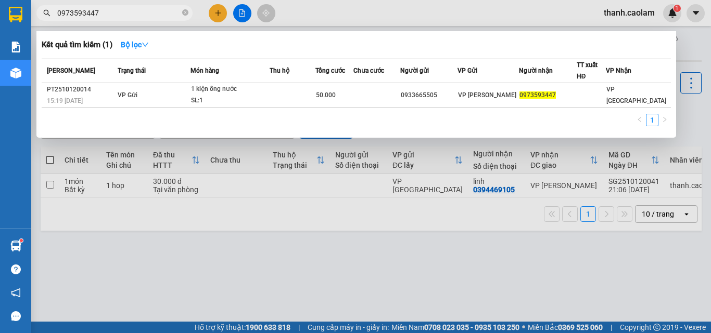
click at [140, 13] on input "0973593447" at bounding box center [118, 12] width 123 height 11
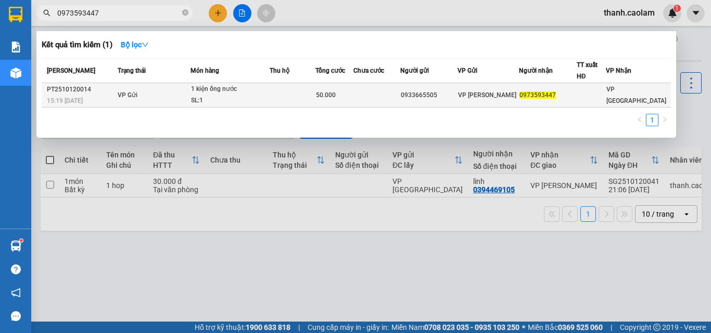
click at [255, 94] on div "1 kiện ống nước" at bounding box center [230, 89] width 78 height 11
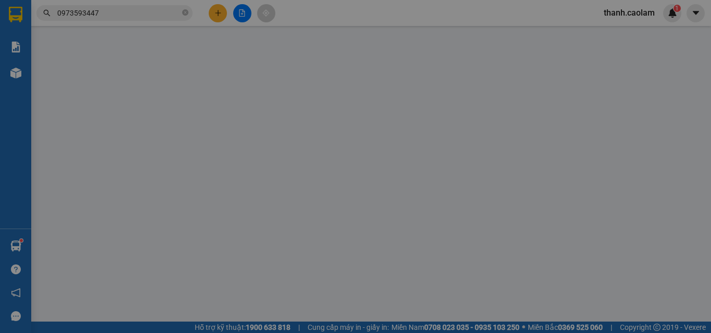
type input "0933665505"
type input "0973593447"
type input "50.000"
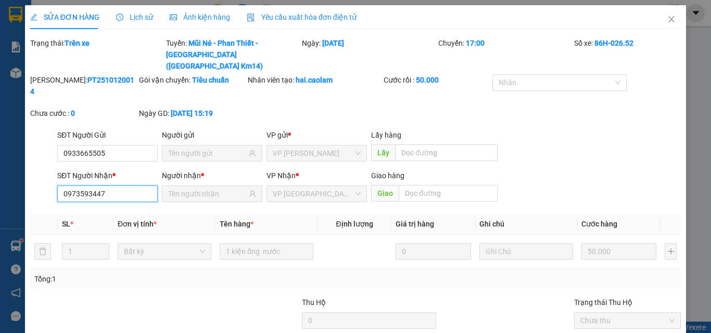
click at [138, 186] on input "0973593447" at bounding box center [107, 194] width 100 height 17
click at [667, 16] on icon "close" at bounding box center [671, 19] width 8 height 8
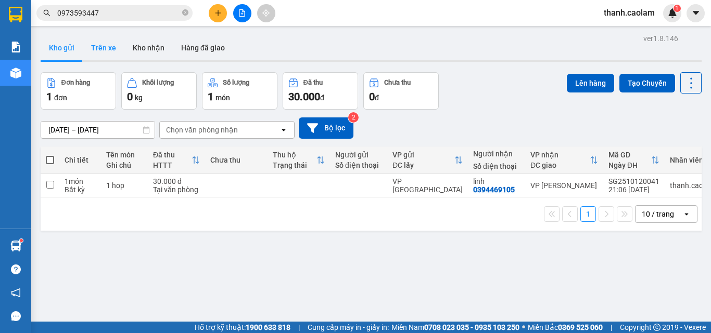
click at [111, 49] on button "Trên xe" at bounding box center [104, 47] width 42 height 25
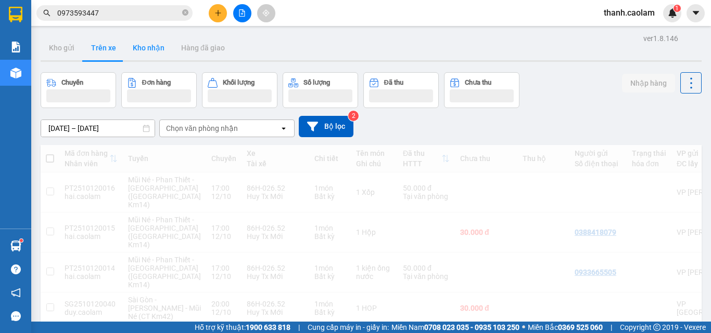
click at [149, 50] on button "Kho nhận" at bounding box center [148, 47] width 48 height 25
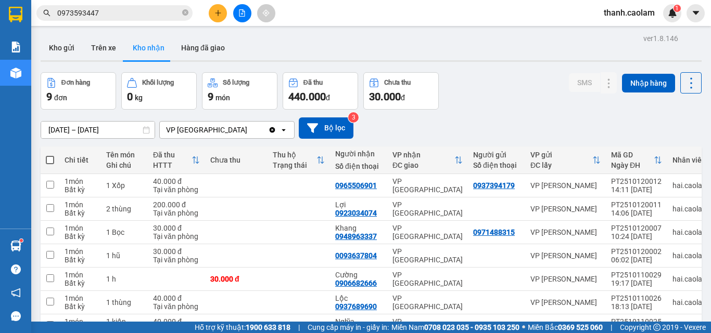
click at [50, 159] on span at bounding box center [50, 160] width 8 height 8
click at [50, 155] on input "checkbox" at bounding box center [50, 155] width 0 height 0
checkbox input "true"
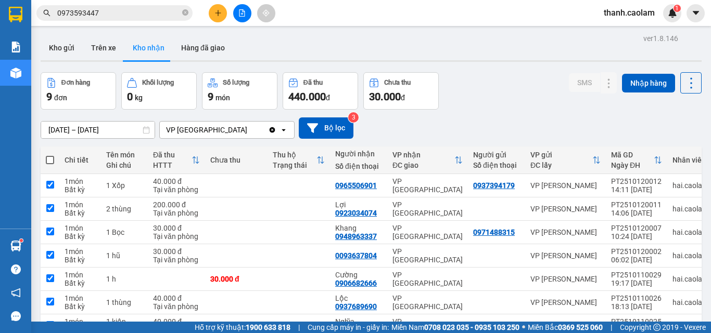
checkbox input "true"
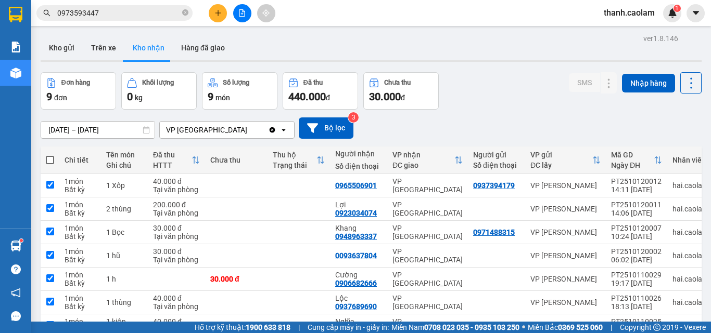
checkbox input "true"
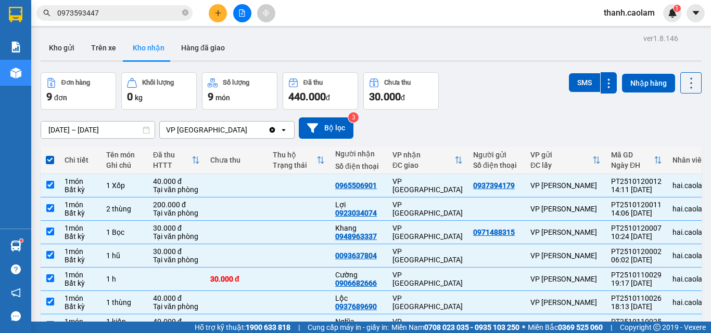
click at [48, 160] on span at bounding box center [50, 160] width 8 height 8
click at [50, 155] on input "checkbox" at bounding box center [50, 155] width 0 height 0
checkbox input "false"
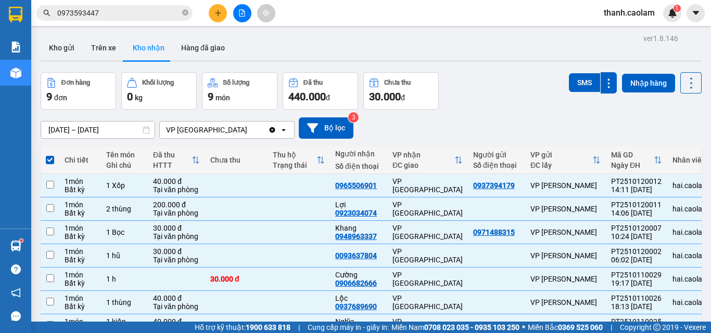
checkbox input "false"
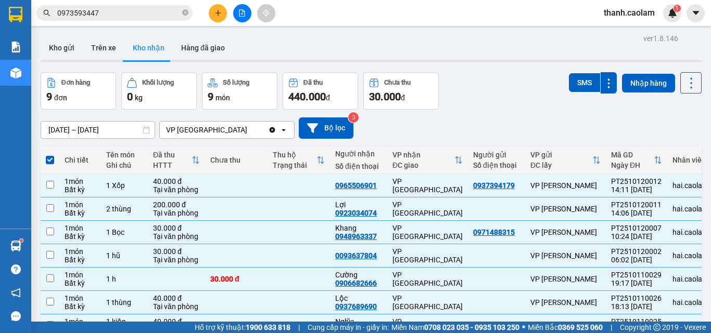
checkbox input "false"
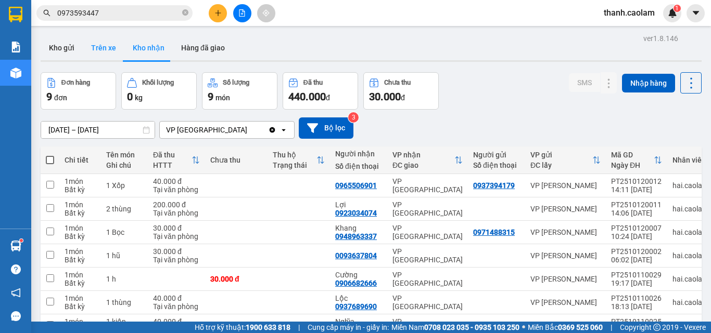
click at [99, 46] on button "Trên xe" at bounding box center [104, 47] width 42 height 25
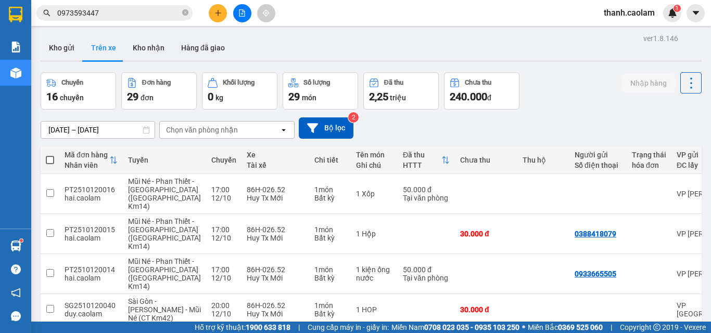
click at [54, 157] on span at bounding box center [50, 160] width 8 height 8
click at [50, 155] on input "checkbox" at bounding box center [50, 155] width 0 height 0
checkbox input "true"
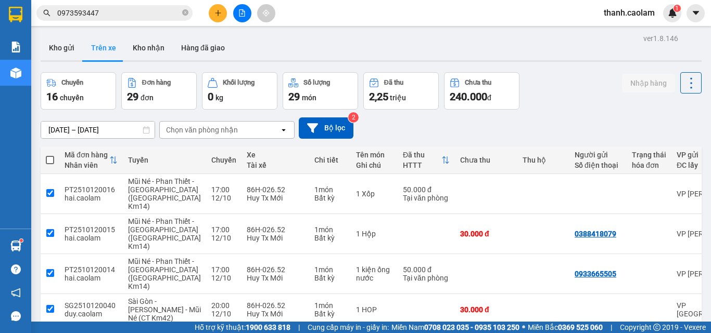
checkbox input "true"
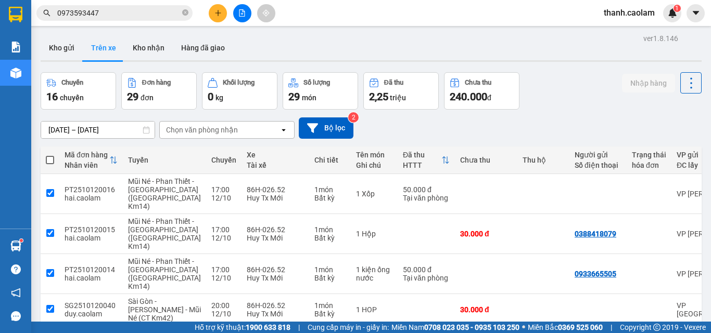
checkbox input "true"
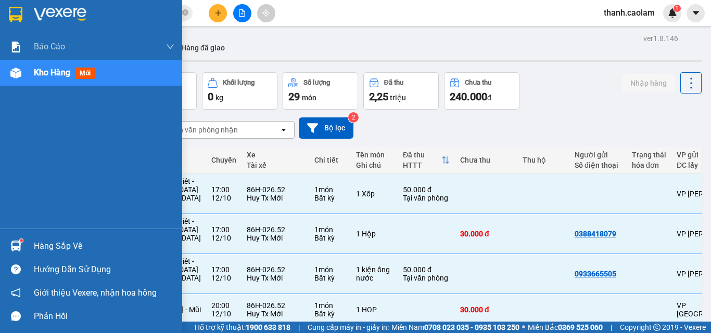
click at [25, 12] on div at bounding box center [91, 17] width 182 height 34
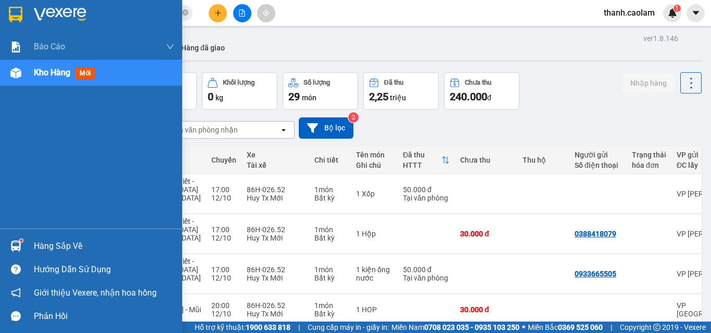
click at [55, 75] on span "Kho hàng" at bounding box center [52, 73] width 36 height 10
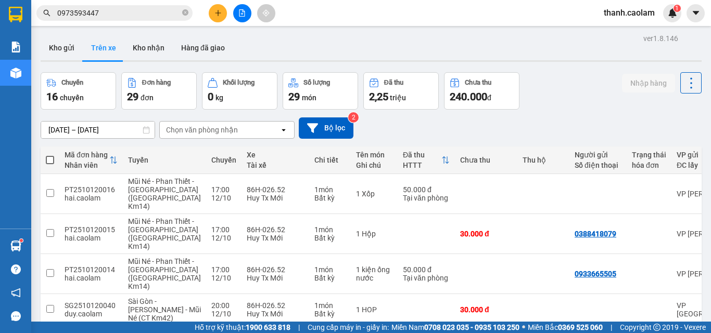
click at [36, 41] on main "ver 1.8.146 Kho gửi Trên xe Kho nhận Hàng đã giao Chuyến 16 chuyến Đơn hàng 29 …" at bounding box center [355, 161] width 711 height 322
click at [64, 45] on button "Kho gửi" at bounding box center [62, 47] width 42 height 25
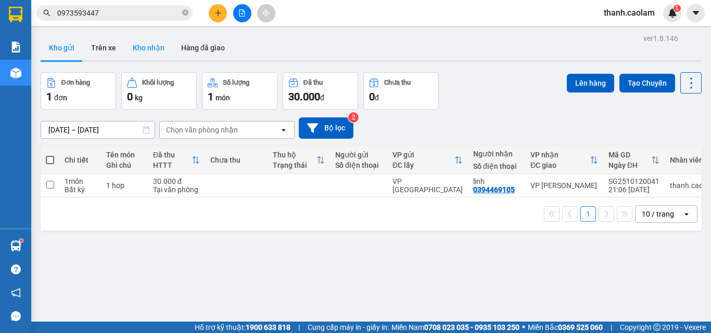
click at [153, 49] on button "Kho nhận" at bounding box center [148, 47] width 48 height 25
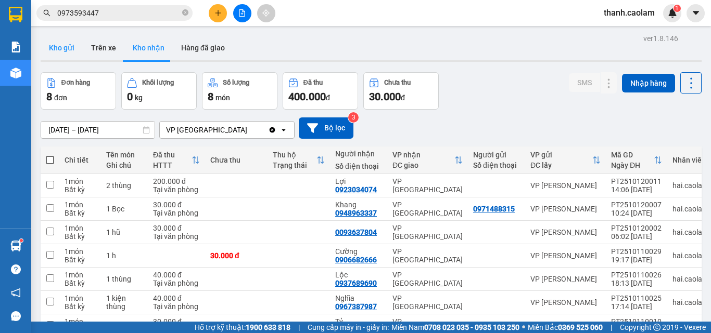
click at [55, 49] on button "Kho gửi" at bounding box center [62, 47] width 42 height 25
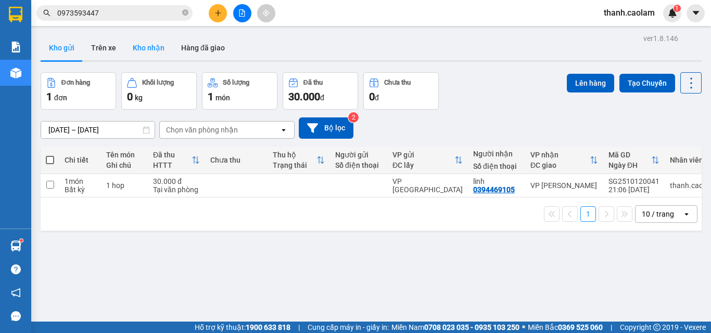
click at [151, 42] on button "Kho nhận" at bounding box center [148, 47] width 48 height 25
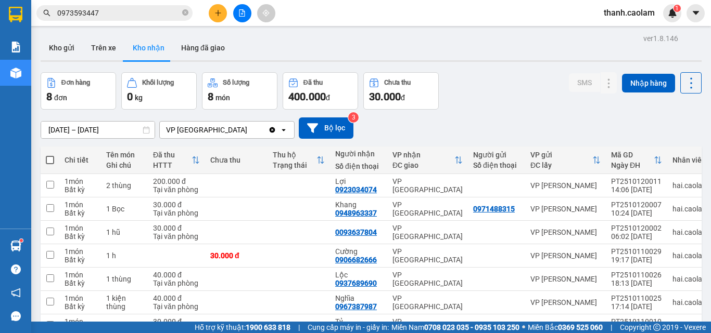
click at [53, 157] on span at bounding box center [50, 160] width 8 height 8
click at [50, 155] on input "checkbox" at bounding box center [50, 155] width 0 height 0
checkbox input "true"
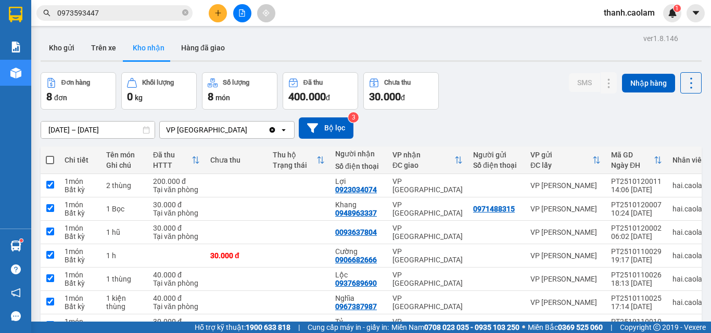
checkbox input "true"
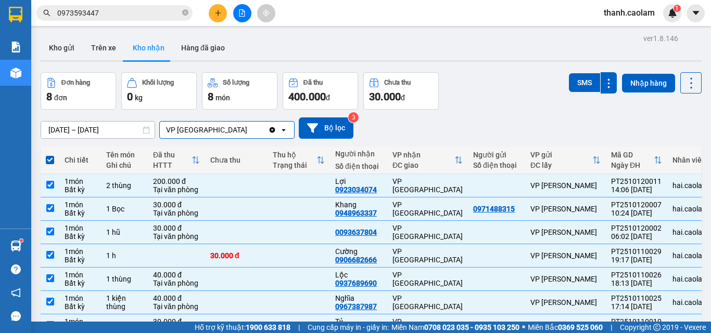
click at [248, 129] on input "Selected VP Sài Gòn." at bounding box center [248, 130] width 1 height 10
click at [210, 125] on div "VP [GEOGRAPHIC_DATA]" at bounding box center [214, 130] width 108 height 17
click at [221, 45] on button "Hàng đã giao" at bounding box center [203, 47] width 60 height 25
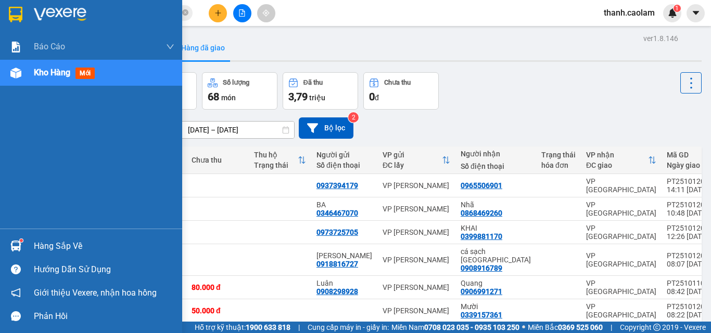
click at [22, 13] on img at bounding box center [16, 15] width 14 height 16
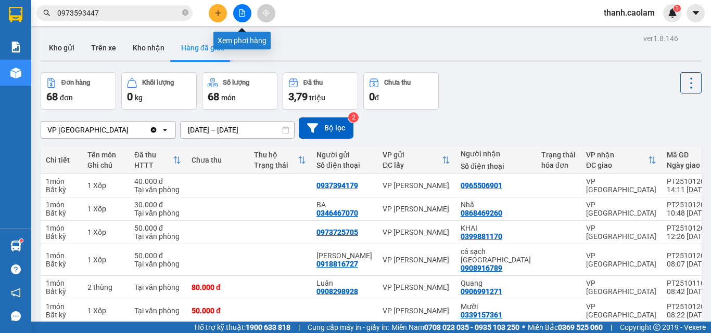
click at [241, 8] on button at bounding box center [242, 13] width 18 height 18
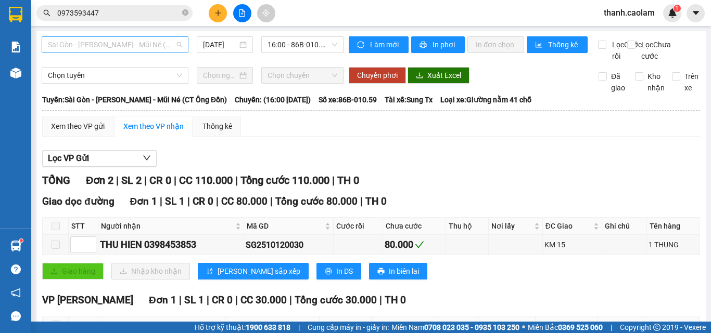
click at [158, 47] on span "Sài Gòn - [PERSON_NAME] - Mũi Né (CT Ông Đồn)" at bounding box center [115, 45] width 134 height 16
click at [151, 43] on span "Sài Gòn - [PERSON_NAME] - Mũi Né (CT Ông Đồn)" at bounding box center [115, 45] width 134 height 16
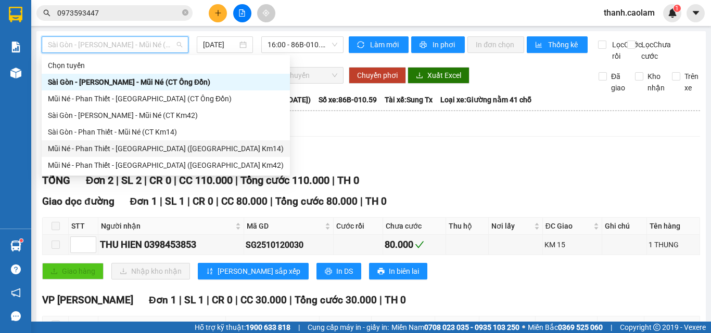
click at [139, 146] on div "Mũi Né - Phan Thiết - [GEOGRAPHIC_DATA] ([GEOGRAPHIC_DATA] Km14)" at bounding box center [166, 148] width 236 height 11
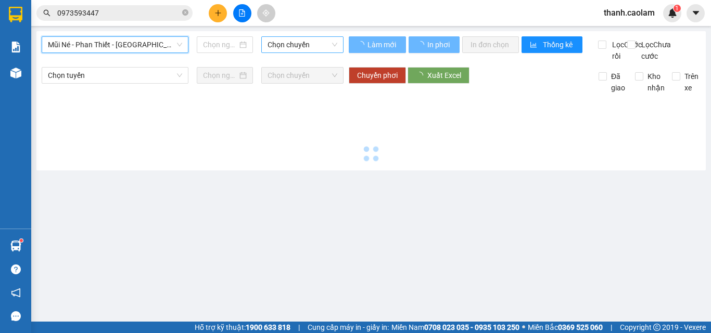
type input "[DATE]"
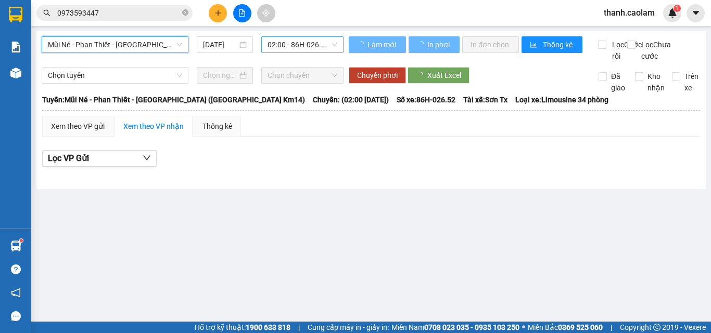
click at [295, 44] on span "02:00 - 86H-026.52" at bounding box center [302, 45] width 70 height 16
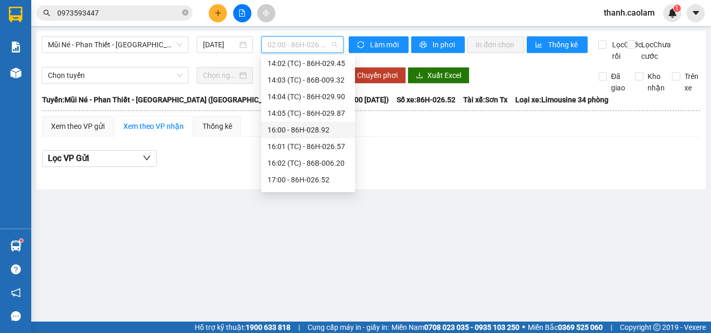
scroll to position [150, 0]
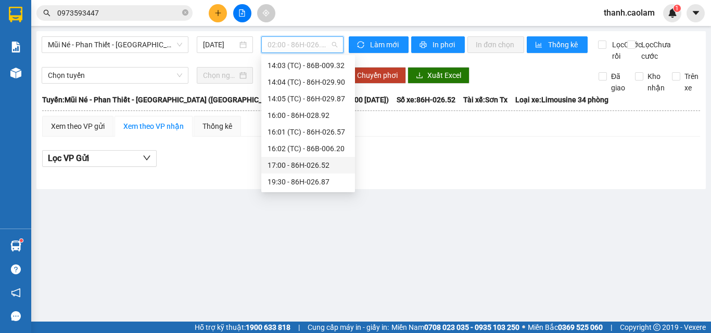
click at [292, 166] on div "17:00 - 86H-026.52" at bounding box center [307, 165] width 81 height 11
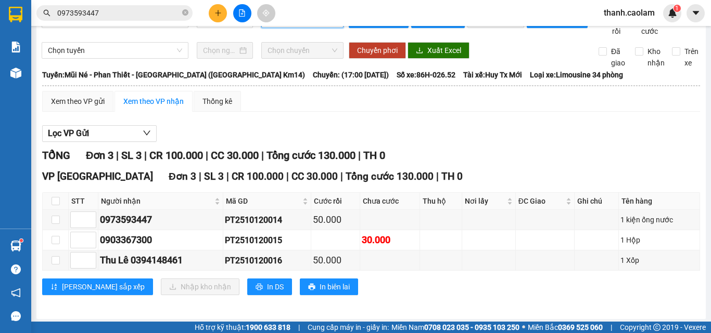
scroll to position [39, 0]
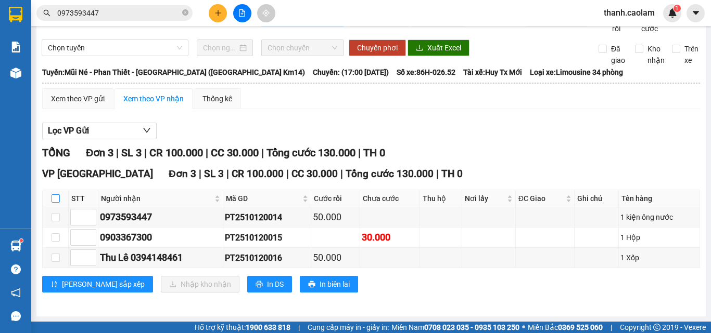
click at [56, 200] on input "checkbox" at bounding box center [55, 199] width 8 height 8
checkbox input "true"
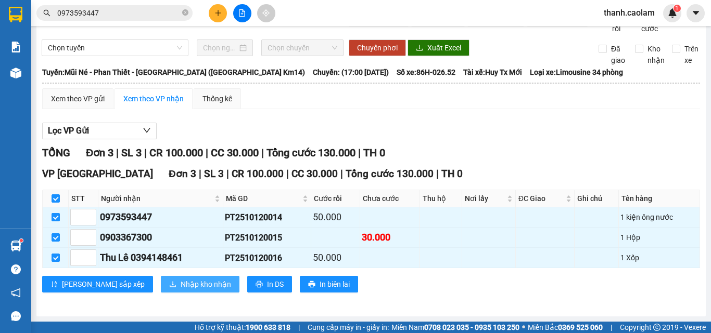
drag, startPoint x: 157, startPoint y: 284, endPoint x: 156, endPoint y: 290, distance: 5.8
click at [161, 290] on button "Nhập kho nhận" at bounding box center [200, 284] width 79 height 17
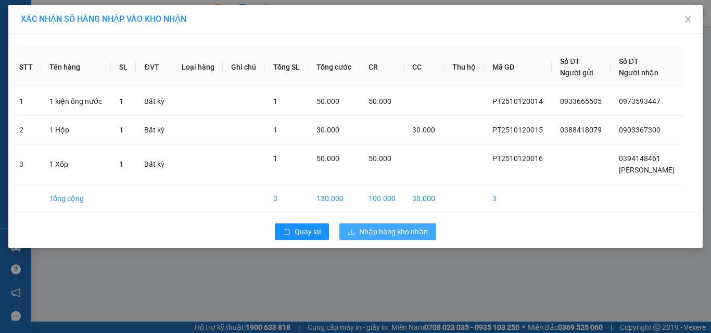
click at [402, 232] on span "Nhập hàng kho nhận" at bounding box center [393, 231] width 69 height 11
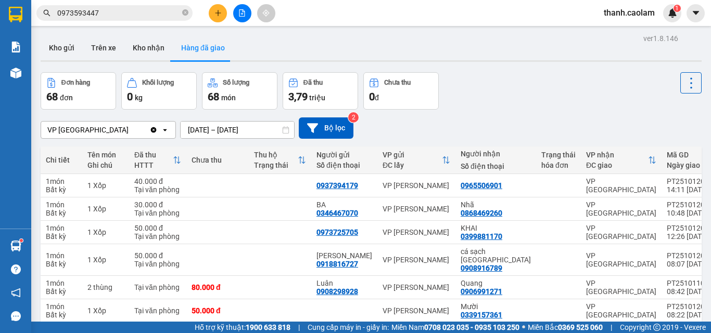
click at [158, 6] on span "0973593447" at bounding box center [114, 13] width 156 height 16
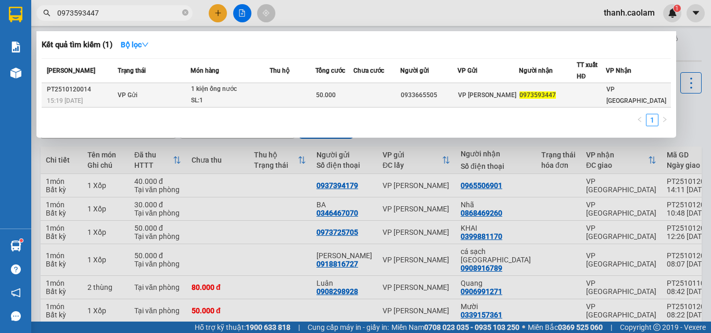
click at [353, 99] on div "50.000" at bounding box center [334, 94] width 37 height 11
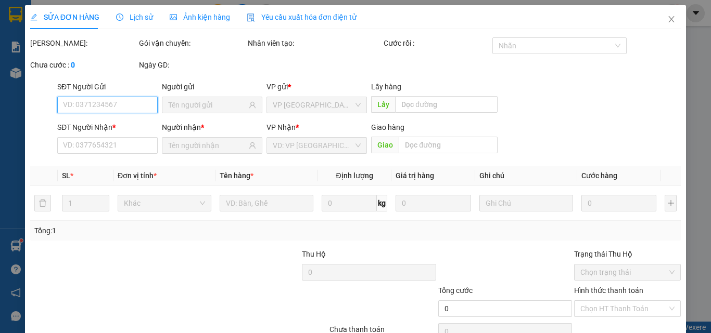
type input "0933665505"
type input "0973593447"
type input "50.000"
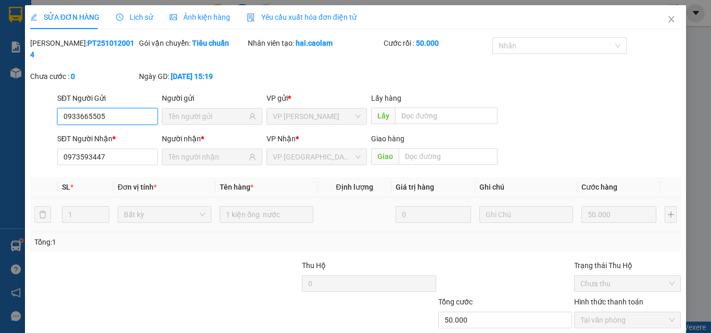
scroll to position [54, 0]
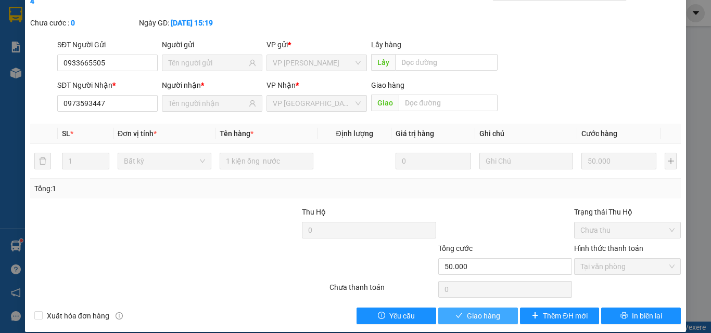
click at [473, 311] on span "Giao hàng" at bounding box center [483, 316] width 33 height 11
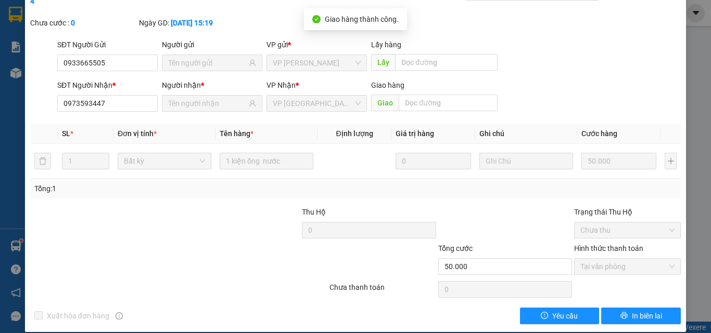
scroll to position [0, 0]
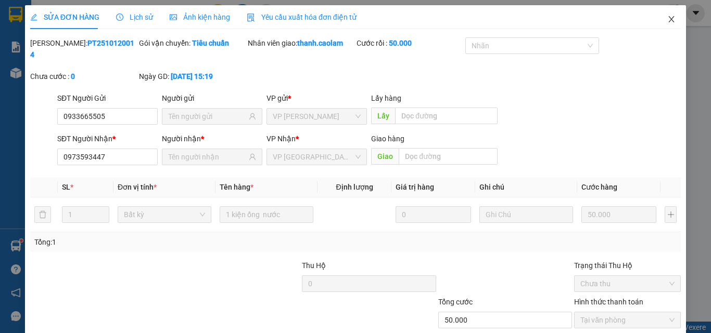
drag, startPoint x: 665, startPoint y: 16, endPoint x: 495, endPoint y: 27, distance: 171.0
click at [667, 16] on icon "close" at bounding box center [671, 19] width 8 height 8
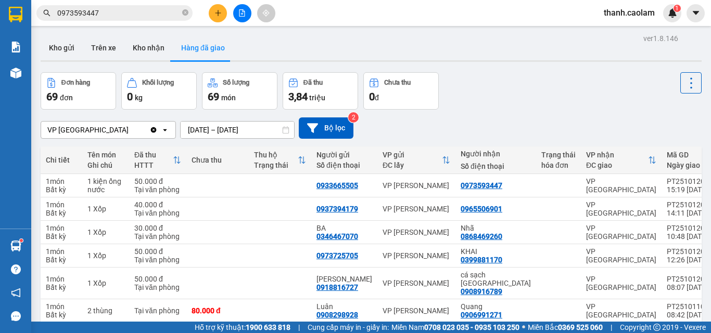
click at [201, 46] on button "Hàng đã giao" at bounding box center [203, 47] width 60 height 25
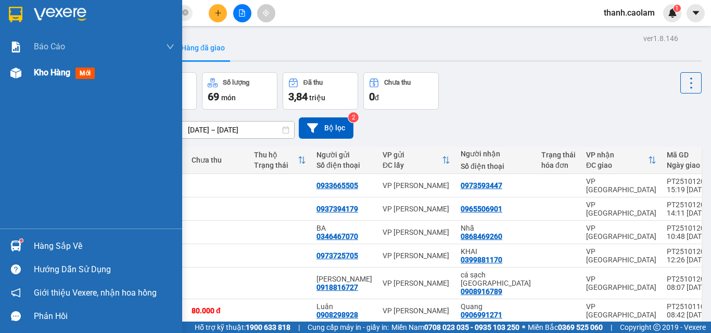
click at [32, 12] on div at bounding box center [91, 17] width 182 height 34
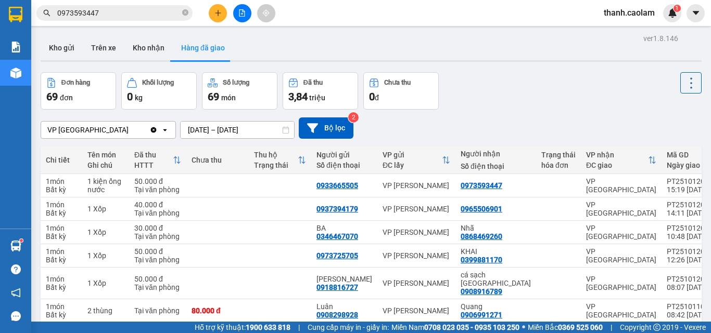
click at [241, 8] on button at bounding box center [242, 13] width 18 height 18
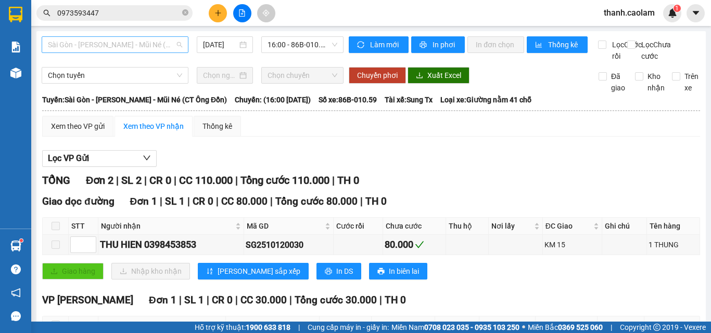
click at [144, 42] on span "Sài Gòn - [PERSON_NAME] - Mũi Né (CT Ông Đồn)" at bounding box center [115, 45] width 134 height 16
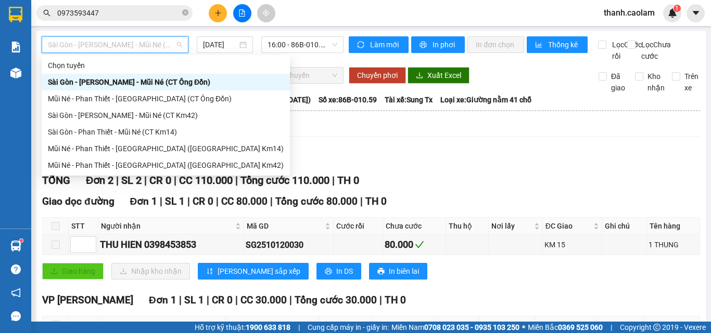
click at [135, 44] on span "Sài Gòn - [PERSON_NAME] - Mũi Né (CT Ông Đồn)" at bounding box center [115, 45] width 134 height 16
click at [150, 161] on div "Mũi Né - Phan Thiết - [GEOGRAPHIC_DATA] ([GEOGRAPHIC_DATA] Km42)" at bounding box center [166, 165] width 236 height 11
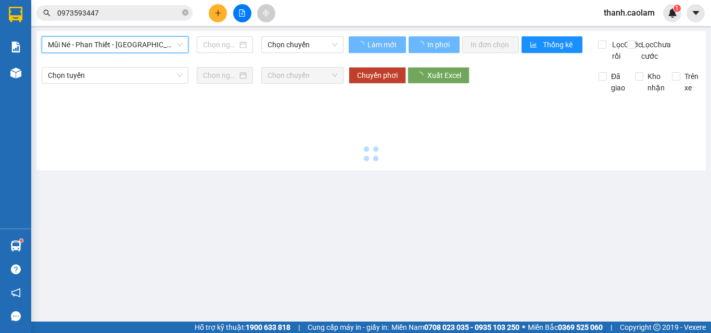
type input "[DATE]"
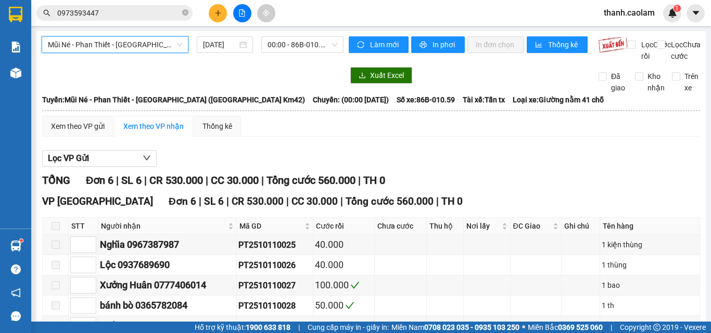
click at [143, 36] on div "Mũi Né - Phan Thiết - [GEOGRAPHIC_DATA] ([GEOGRAPHIC_DATA] Km42)" at bounding box center [115, 44] width 147 height 17
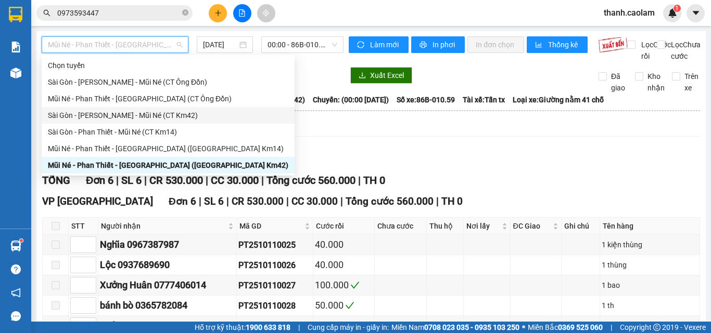
click at [147, 115] on div "Sài Gòn - [PERSON_NAME] - Mũi Né (CT Km42)" at bounding box center [168, 115] width 240 height 11
type input "[DATE]"
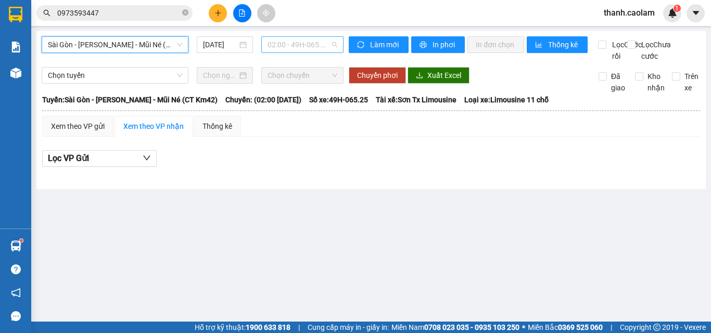
click at [280, 44] on span "02:00 - 49H-065.25" at bounding box center [302, 45] width 70 height 16
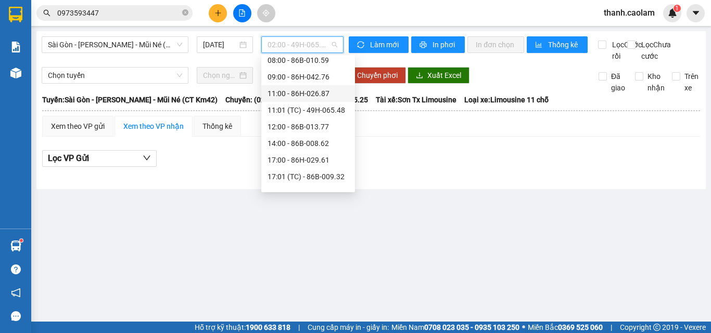
scroll to position [100, 0]
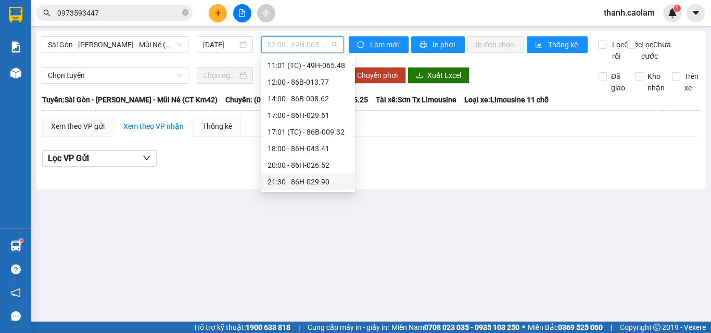
click at [290, 182] on div "21:30 - 86H-029.90" at bounding box center [307, 181] width 81 height 11
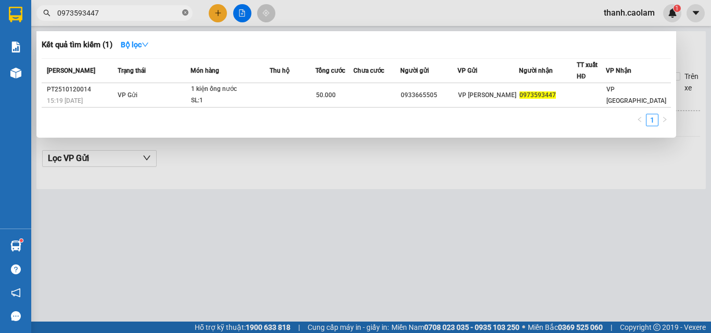
click at [185, 11] on icon "close-circle" at bounding box center [185, 12] width 6 height 6
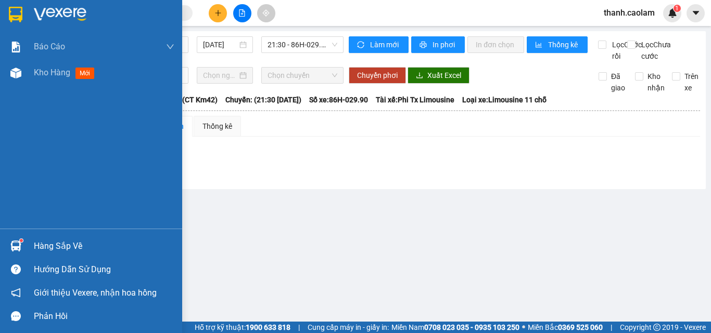
click at [17, 10] on img at bounding box center [16, 15] width 14 height 16
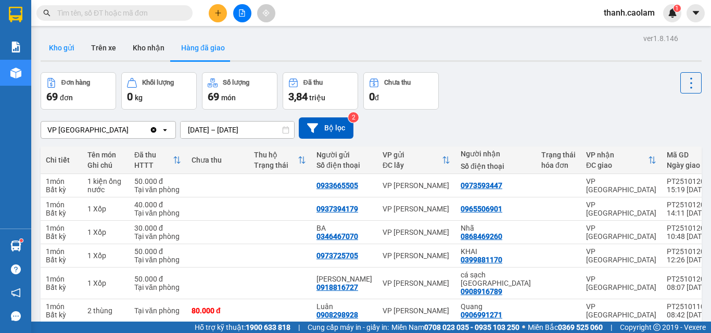
click at [64, 49] on button "Kho gửi" at bounding box center [62, 47] width 42 height 25
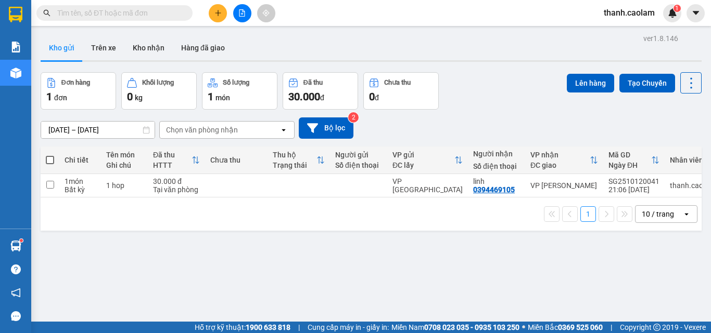
click at [50, 160] on span at bounding box center [50, 160] width 8 height 8
click at [50, 155] on input "checkbox" at bounding box center [50, 155] width 0 height 0
checkbox input "true"
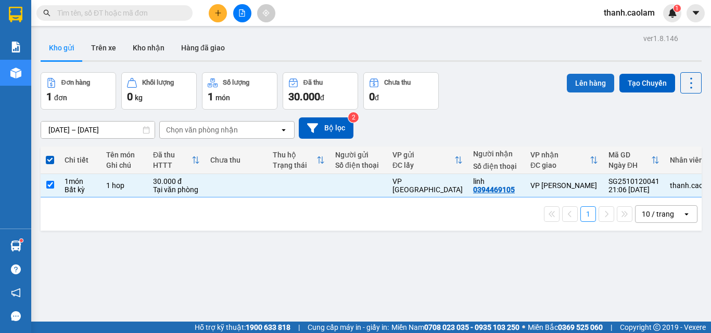
click at [568, 84] on button "Lên hàng" at bounding box center [589, 83] width 47 height 19
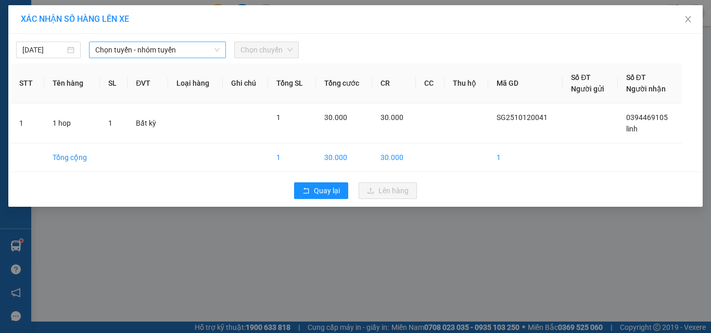
click at [203, 50] on span "Chọn tuyến - nhóm tuyến" at bounding box center [157, 50] width 124 height 16
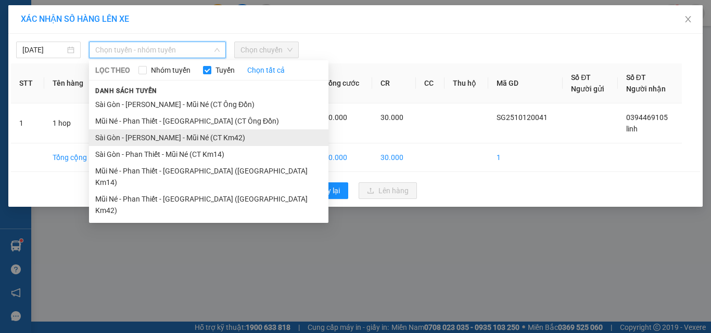
click at [189, 139] on li "Sài Gòn - [PERSON_NAME] - Mũi Né (CT Km42)" at bounding box center [208, 138] width 239 height 17
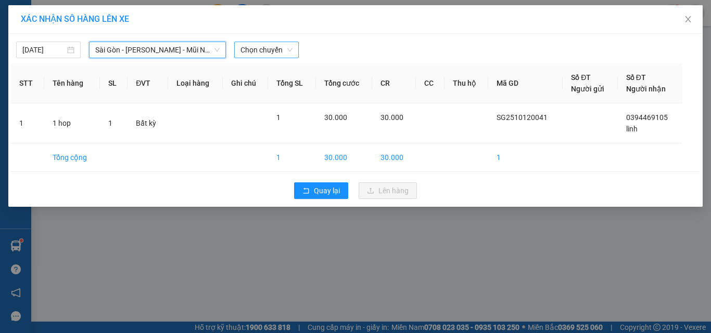
click at [280, 48] on span "Chọn chuyến" at bounding box center [266, 50] width 52 height 16
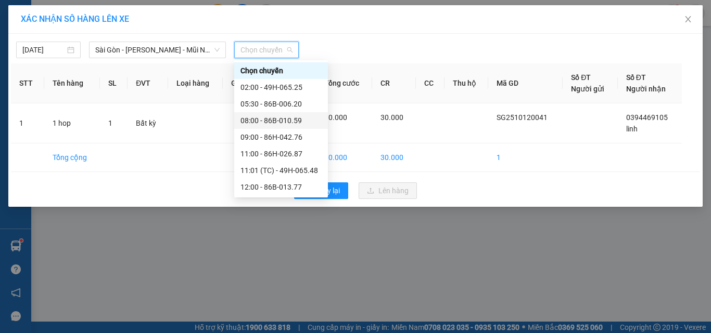
scroll to position [100, 0]
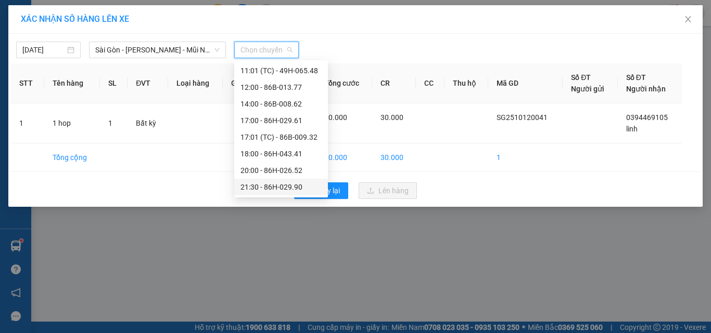
click at [265, 185] on div "21:30 - 86H-029.90" at bounding box center [280, 187] width 81 height 11
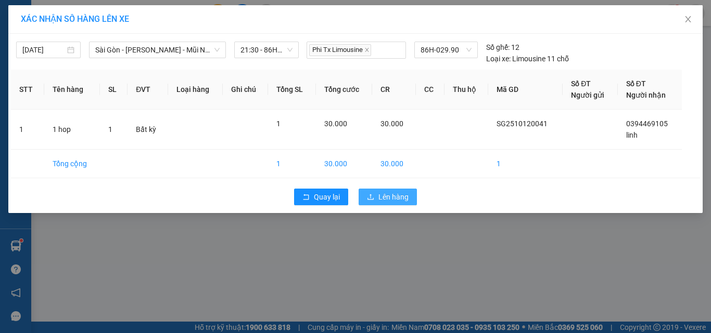
click at [391, 202] on span "Lên hàng" at bounding box center [393, 196] width 30 height 11
